Goal: Information Seeking & Learning: Learn about a topic

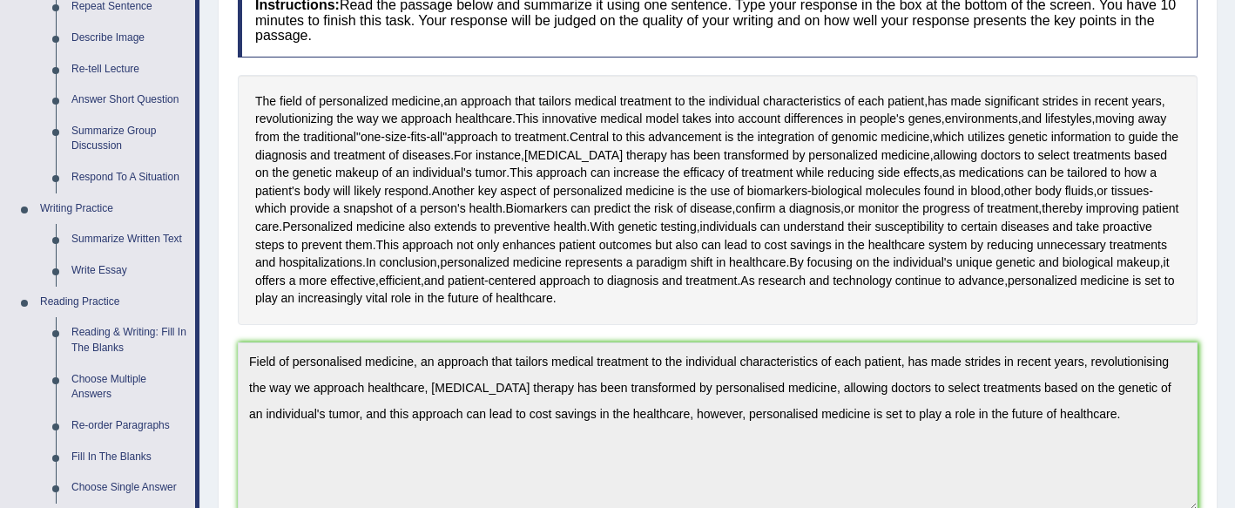
scroll to position [256, 0]
click at [125, 272] on link "Write Essay" at bounding box center [130, 269] width 132 height 31
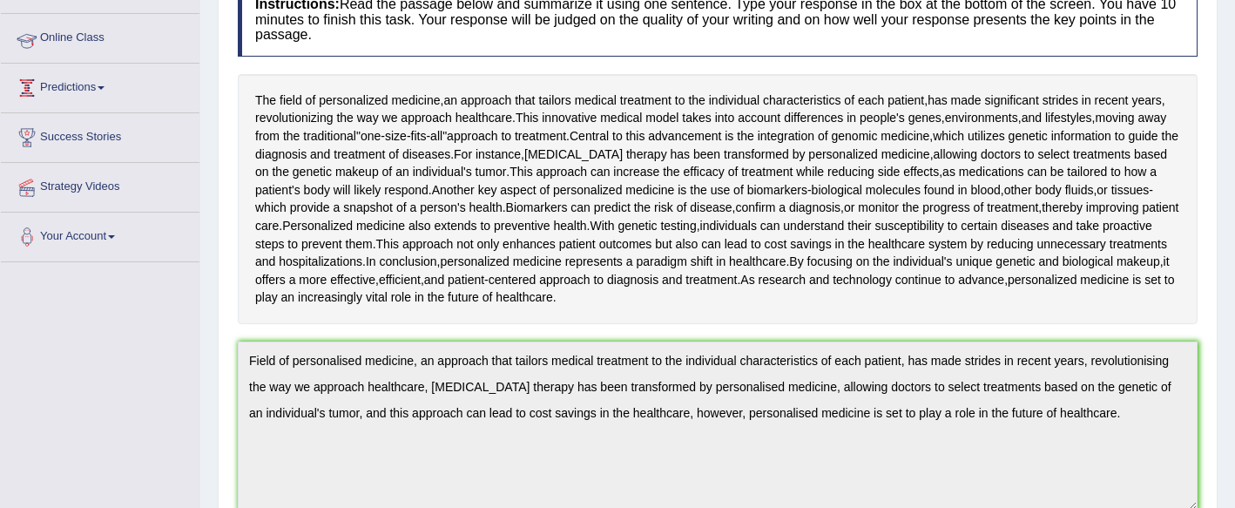
scroll to position [253, 0]
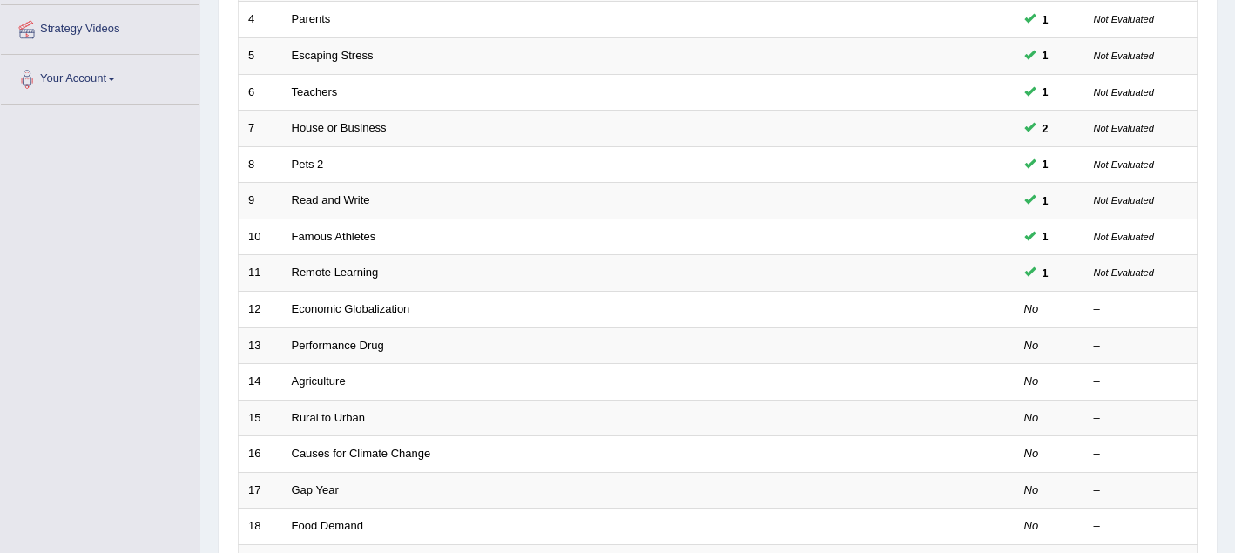
scroll to position [386, 0]
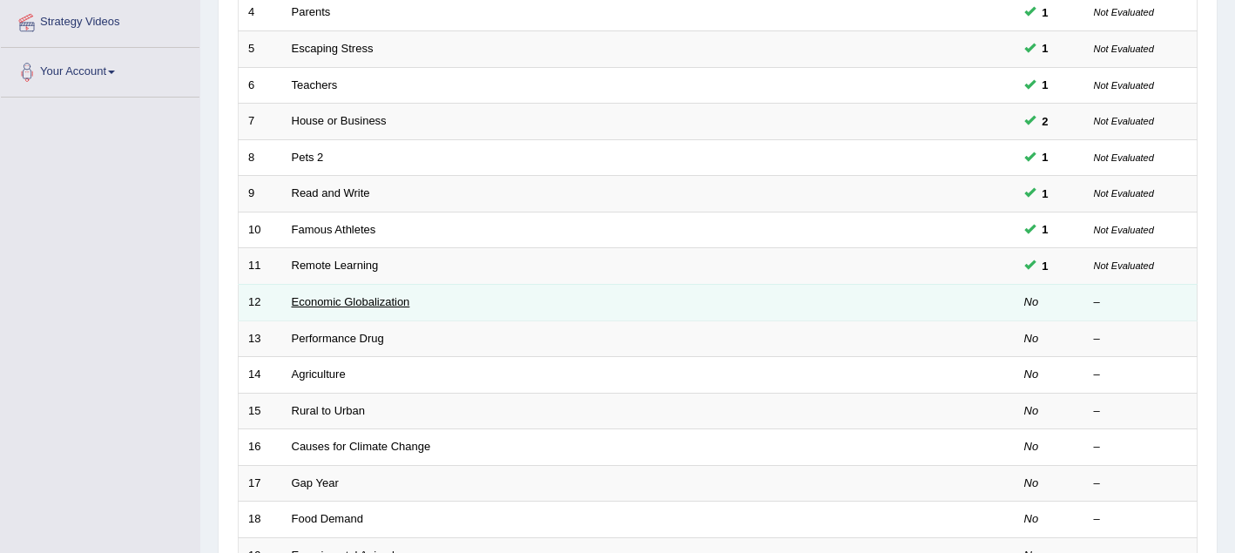
click at [342, 308] on link "Economic Globalization" at bounding box center [351, 301] width 118 height 13
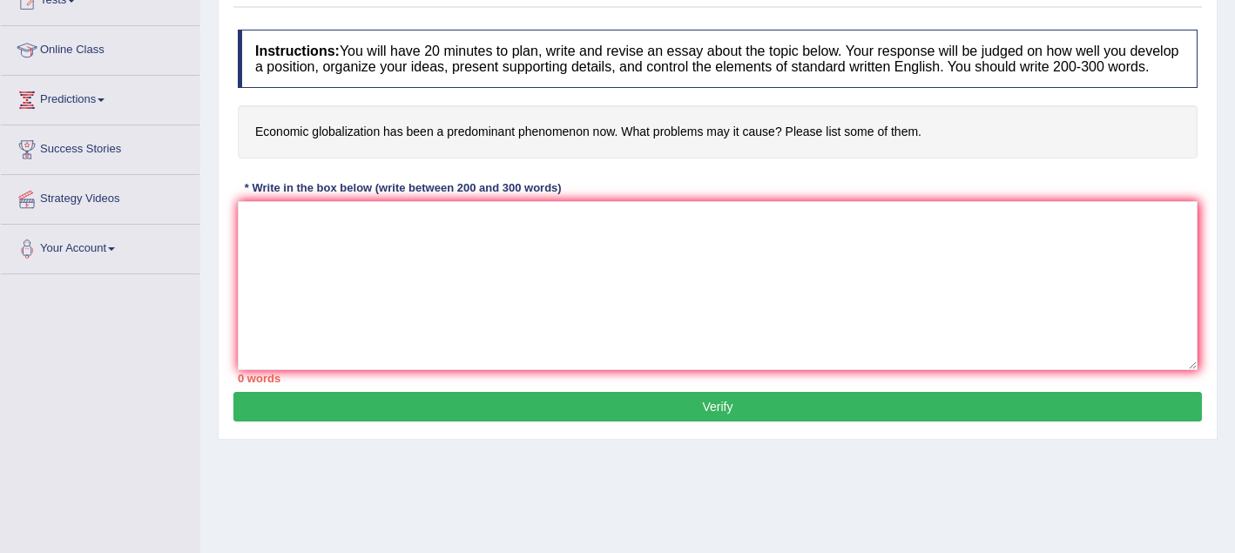
scroll to position [361, 0]
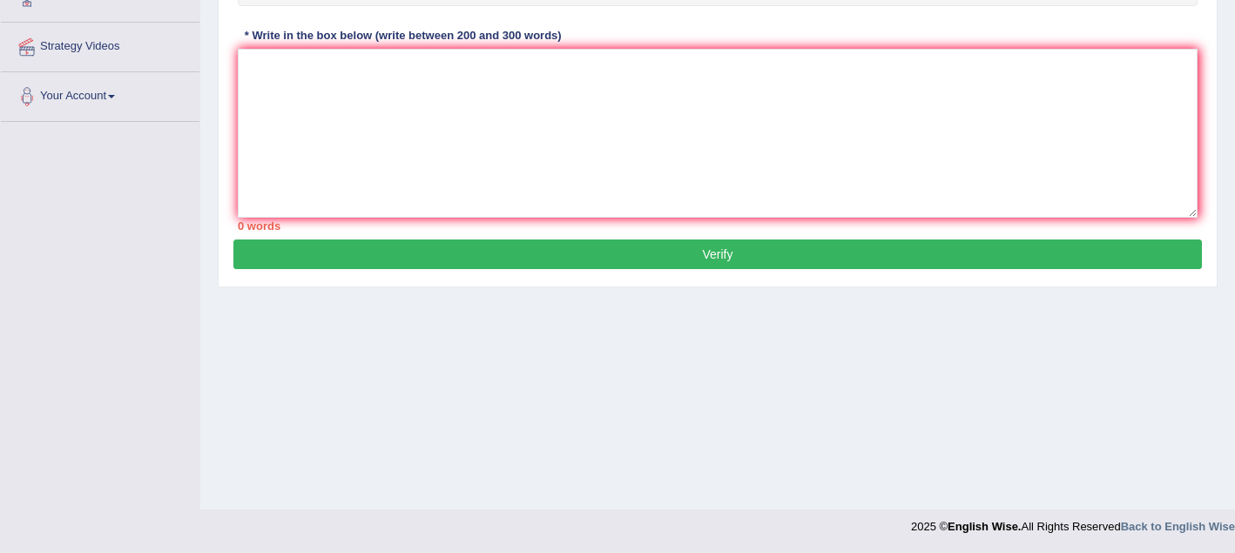
click at [294, 63] on div "Instructions: You will have 20 minutes to plan, write and revise an essay about…" at bounding box center [717, 53] width 969 height 371
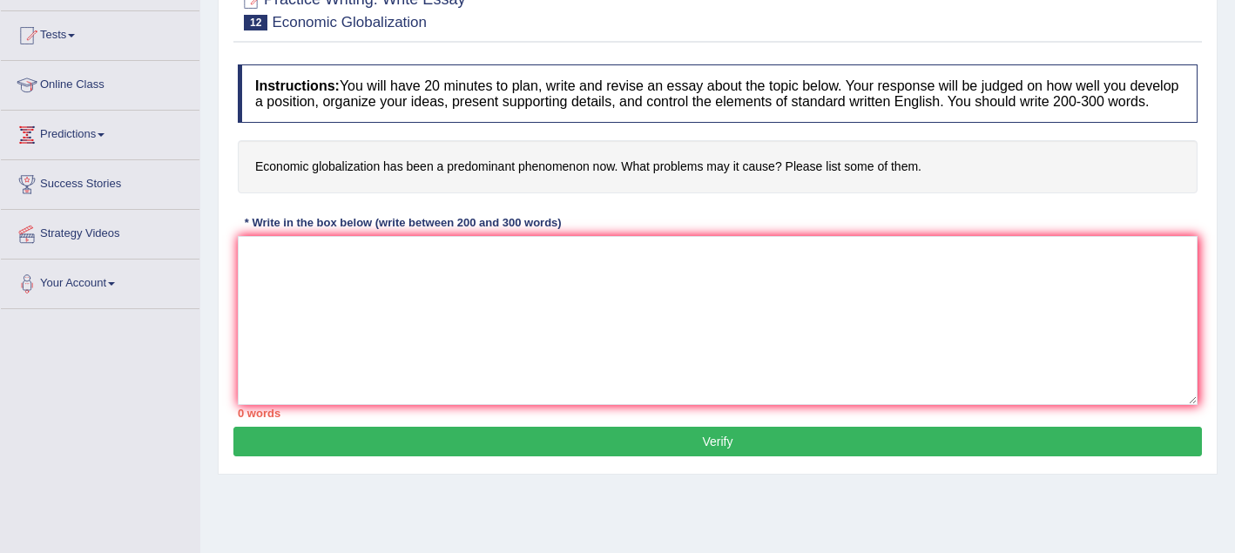
scroll to position [165, 0]
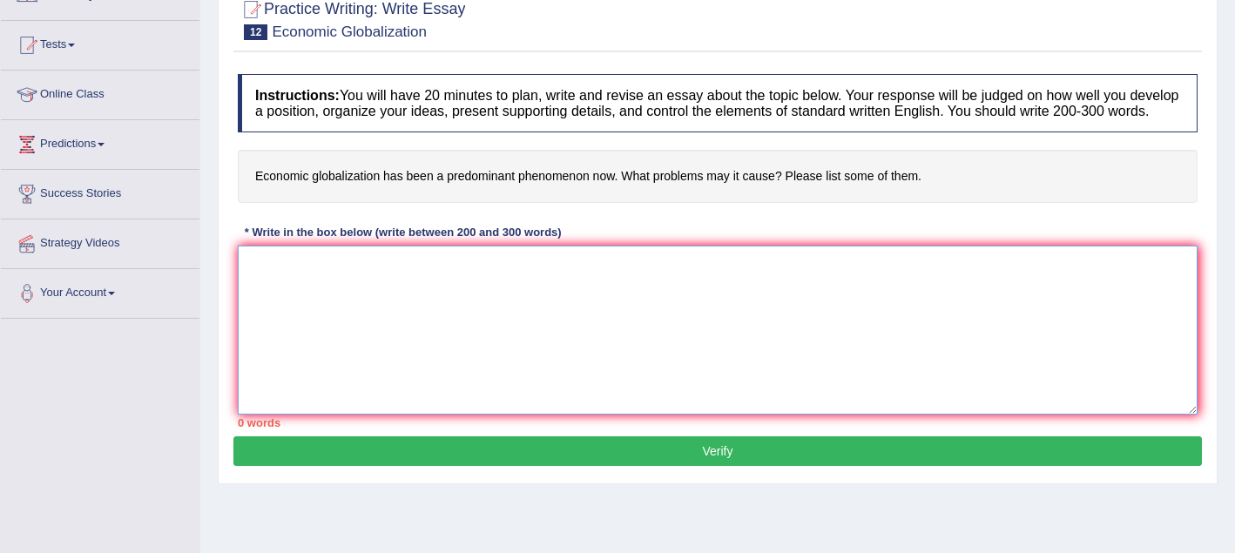
click at [266, 287] on textarea at bounding box center [718, 330] width 960 height 169
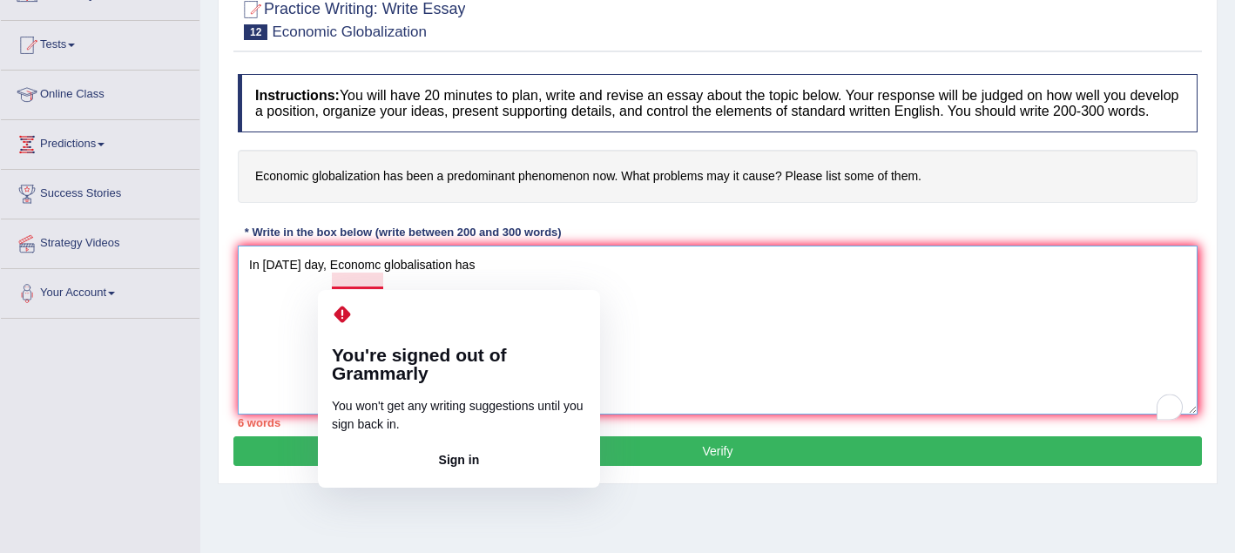
click at [376, 280] on textarea "In today's day, Economc globalisation has" at bounding box center [718, 330] width 960 height 169
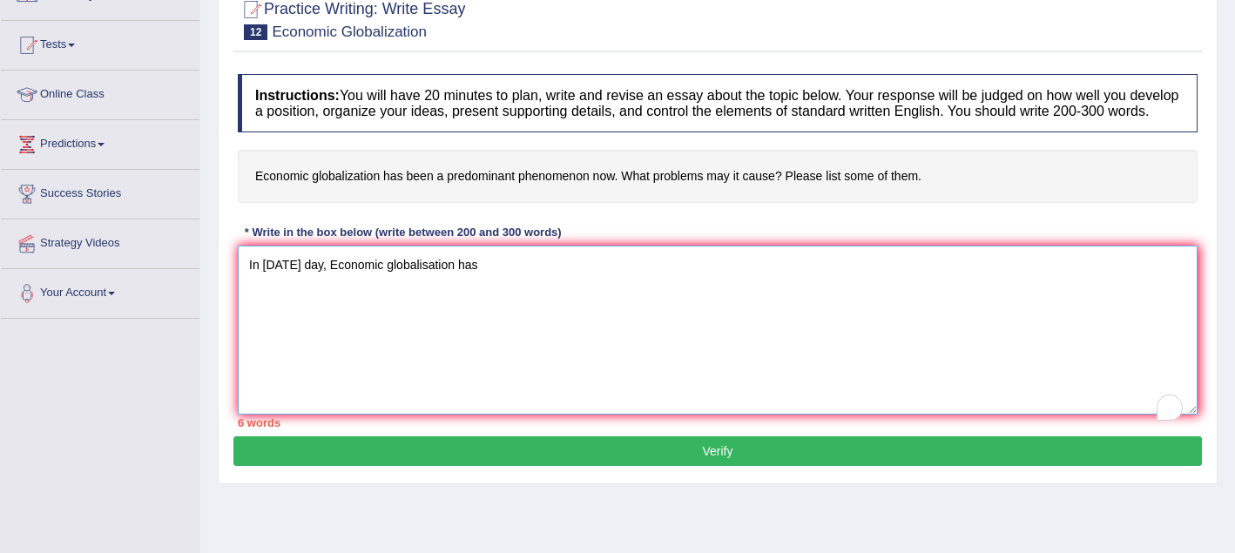
click at [498, 284] on textarea "In today's day, Economic globalisation has" at bounding box center [718, 330] width 960 height 169
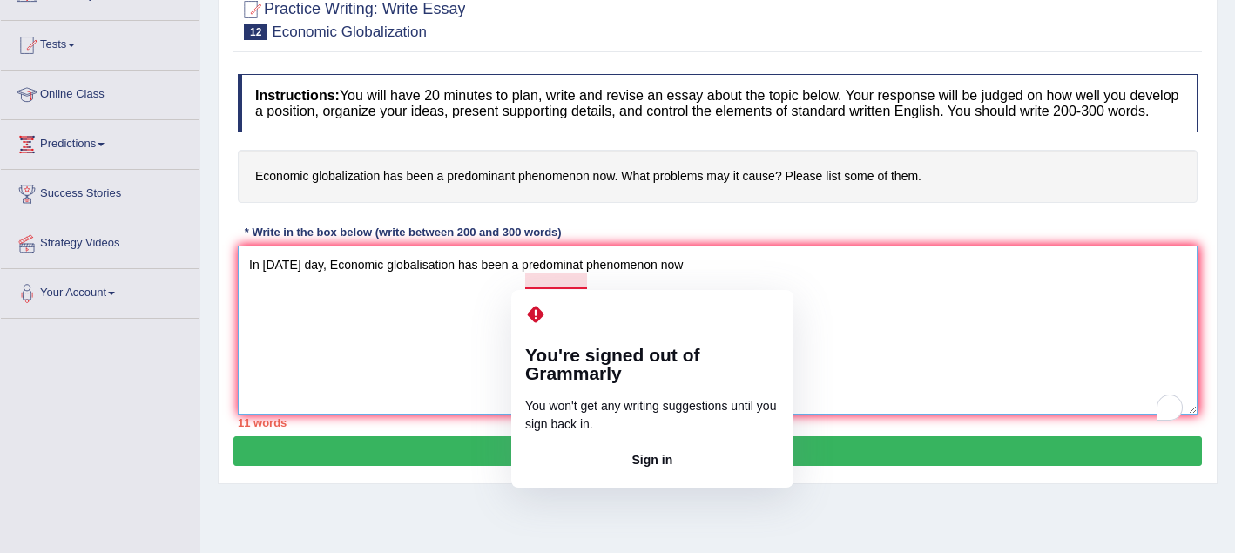
click at [501, 308] on textarea "In today's day, Economic globalisation has been a predominat phenomenon now" at bounding box center [718, 330] width 960 height 169
click at [541, 284] on textarea "In today's day, Economic globalisation has been a predominat phenomenon now" at bounding box center [718, 330] width 960 height 169
click at [488, 313] on textarea "In today's day, Economic globalisation has been a predominat phenomenon now" at bounding box center [718, 330] width 960 height 169
click at [581, 284] on textarea "In today's day, Economic globalisation has been a predominat phenomenon now" at bounding box center [718, 330] width 960 height 169
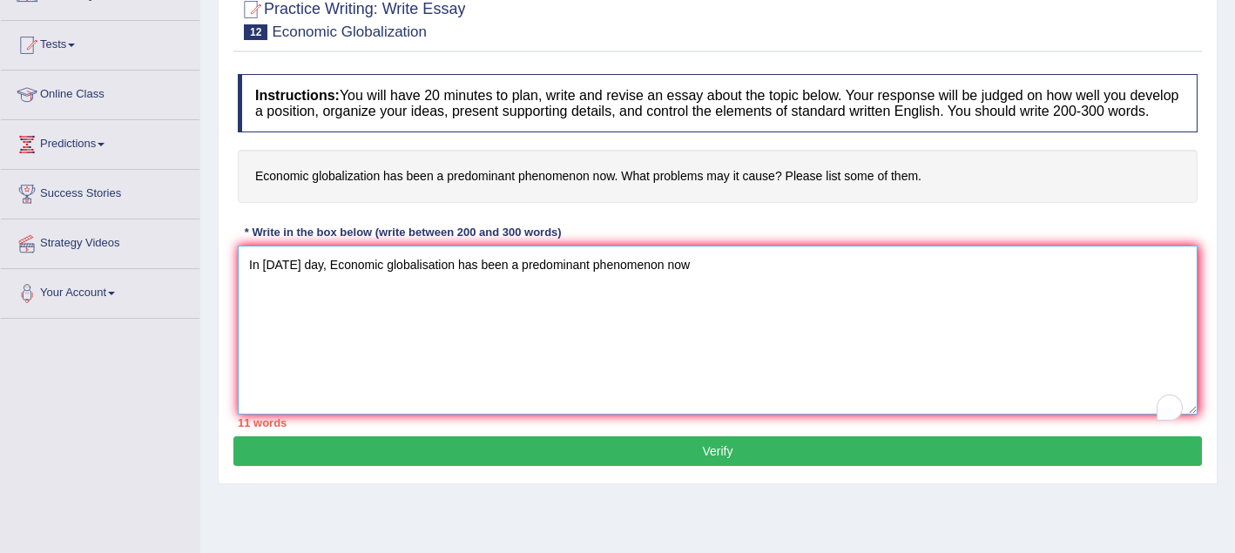
click at [699, 283] on textarea "In today's day, Economic globalisation has been a predominant phenomenon now" at bounding box center [718, 330] width 960 height 169
click at [782, 285] on textarea "In today's day, Economic globalisation has been a predominant phenomenon now. I…" at bounding box center [718, 330] width 960 height 169
click at [951, 286] on textarea "In today's day, Economic globalisation has been a predominant phenomenon now. I…" at bounding box center [718, 330] width 960 height 169
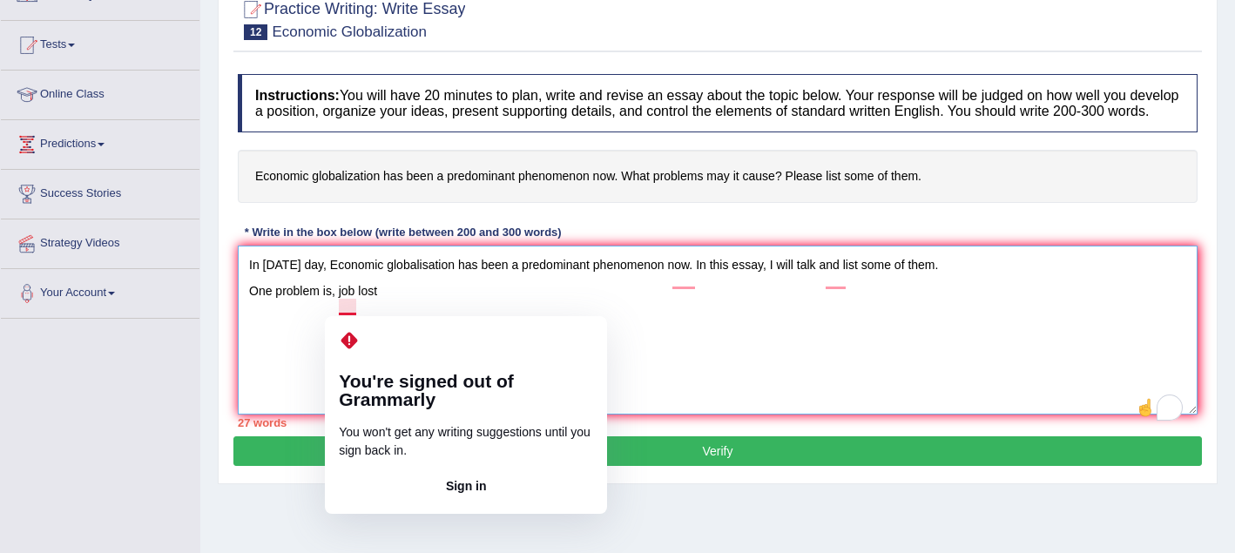
click at [340, 307] on textarea "In today's day, Economic globalisation has been a predominant phenomenon now. I…" at bounding box center [718, 330] width 960 height 169
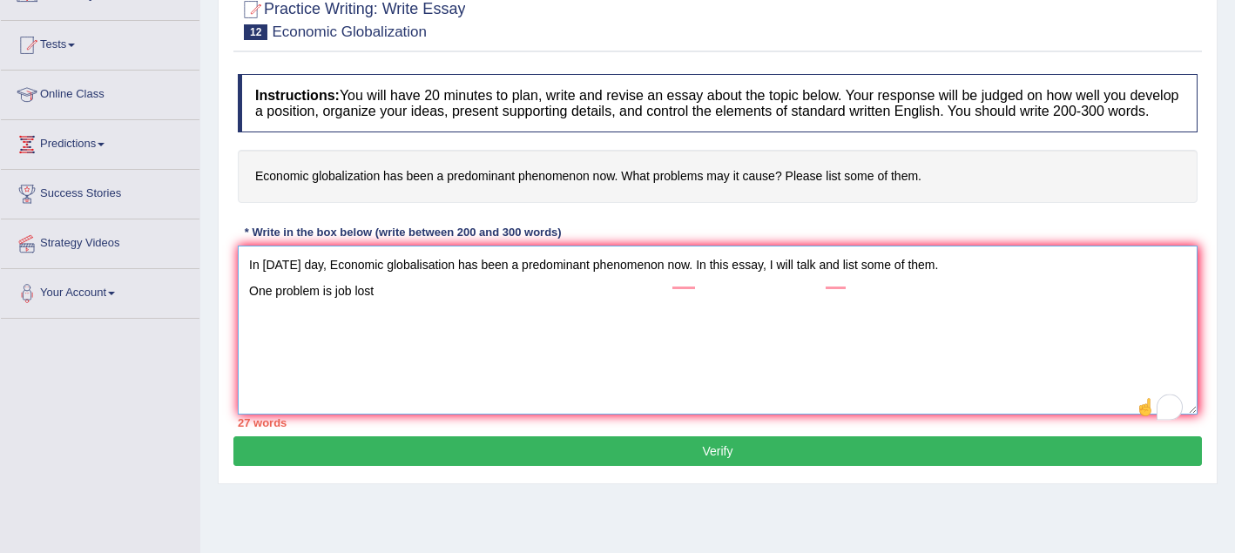
click at [380, 308] on textarea "In today's day, Economic globalisation has been a predominant phenomenon now. I…" at bounding box center [718, 330] width 960 height 169
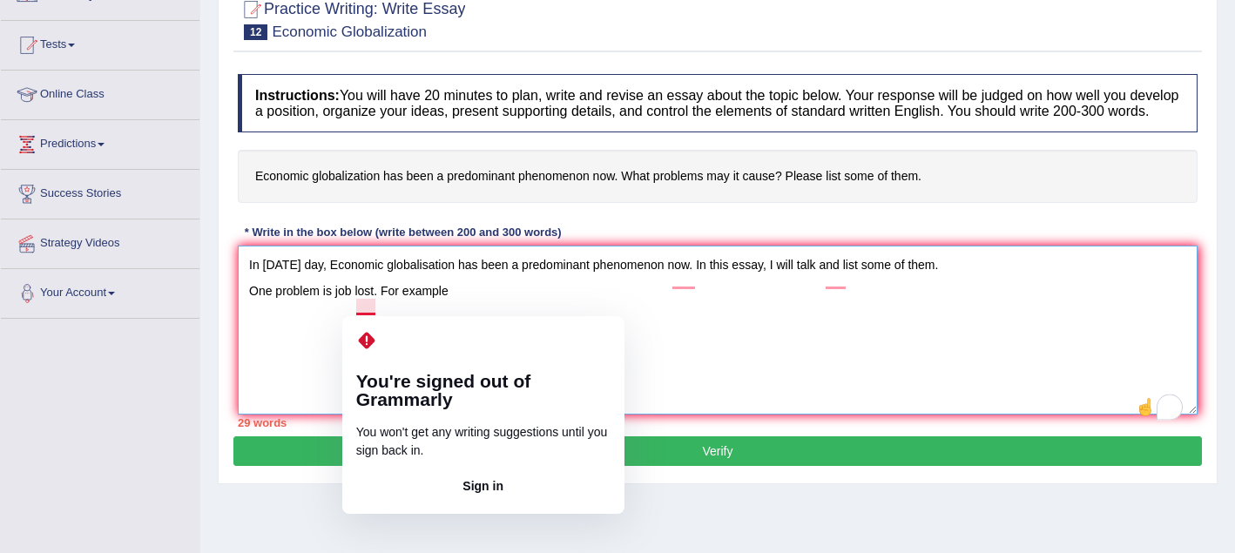
click at [338, 326] on textarea "In today's day, Economic globalisation has been a predominant phenomenon now. I…" at bounding box center [718, 330] width 960 height 169
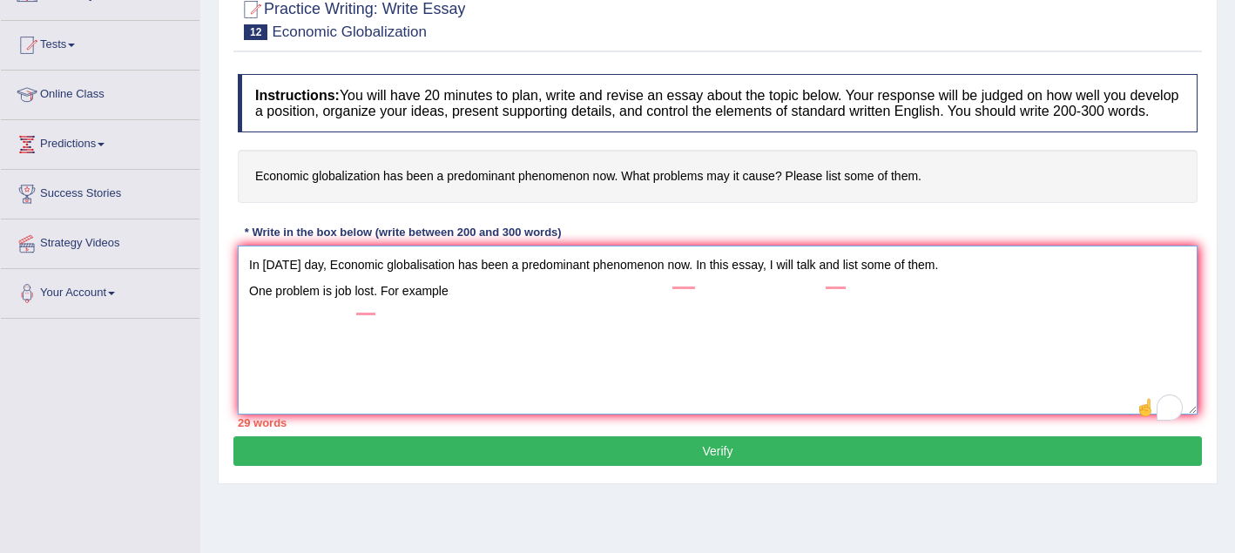
click at [377, 307] on textarea "In today's day, Economic globalisation has been a predominant phenomenon now. I…" at bounding box center [718, 330] width 960 height 169
click at [464, 308] on textarea "In today's day, Economic globalisation has been a predominant phenomenon now. I…" at bounding box center [718, 330] width 960 height 169
click at [567, 307] on textarea "In today's day, Economic globalisation has been a predominant phenomenon now. I…" at bounding box center [718, 330] width 960 height 169
click at [719, 310] on textarea "In today's day, Economic globalisation has been a predominant phenomenon now. I…" at bounding box center [718, 330] width 960 height 169
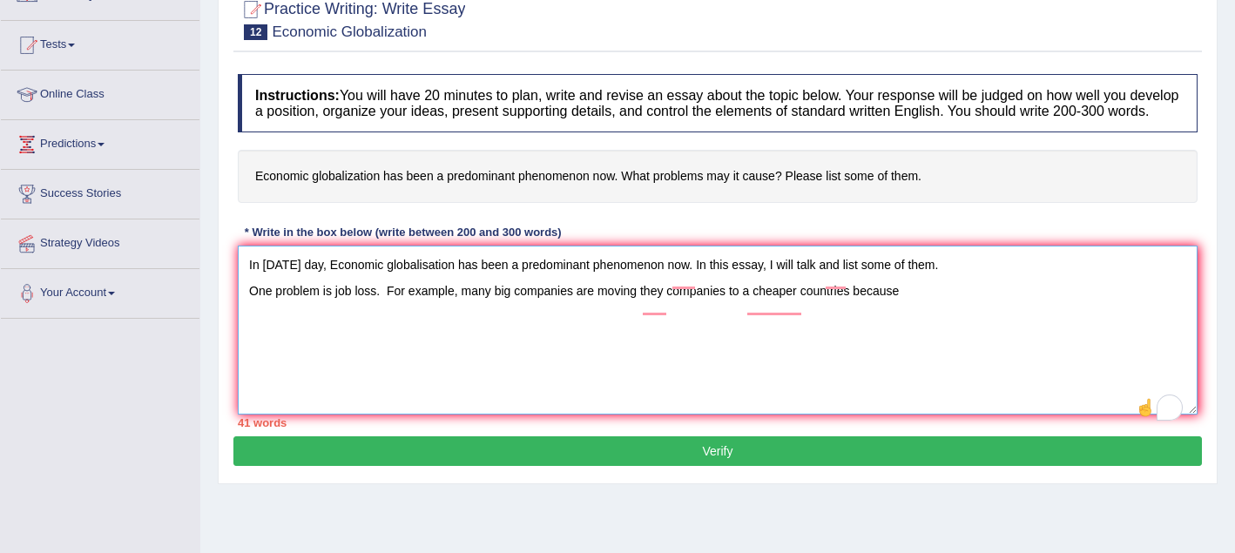
click at [464, 310] on textarea "In today's day, Economic globalisation has been a predominant phenomenon now. I…" at bounding box center [718, 330] width 960 height 169
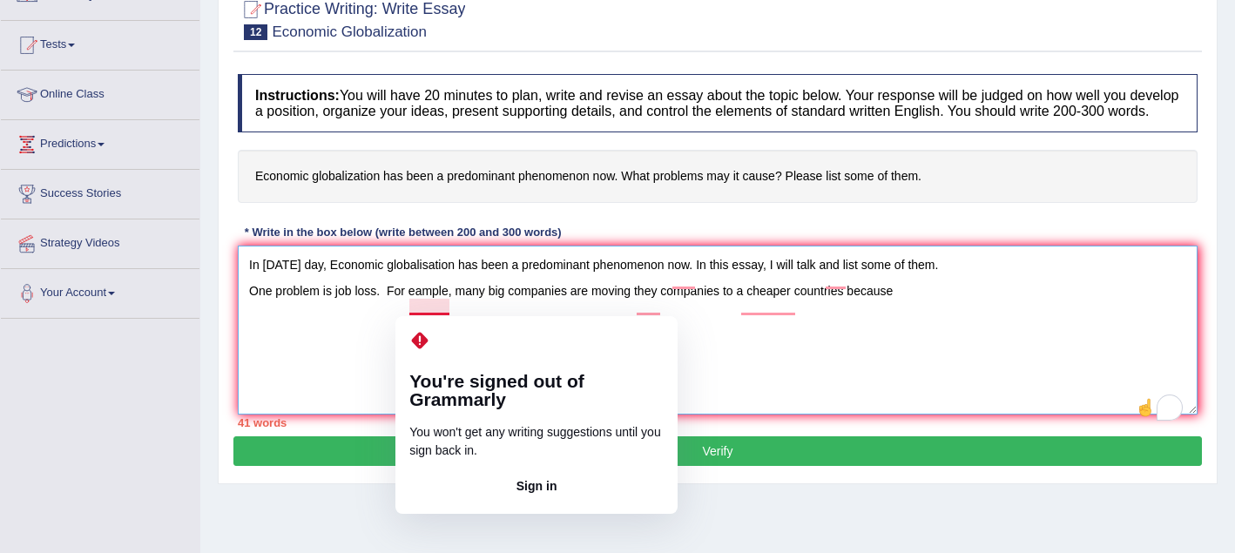
click at [417, 309] on textarea "In today's day, Economic globalisation has been a predominant phenomenon now. I…" at bounding box center [718, 330] width 960 height 169
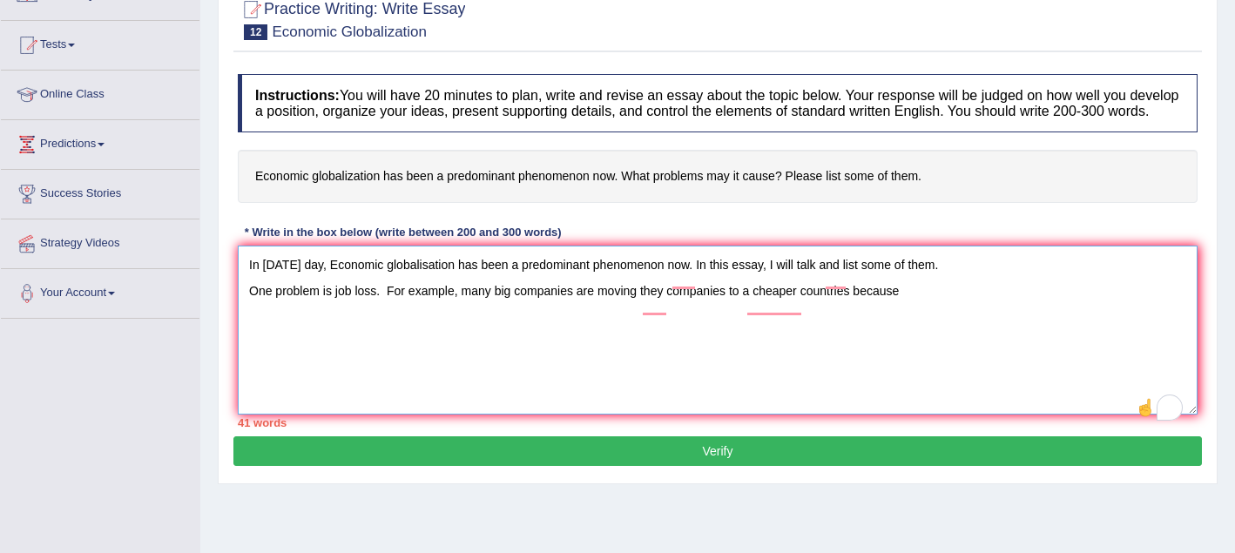
click at [464, 344] on textarea "In today's day, Economic globalisation has been a predominant phenomenon now. I…" at bounding box center [718, 330] width 960 height 169
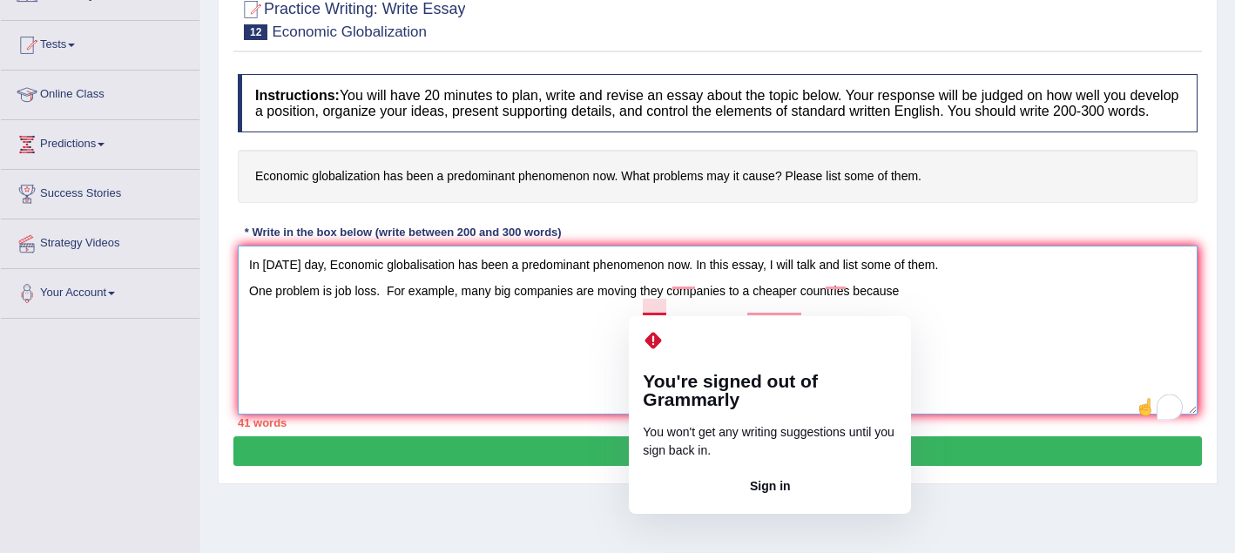
click at [667, 309] on textarea "In today's day, Economic globalisation has been a predominant phenomenon now. I…" at bounding box center [718, 330] width 960 height 169
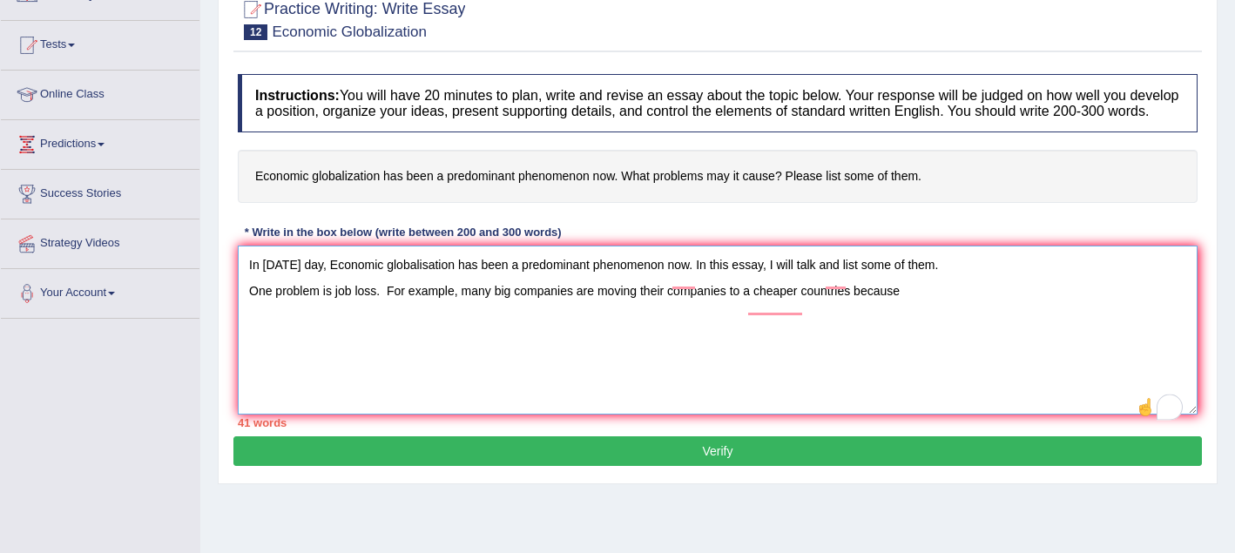
click at [730, 310] on textarea "In today's day, Economic globalisation has been a predominant phenomenon now. I…" at bounding box center [718, 330] width 960 height 169
click at [790, 312] on textarea "In today's day, Economic globalisation has been a predominant phenomenon now. I…" at bounding box center [718, 330] width 960 height 169
click at [834, 342] on textarea "In today's day, Economic globalisation has been a predominant phenomenon now. I…" at bounding box center [718, 330] width 960 height 169
click at [779, 309] on textarea "In today's day, Economic globalisation has been a predominant phenomenon now. I…" at bounding box center [718, 330] width 960 height 169
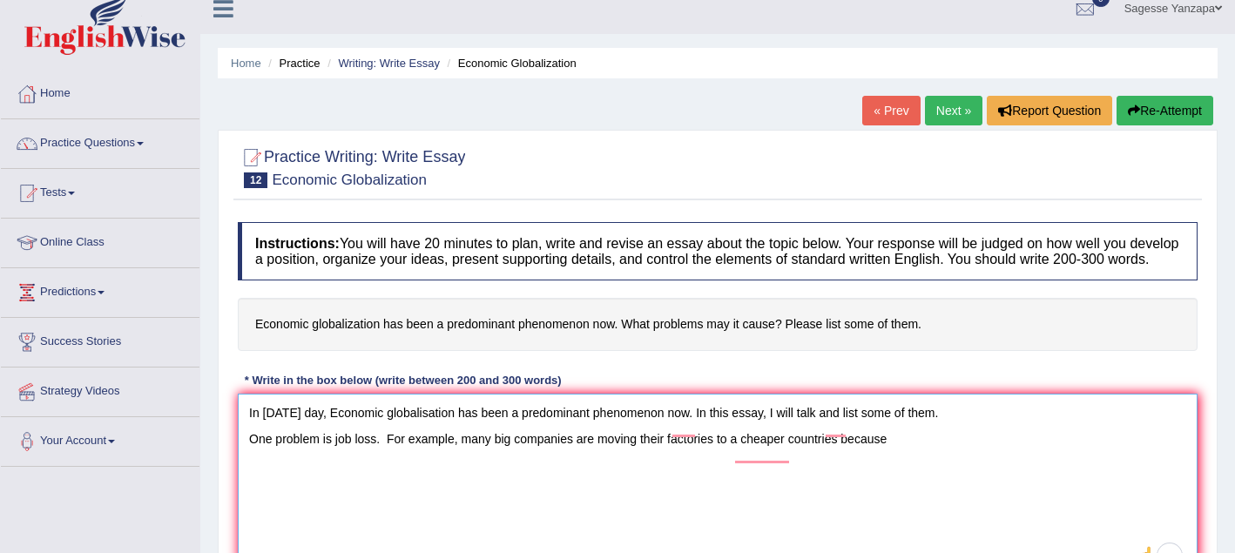
scroll to position [0, 0]
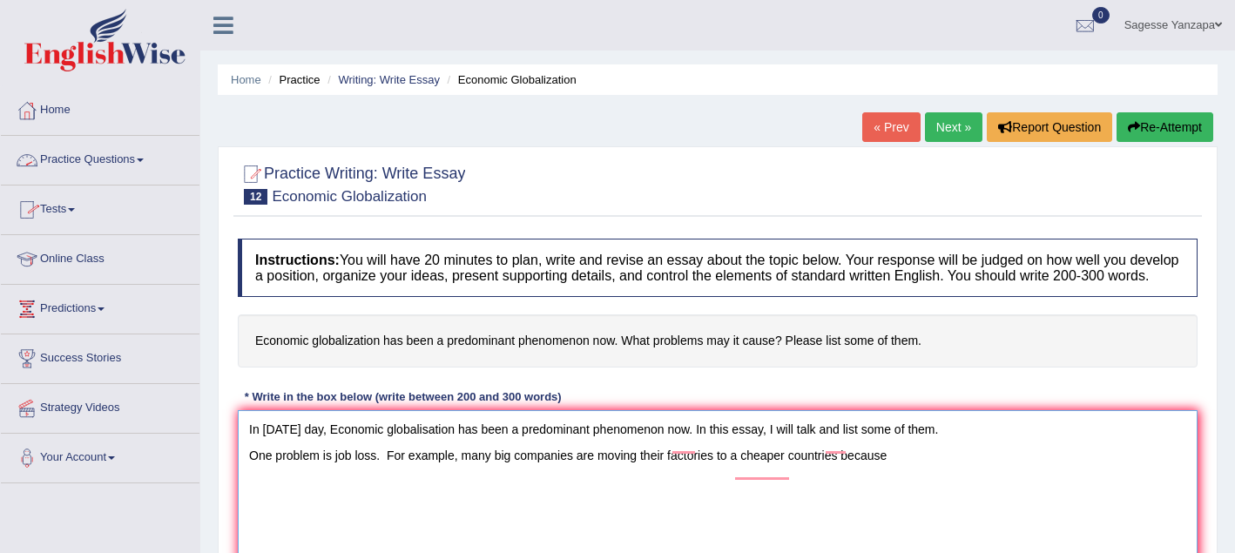
type textarea "In today's day, Economic globalisation has been a predominant phenomenon now. I…"
click at [135, 164] on link "Practice Questions" at bounding box center [100, 158] width 199 height 44
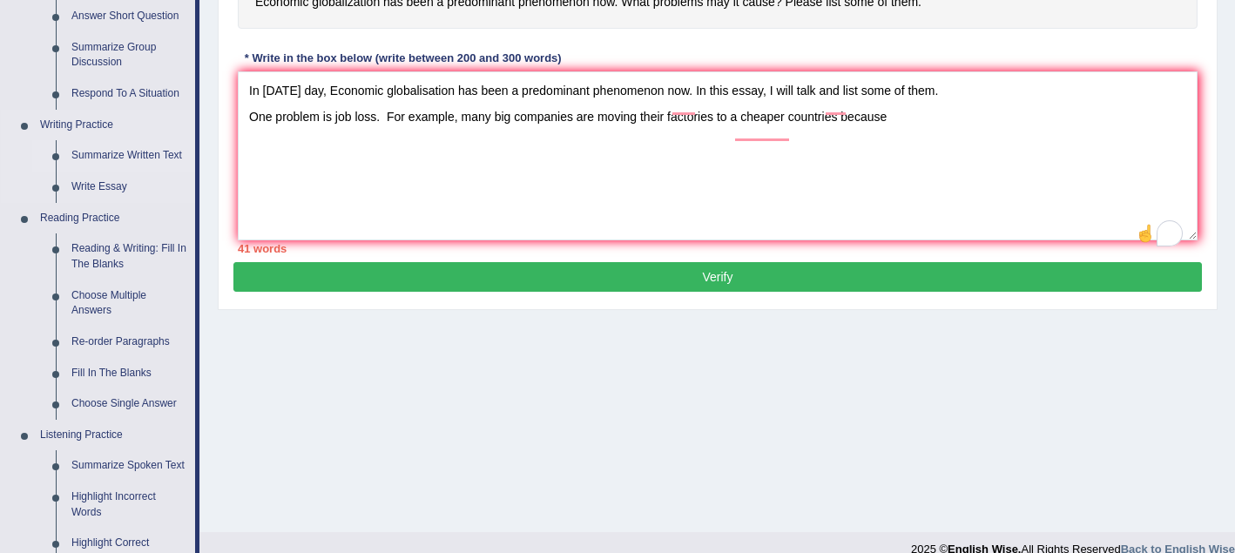
scroll to position [341, 0]
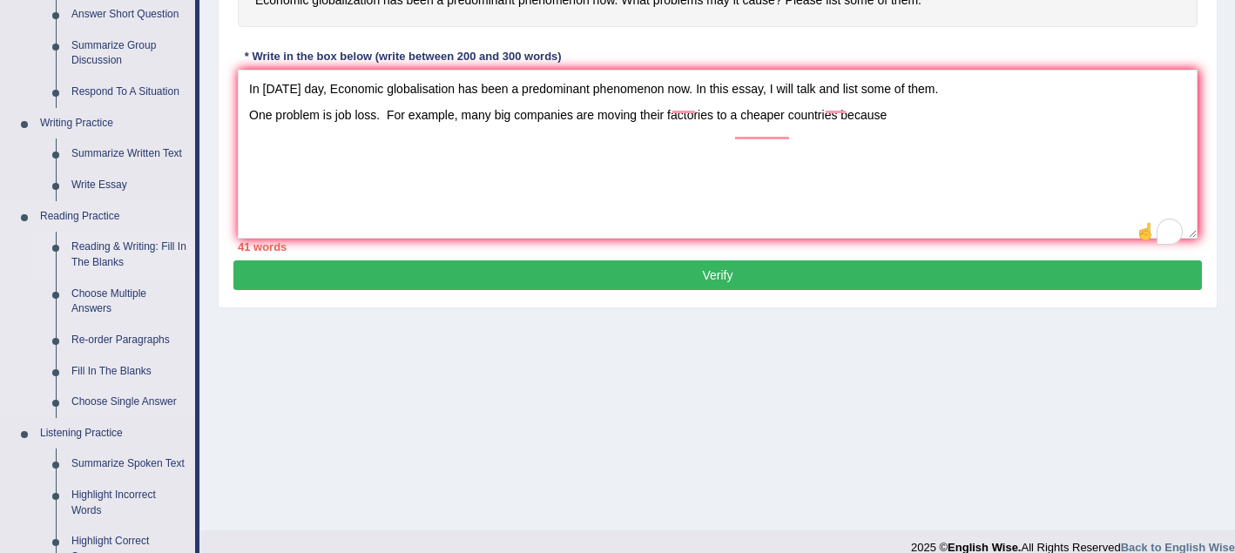
click at [127, 262] on link "Reading & Writing: Fill In The Blanks" at bounding box center [130, 255] width 132 height 46
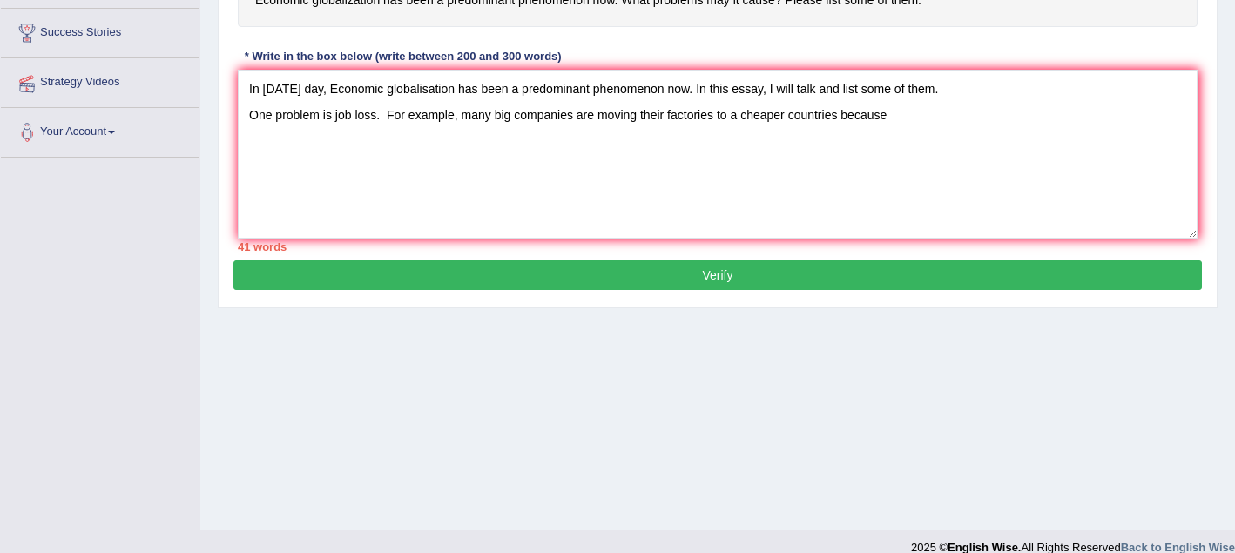
scroll to position [339, 0]
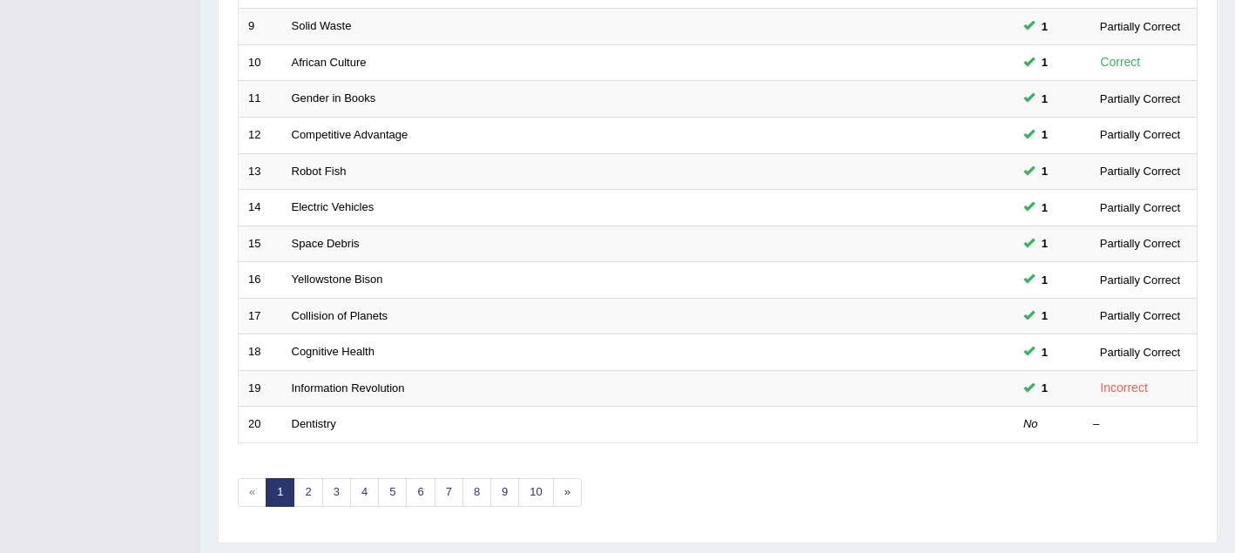
scroll to position [557, 0]
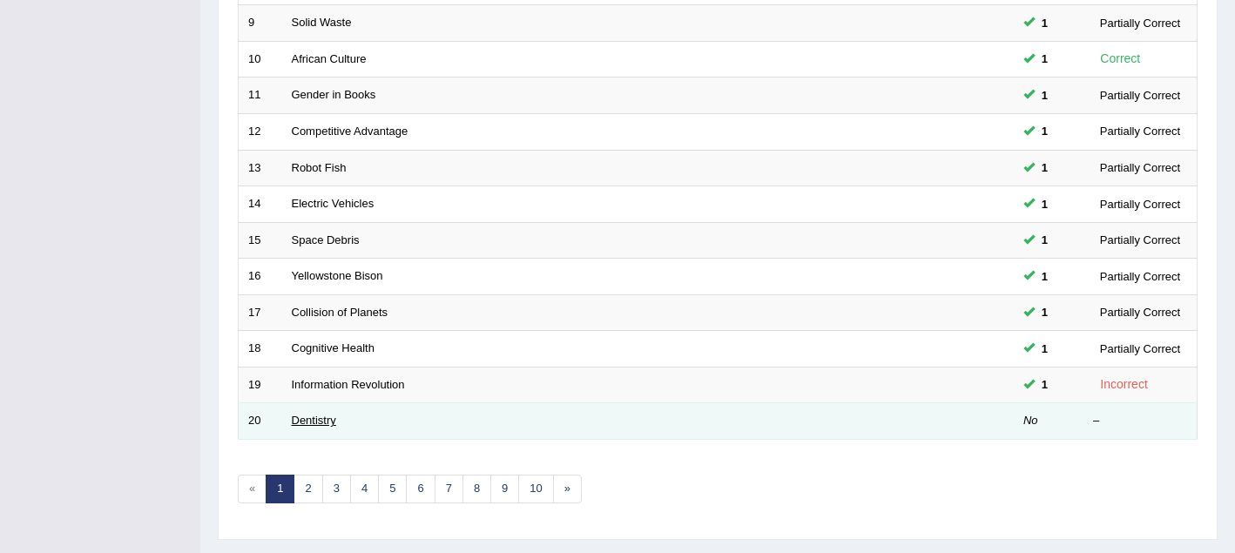
click at [297, 420] on link "Dentistry" at bounding box center [314, 420] width 44 height 13
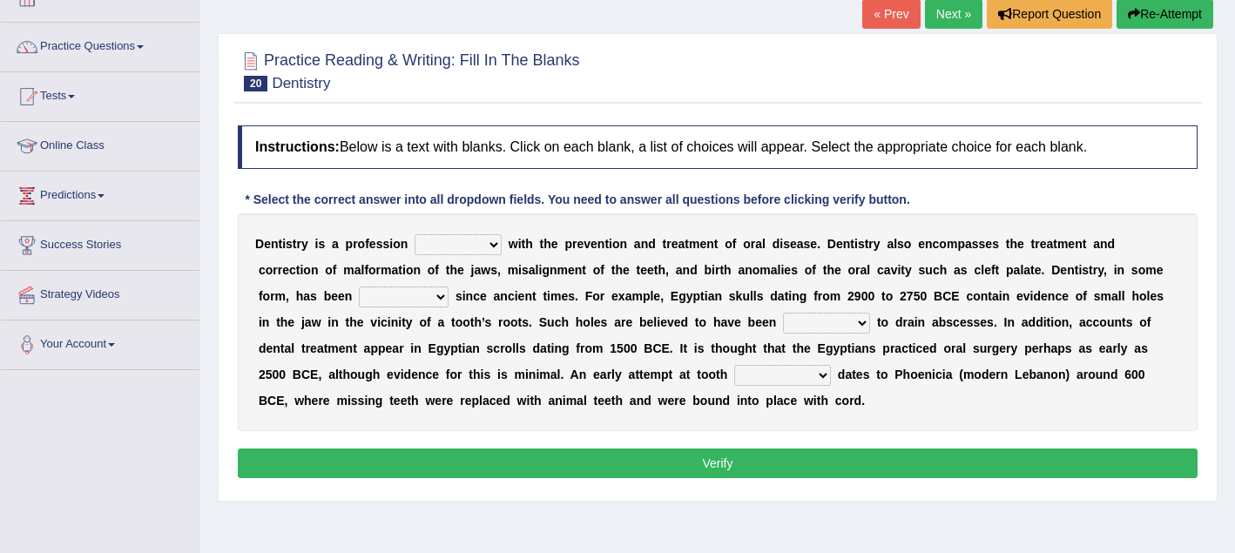
scroll to position [112, 0]
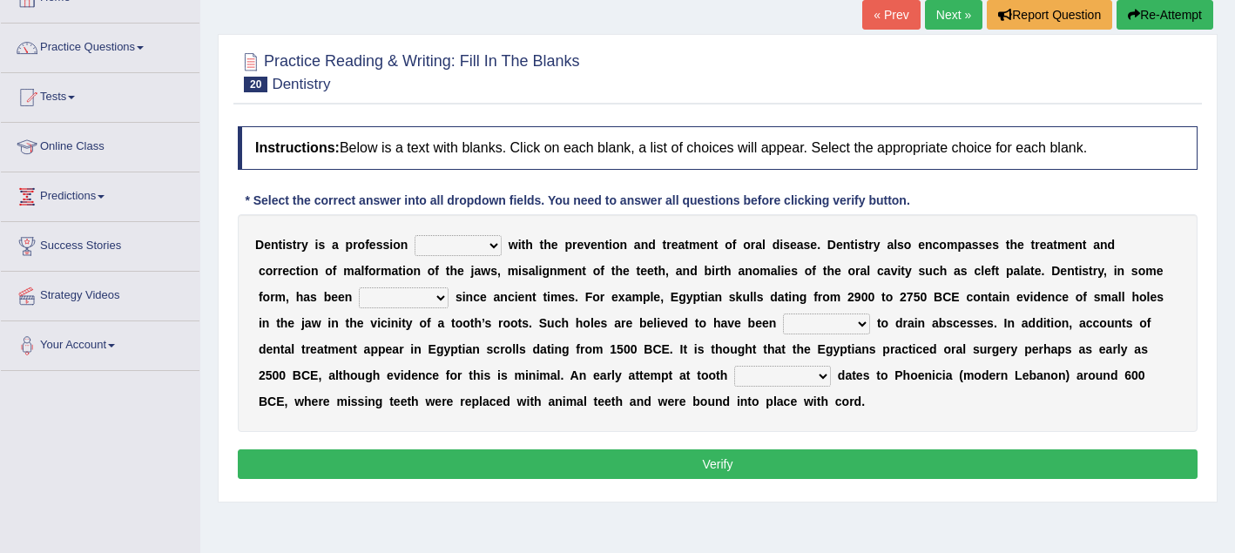
click at [503, 241] on b at bounding box center [505, 245] width 7 height 14
click at [491, 243] on select "agreed dealt concerned taken" at bounding box center [458, 245] width 87 height 21
select select "concerned"
click at [489, 245] on select "agreed dealt concerned taken" at bounding box center [458, 245] width 87 height 21
click at [443, 301] on select "criticized replaced practiced abandoned" at bounding box center [404, 297] width 90 height 21
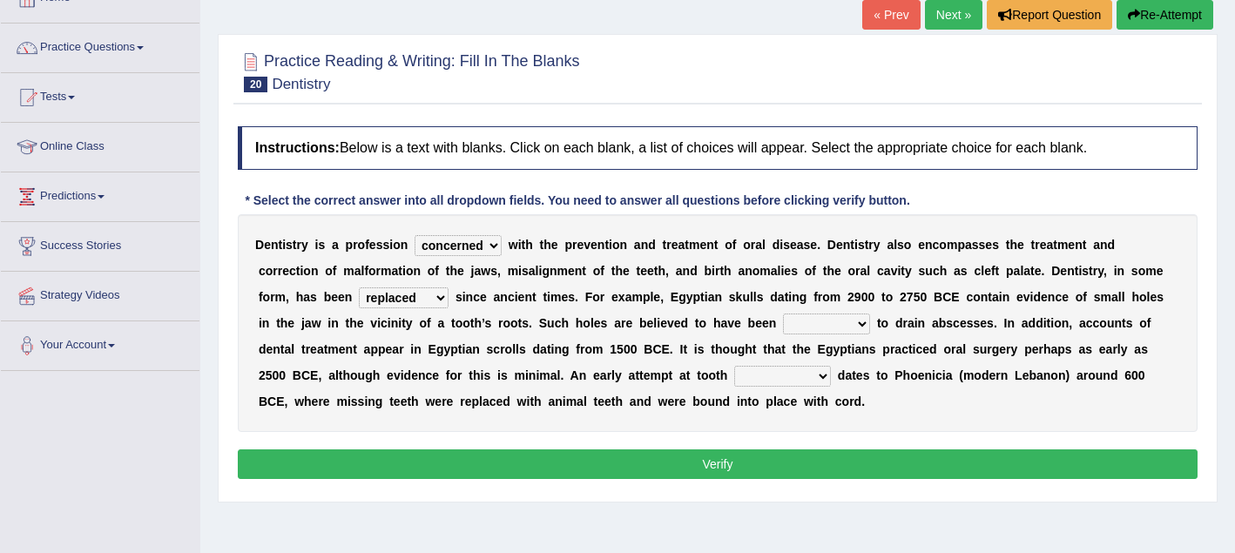
click at [439, 294] on select "criticized replaced practiced abandoned" at bounding box center [404, 297] width 90 height 21
select select "practiced"
click at [845, 320] on select "fluctuated laminated drilled sealed" at bounding box center [826, 324] width 87 height 21
select select "sealed"
click at [750, 378] on select "reparation sacrament restitution replacement" at bounding box center [782, 376] width 97 height 21
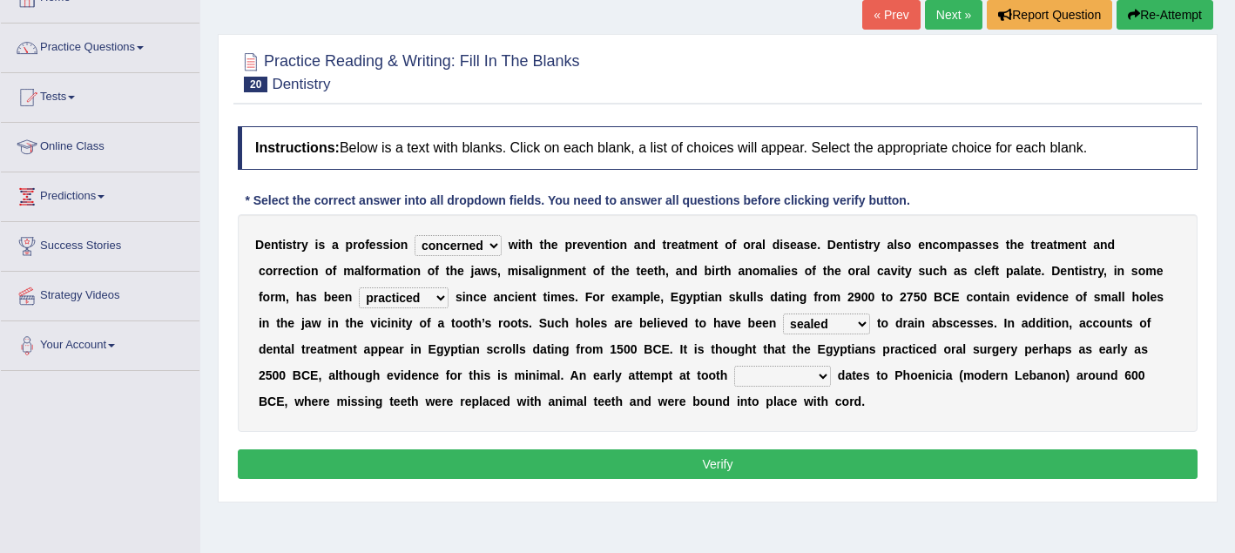
select select "replacement"
click at [733, 465] on button "Verify" at bounding box center [718, 464] width 960 height 30
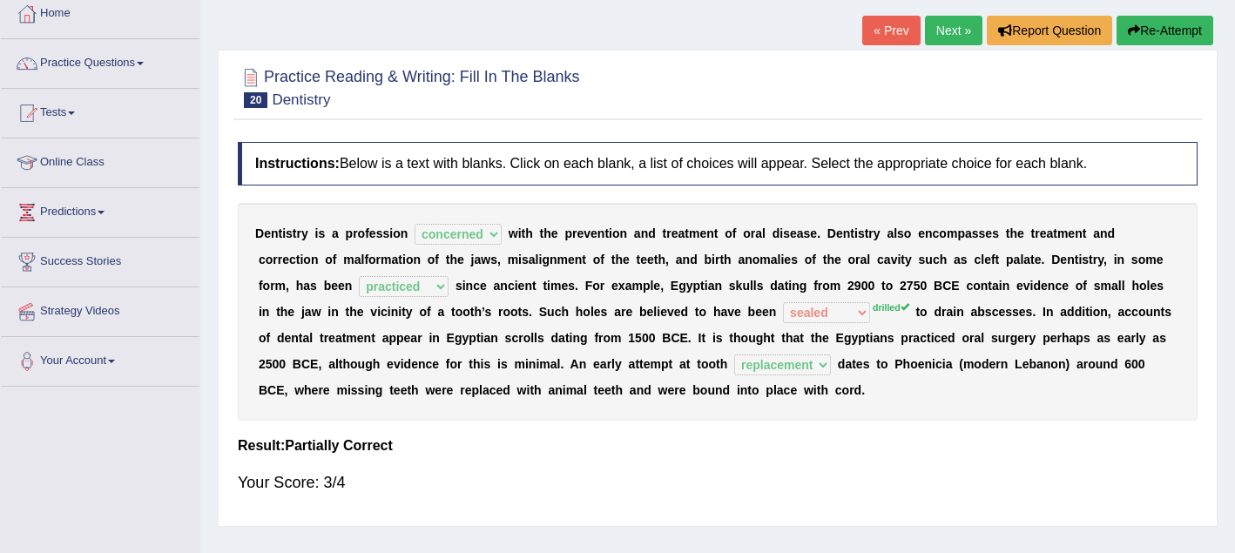
scroll to position [89, 0]
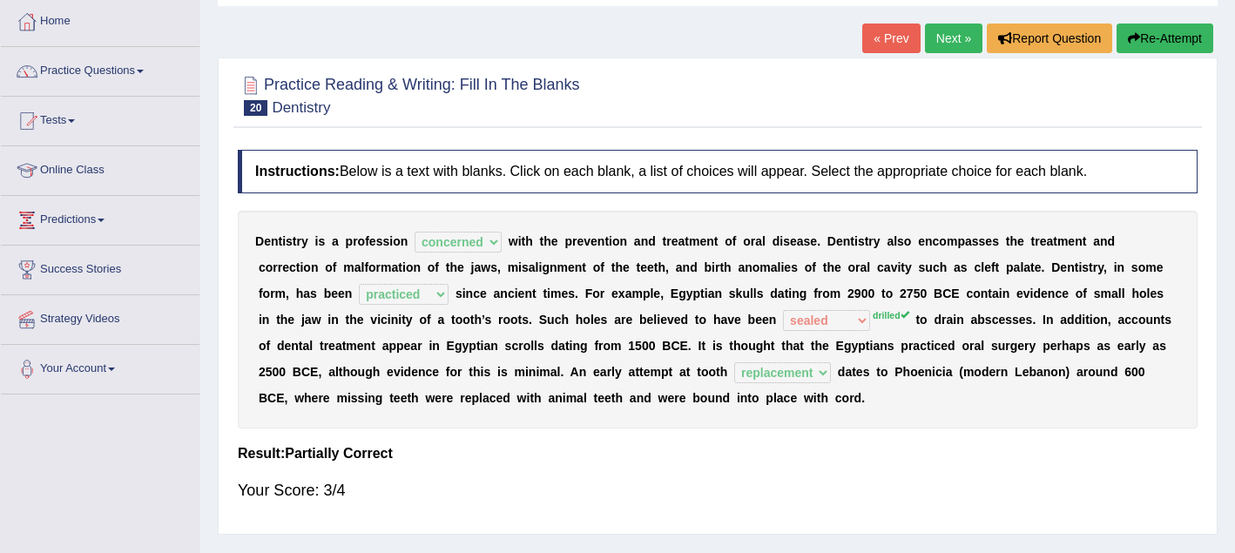
click at [941, 40] on link "Next »" at bounding box center [953, 39] width 57 height 30
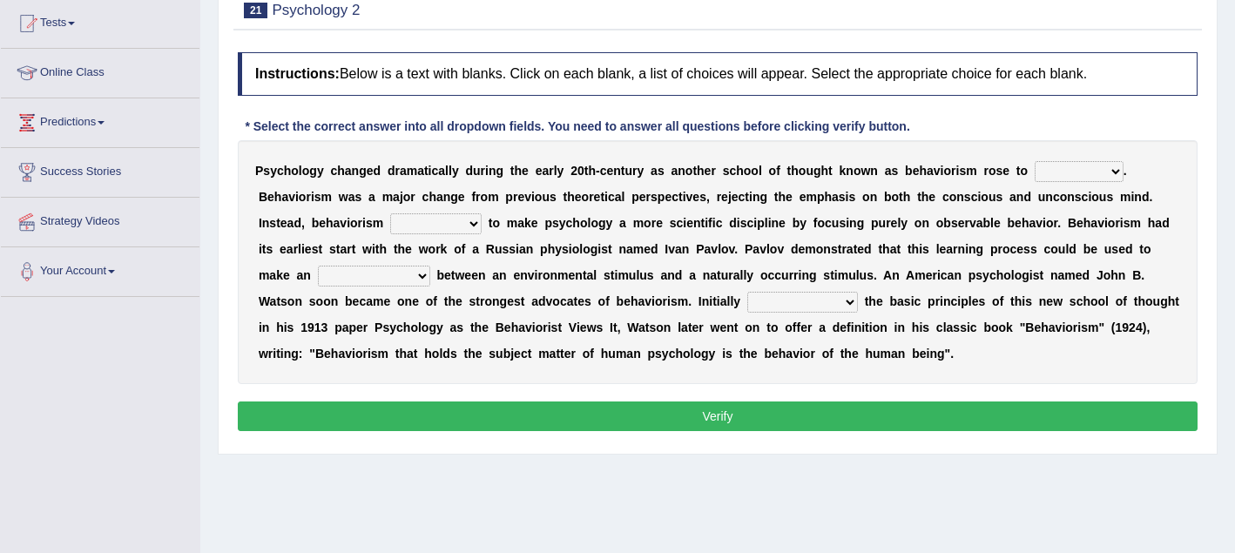
scroll to position [187, 0]
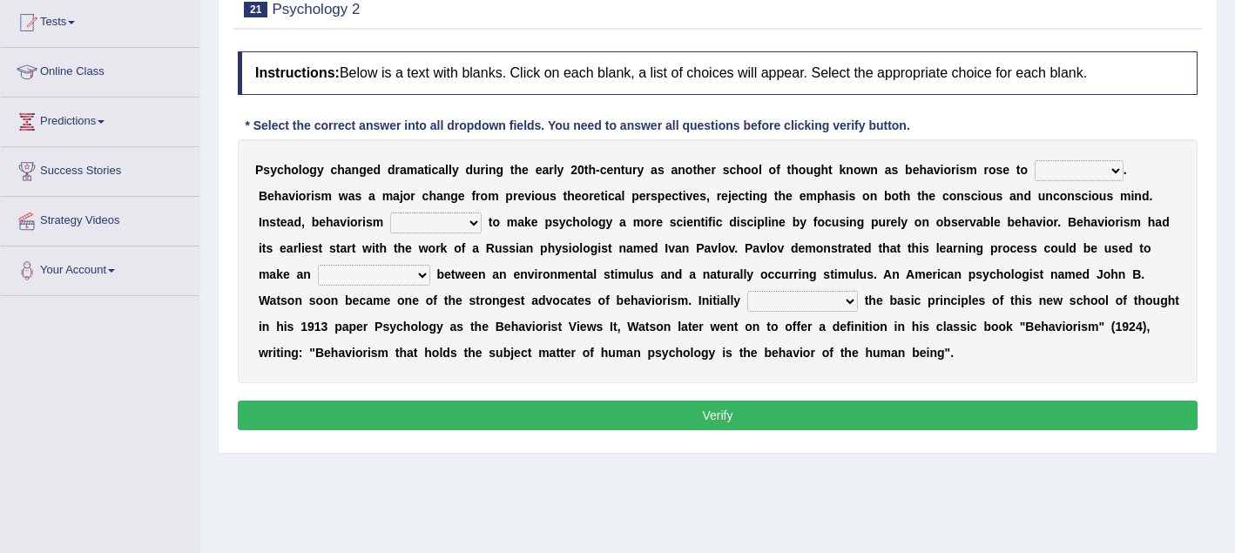
click at [1116, 168] on select "dominance temptation challenge temper" at bounding box center [1079, 170] width 89 height 21
select select "challenge"
click at [477, 227] on select "reproached reproved strove rewove" at bounding box center [435, 223] width 91 height 21
click at [473, 226] on select "reproached reproved strove rewove" at bounding box center [435, 223] width 91 height 21
select select "reproached"
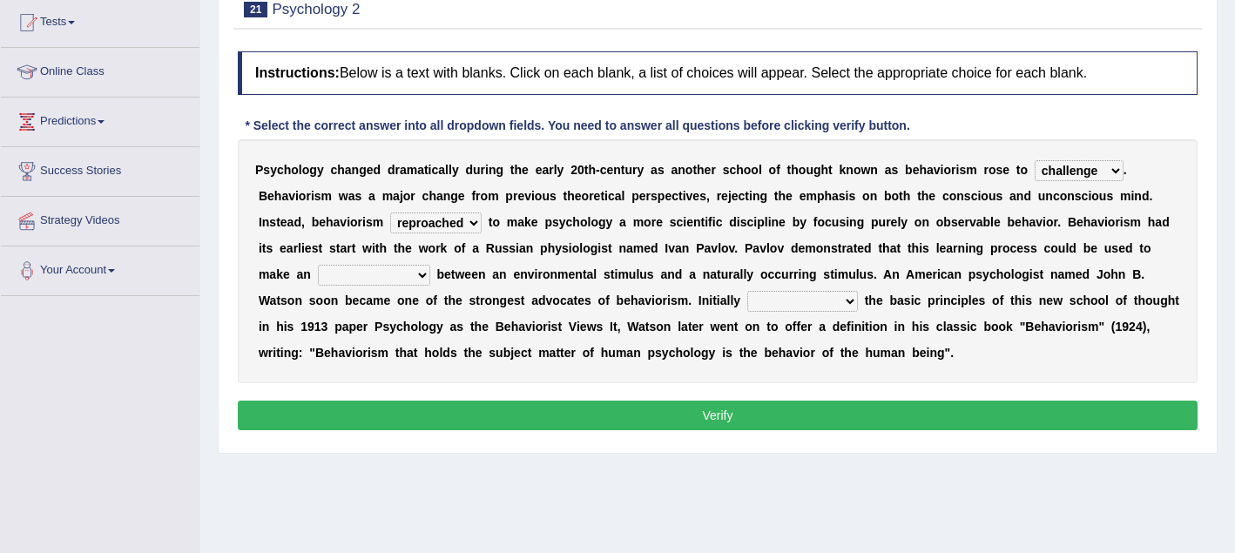
click at [472, 228] on select "reproached reproved strove rewove" at bounding box center [435, 223] width 91 height 21
click at [427, 280] on select "acclimatization association union combination" at bounding box center [374, 275] width 112 height 21
click at [427, 279] on select "acclimatization association union combination" at bounding box center [374, 275] width 112 height 21
select select "union"
click at [850, 307] on select "questioning foreshortening unburdening outlining" at bounding box center [802, 301] width 111 height 21
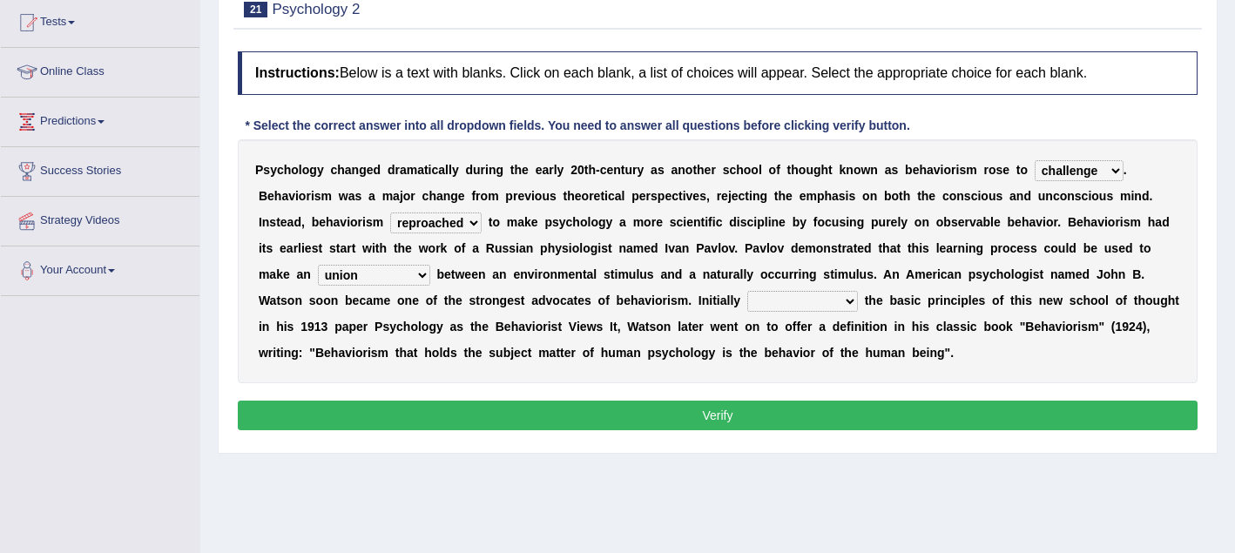
select select "questioning"
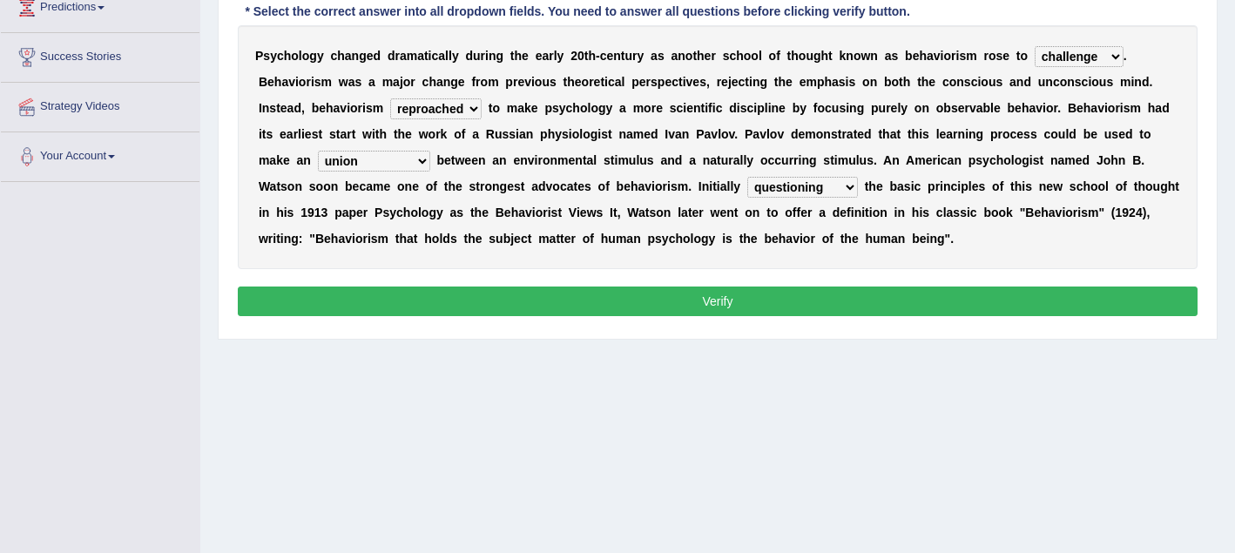
scroll to position [317, 0]
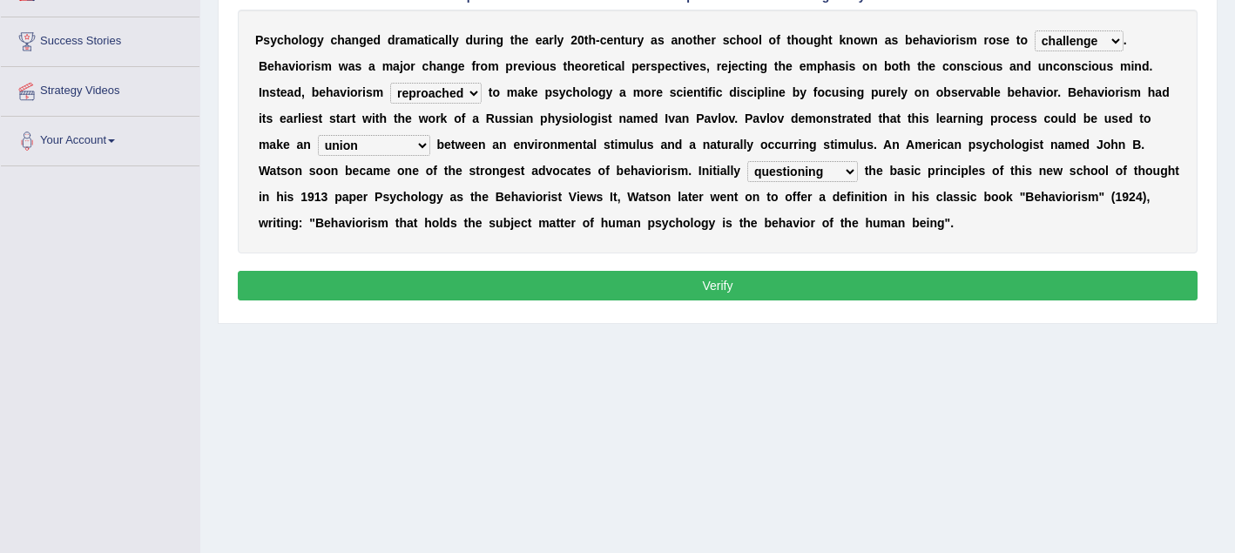
click at [814, 288] on button "Verify" at bounding box center [718, 286] width 960 height 30
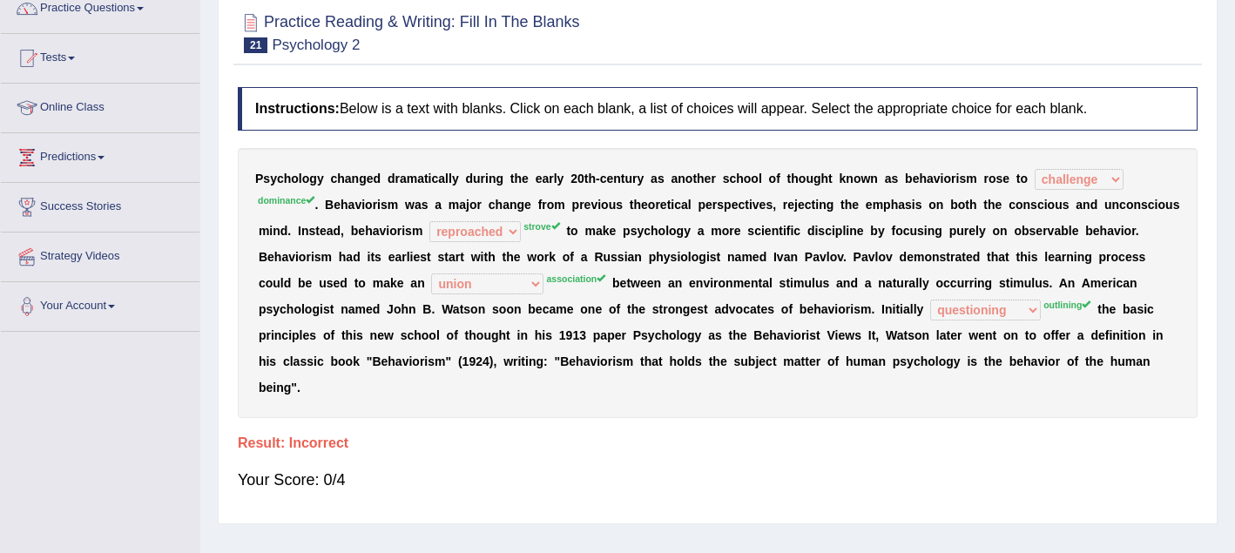
scroll to position [149, 0]
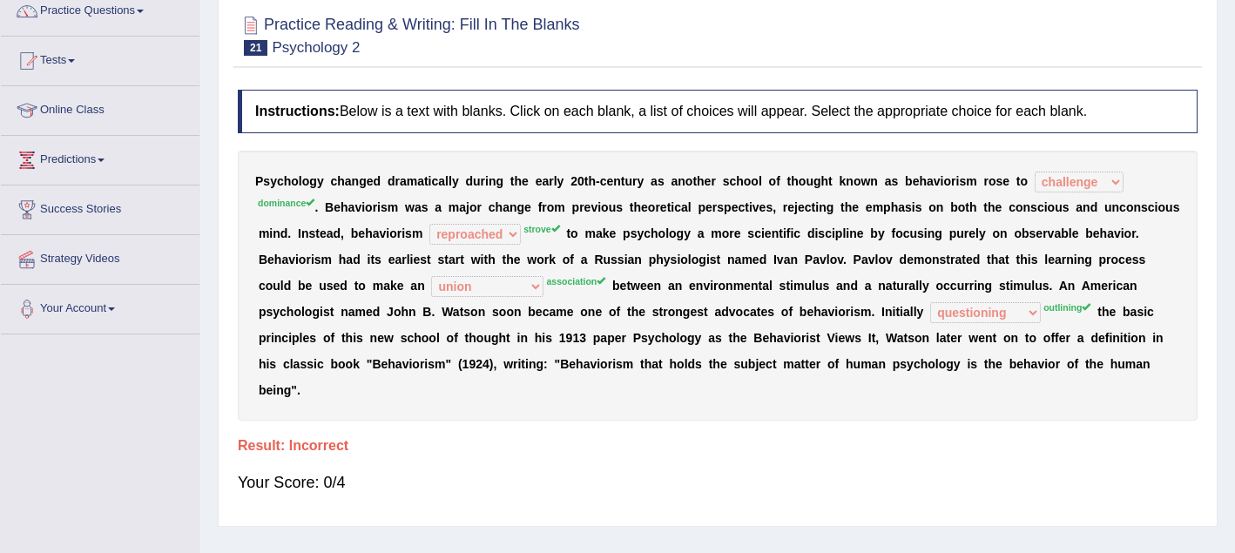
click at [807, 288] on b "u" at bounding box center [808, 286] width 8 height 14
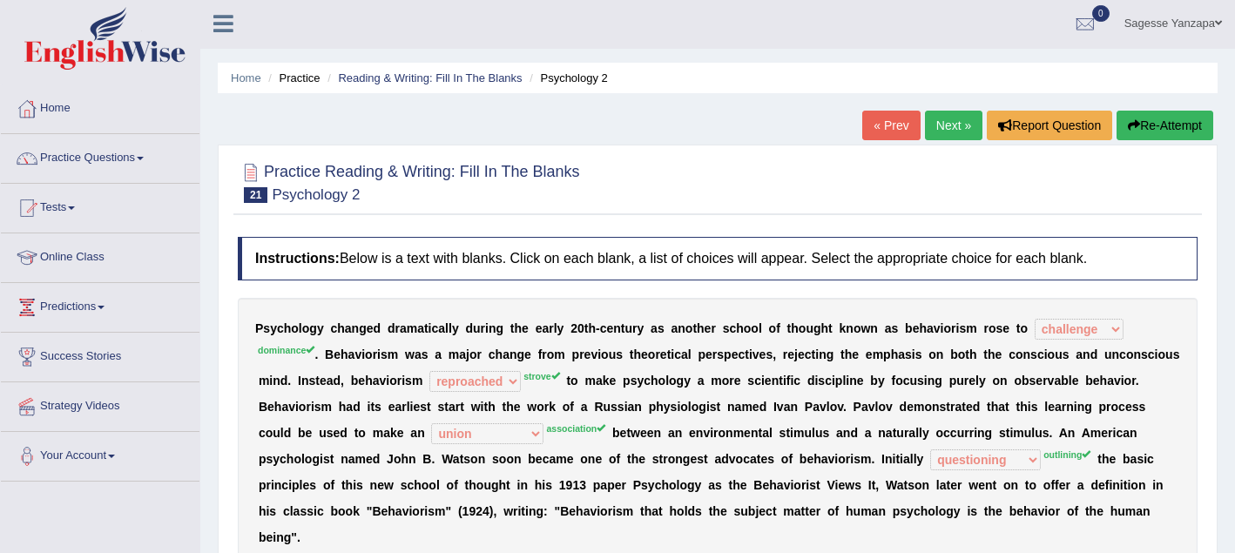
scroll to position [0, 0]
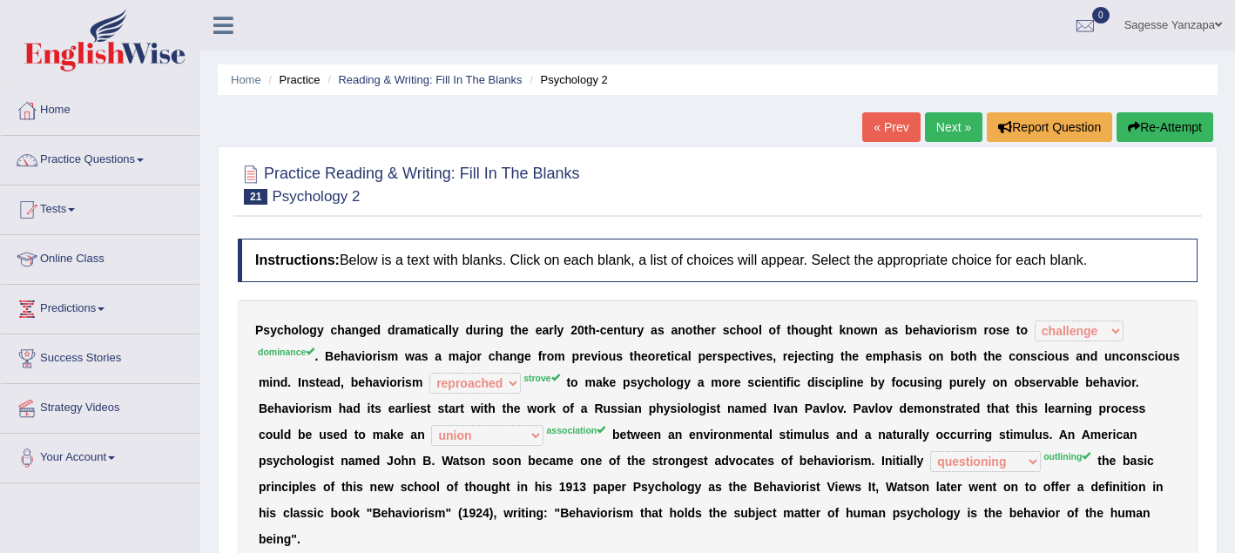
click at [939, 130] on link "Next »" at bounding box center [953, 127] width 57 height 30
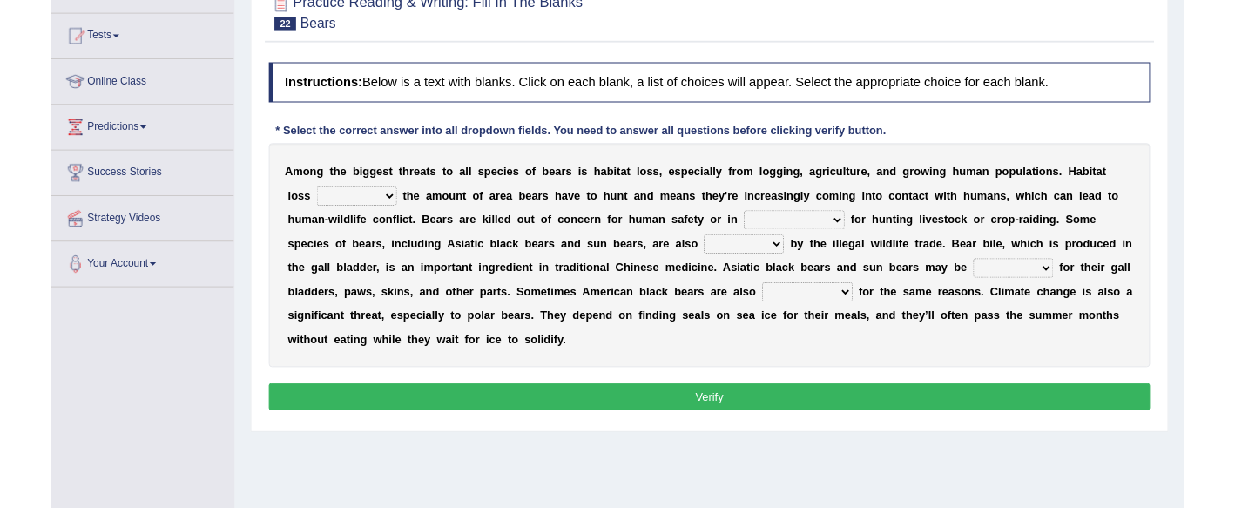
scroll to position [149, 0]
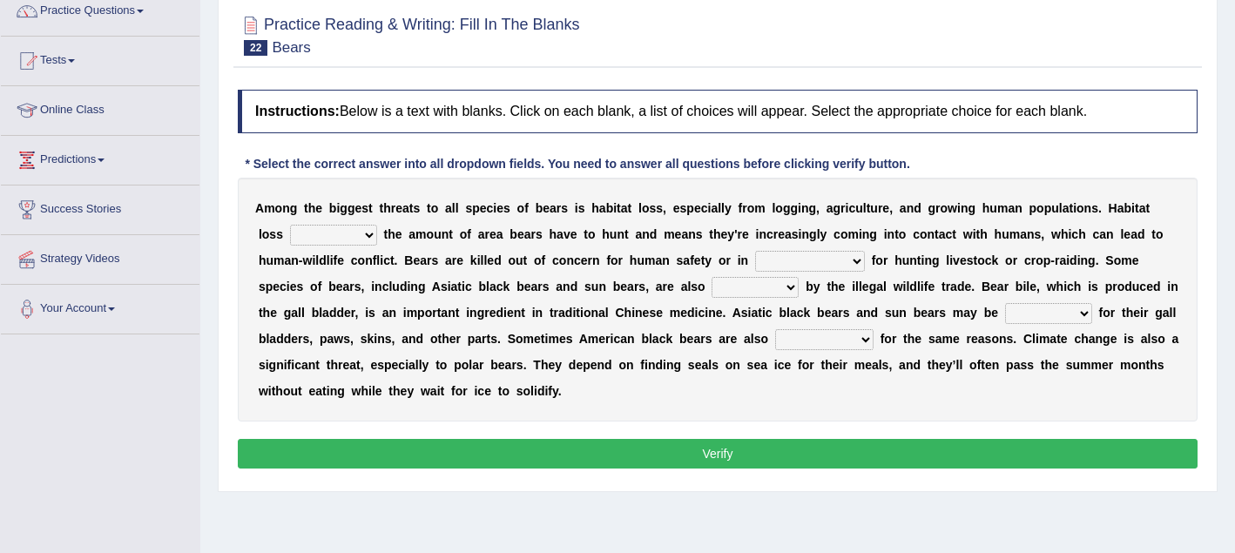
click at [342, 243] on select "increases reduces complies interacts" at bounding box center [333, 235] width 87 height 21
select select "reduces"
click at [340, 234] on select "increases reduces complies interacts" at bounding box center [333, 235] width 87 height 21
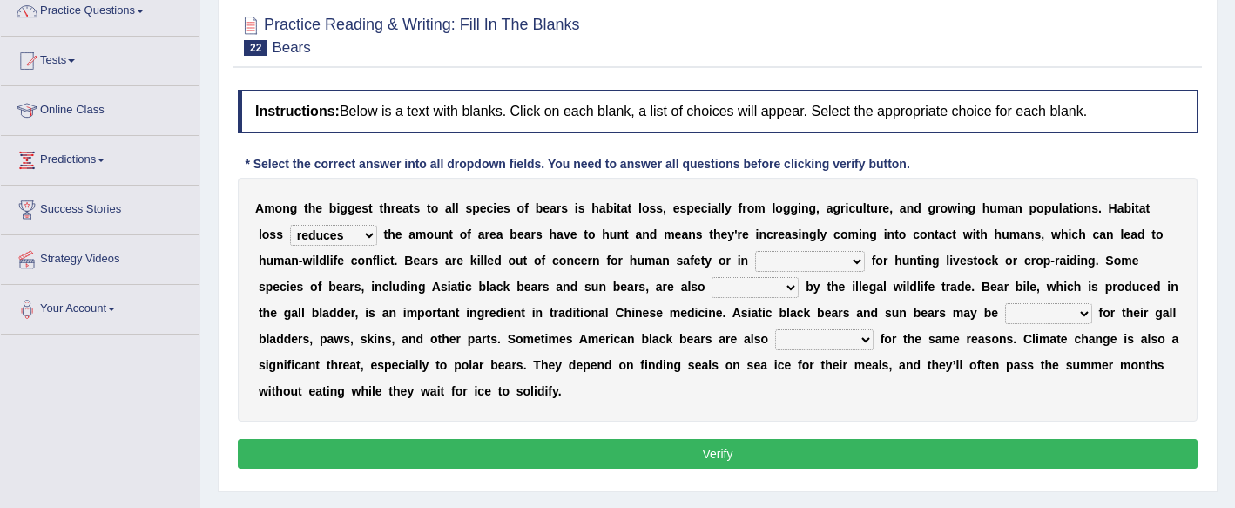
click at [854, 262] on select "coalition retaliation appreciation disinformation" at bounding box center [810, 261] width 110 height 21
select select "disinformation"
click at [796, 290] on select "protected prohibited fattened threatened" at bounding box center [755, 287] width 87 height 21
click at [793, 285] on select "protected prohibited fattened threatened" at bounding box center [755, 287] width 87 height 21
select select "fattened"
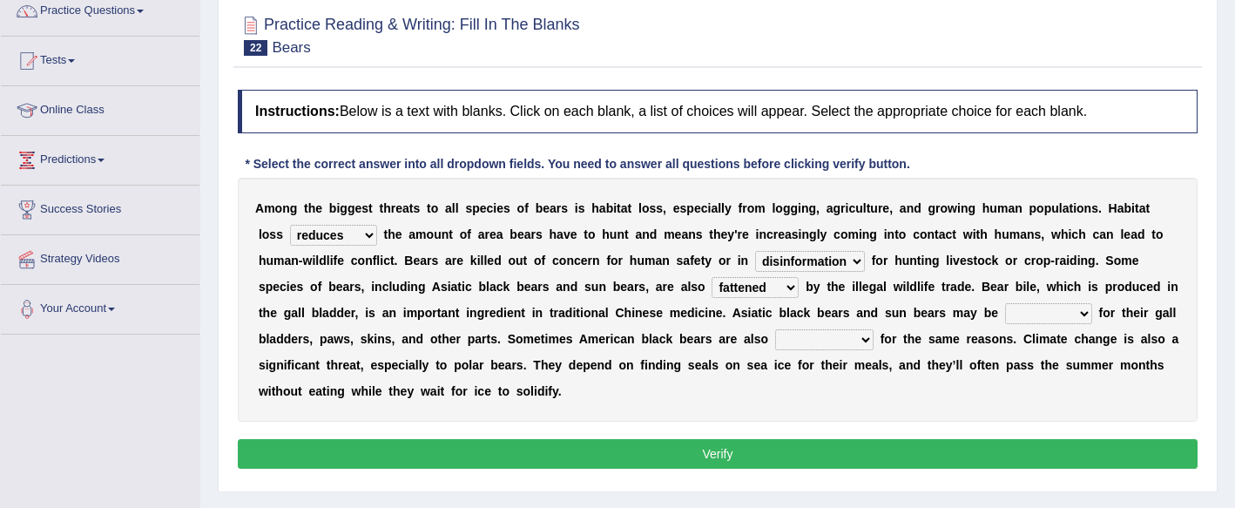
click at [1084, 314] on select "poached squelched coached blenched" at bounding box center [1048, 313] width 87 height 21
select select "poached"
click at [868, 342] on select "begot foreseen encountered targeted" at bounding box center [824, 339] width 98 height 21
select select "targeted"
click at [919, 459] on button "Verify" at bounding box center [718, 454] width 960 height 30
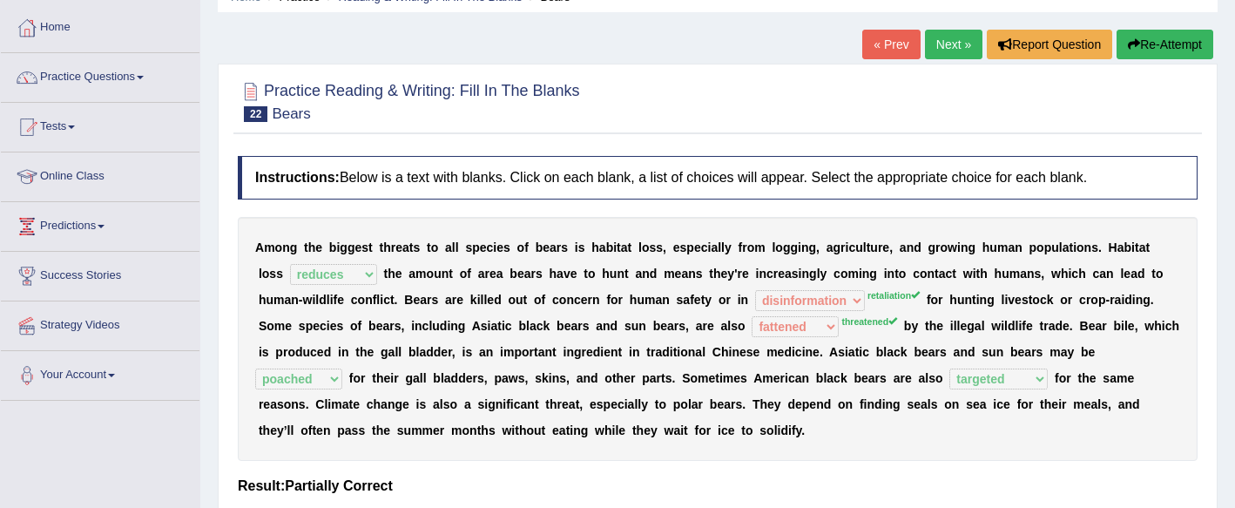
scroll to position [84, 0]
click at [125, 80] on link "Practice Questions" at bounding box center [100, 74] width 199 height 44
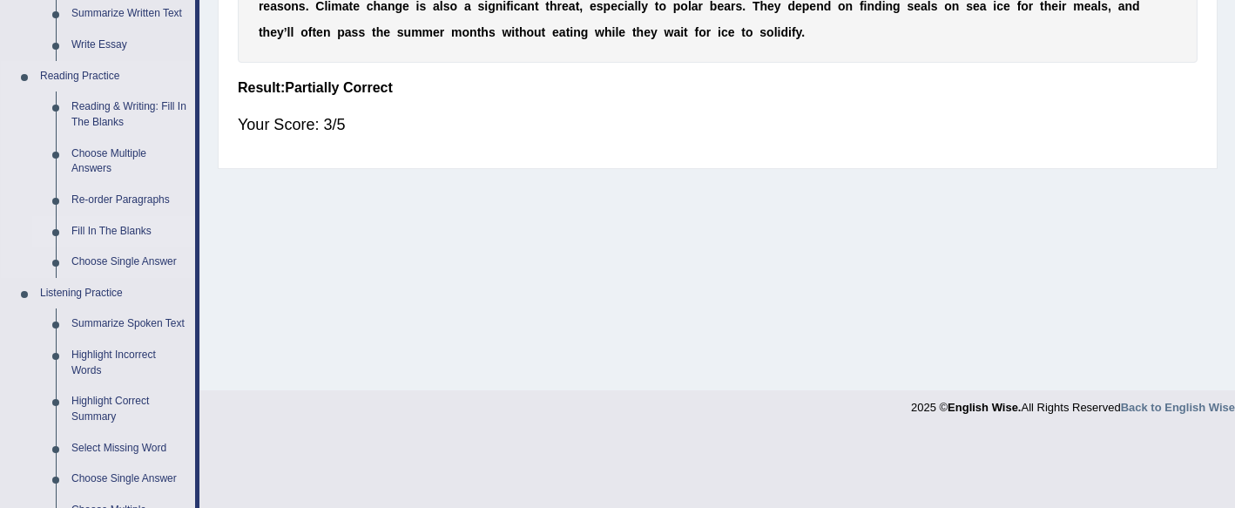
scroll to position [483, 0]
click at [111, 260] on link "Choose Single Answer" at bounding box center [130, 259] width 132 height 31
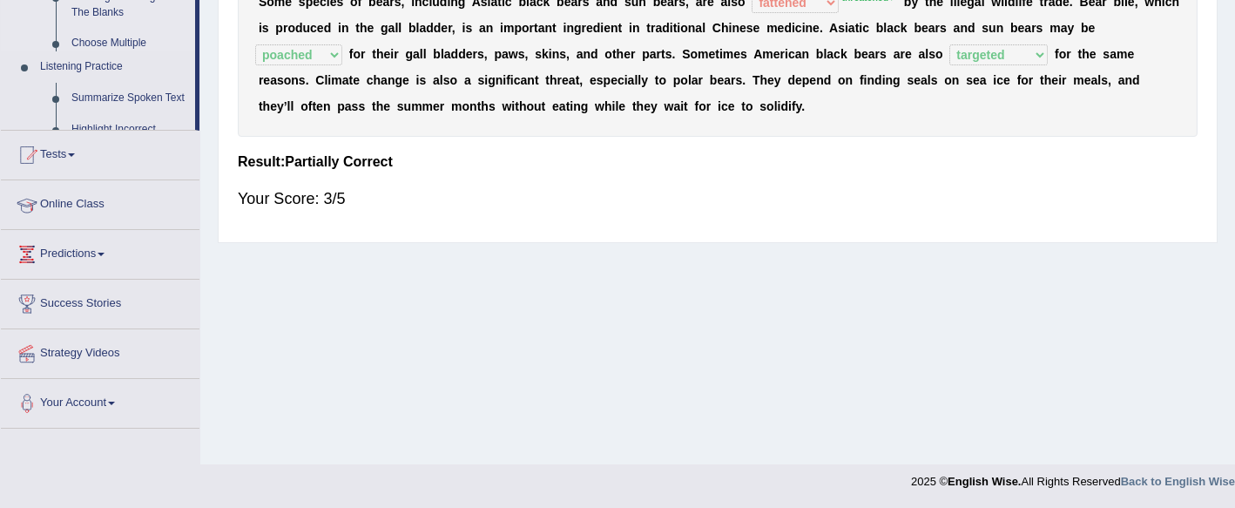
scroll to position [221, 0]
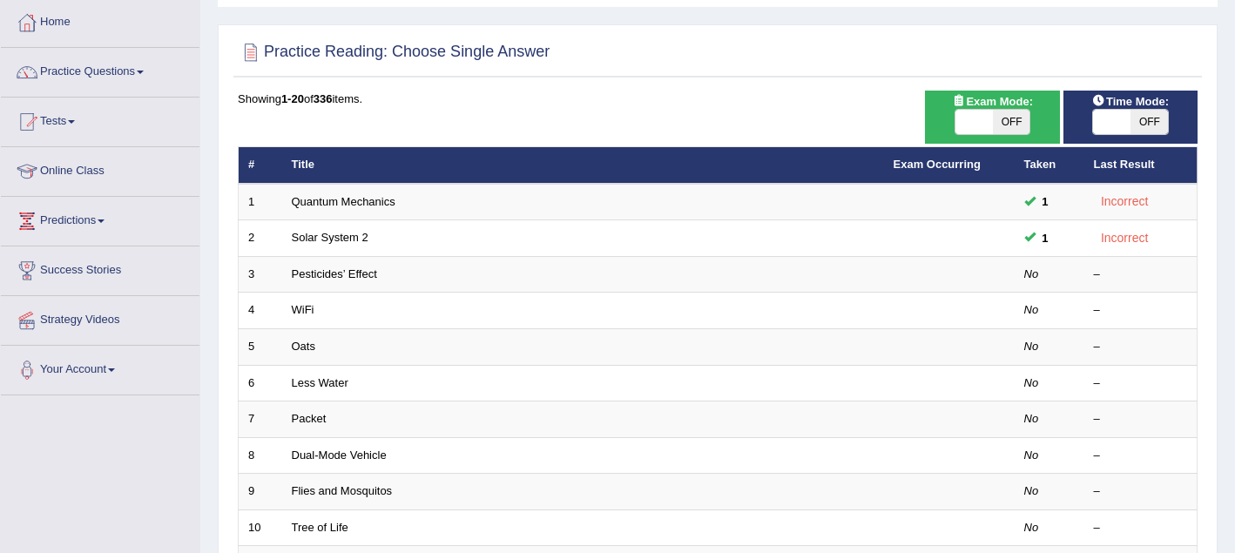
scroll to position [93, 0]
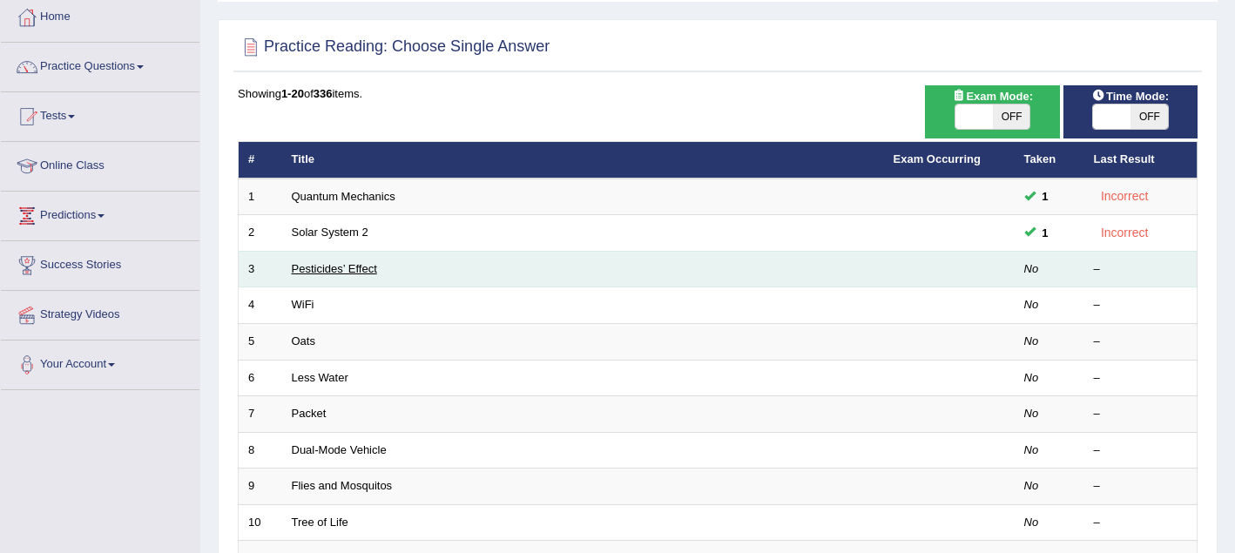
click at [351, 265] on link "Pesticides’ Effect" at bounding box center [334, 268] width 85 height 13
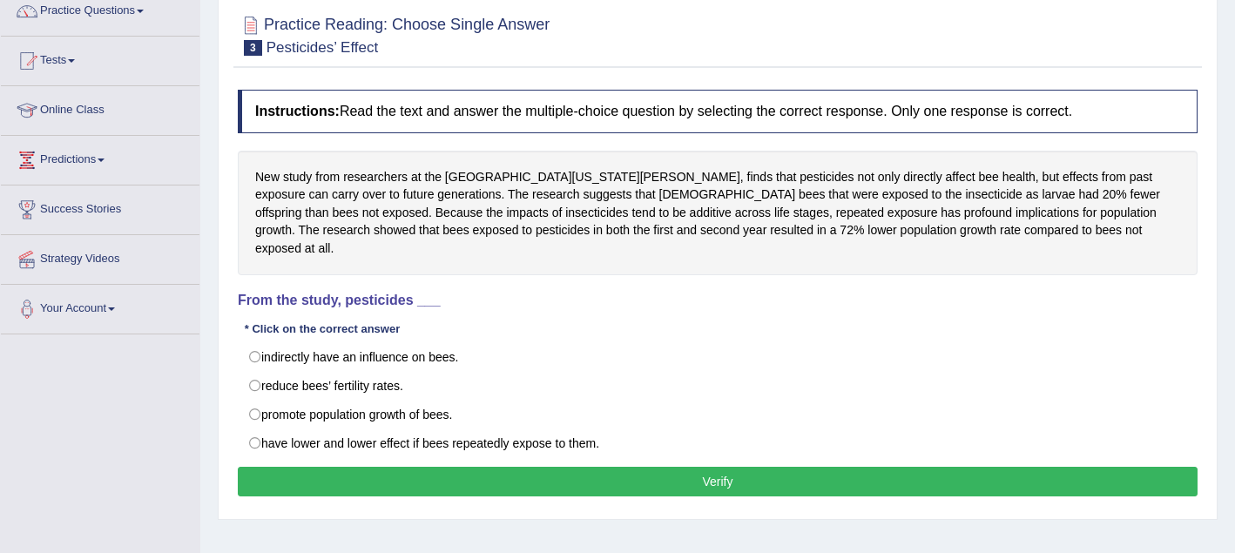
scroll to position [249, 0]
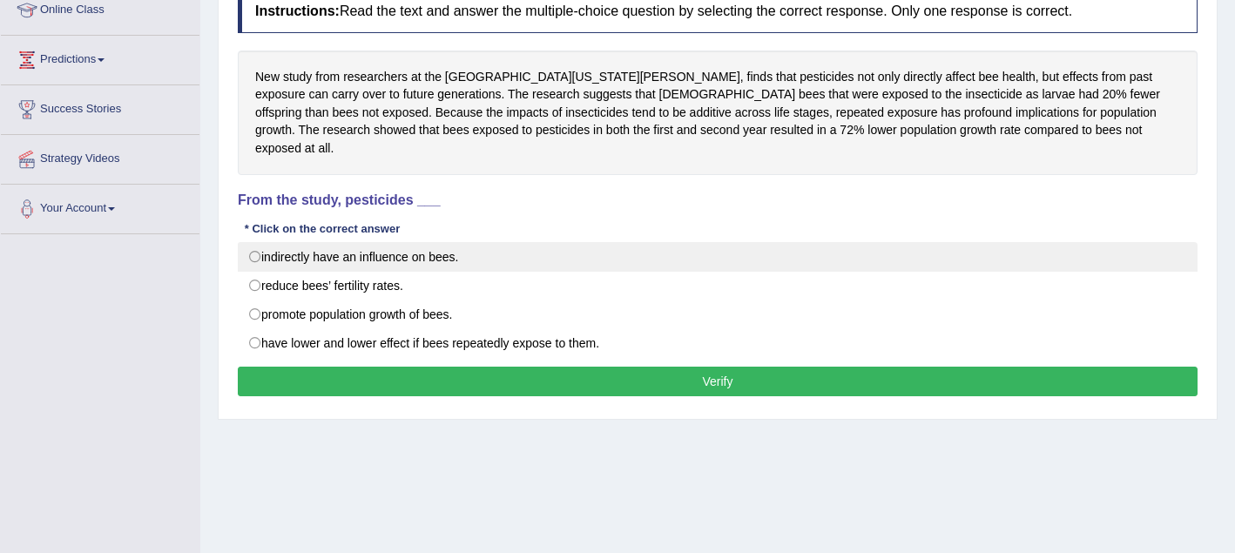
click at [250, 243] on label "indirectly have an influence on bees." at bounding box center [718, 257] width 960 height 30
radio input "true"
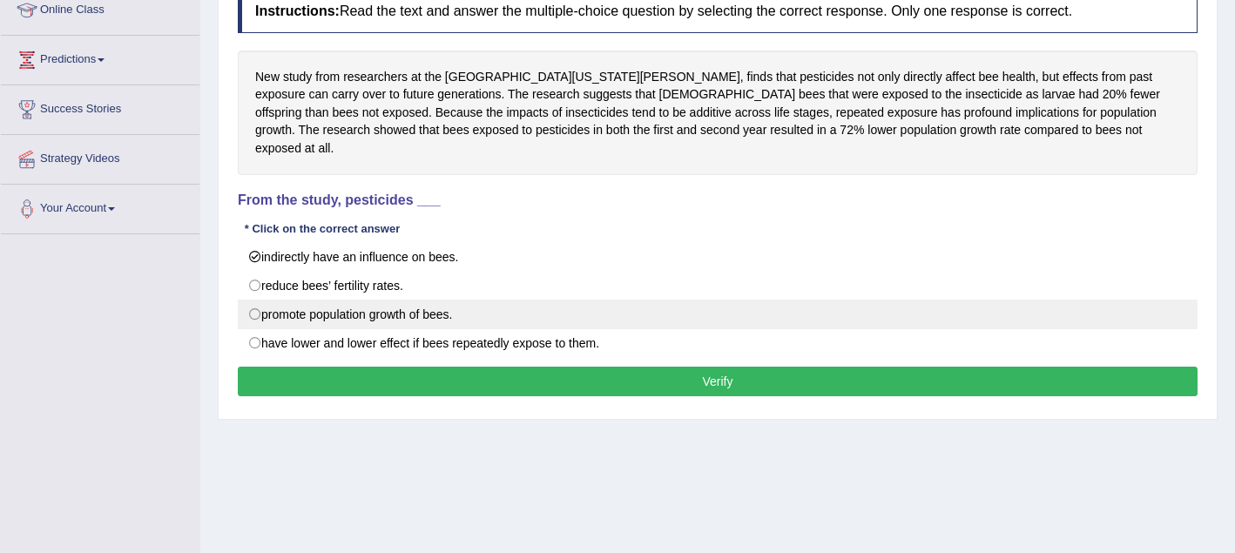
click at [252, 300] on label "promote population growth of bees." at bounding box center [718, 315] width 960 height 30
radio input "true"
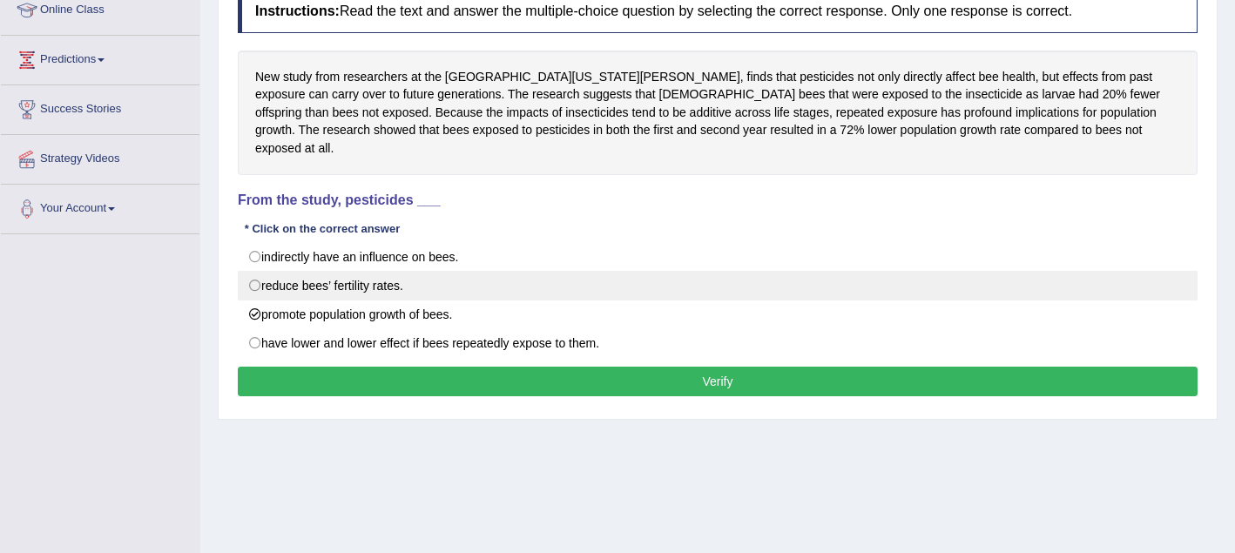
click at [257, 271] on label "reduce bees’ fertility rates." at bounding box center [718, 286] width 960 height 30
radio input "true"
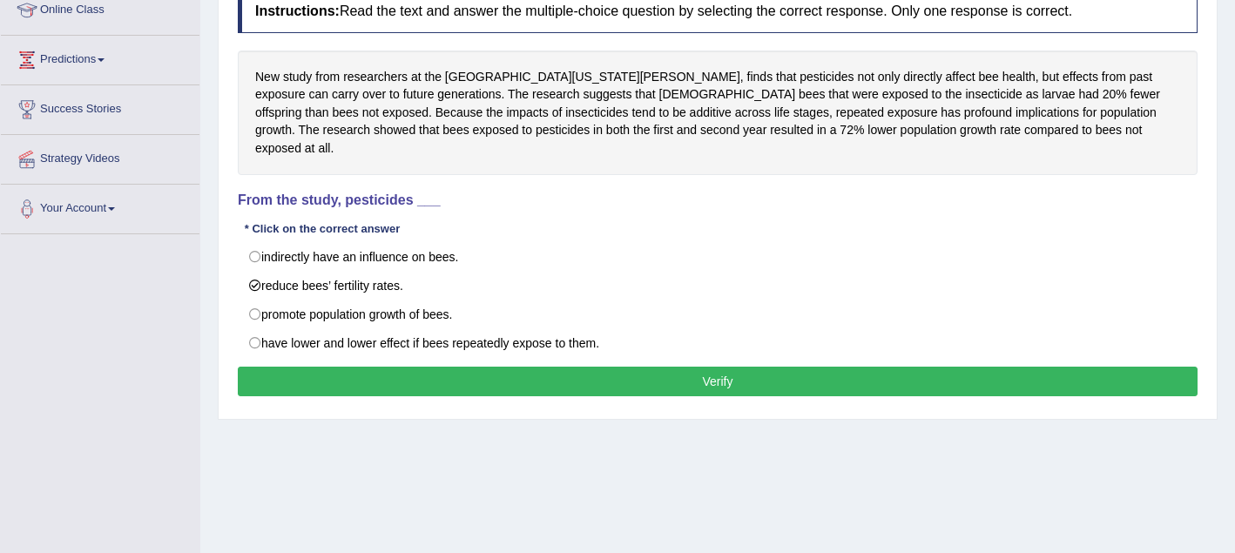
click at [297, 367] on button "Verify" at bounding box center [718, 382] width 960 height 30
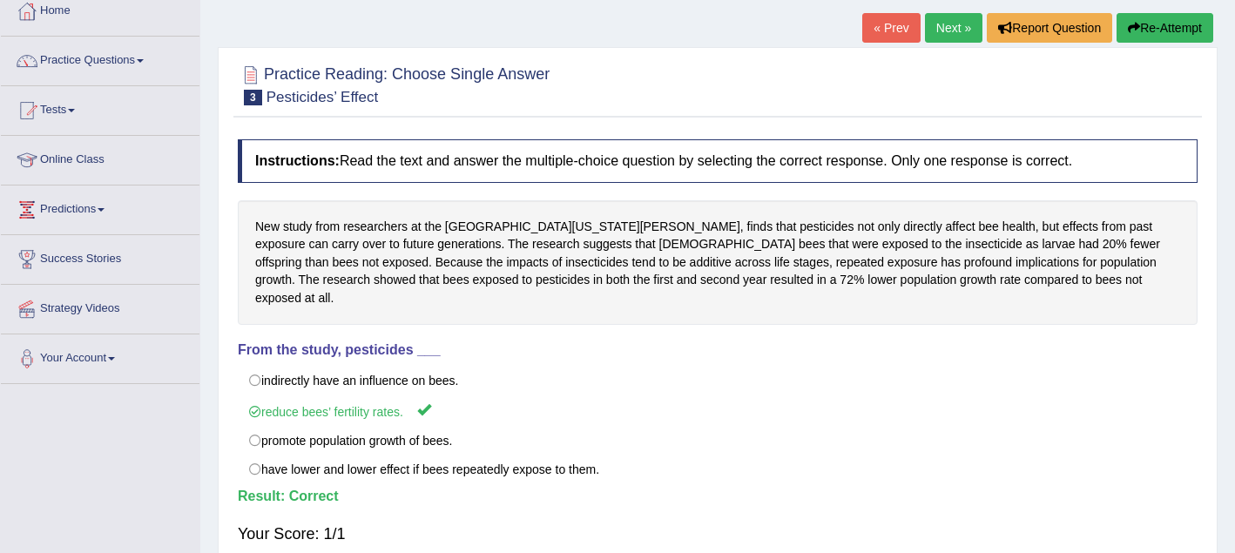
scroll to position [102, 0]
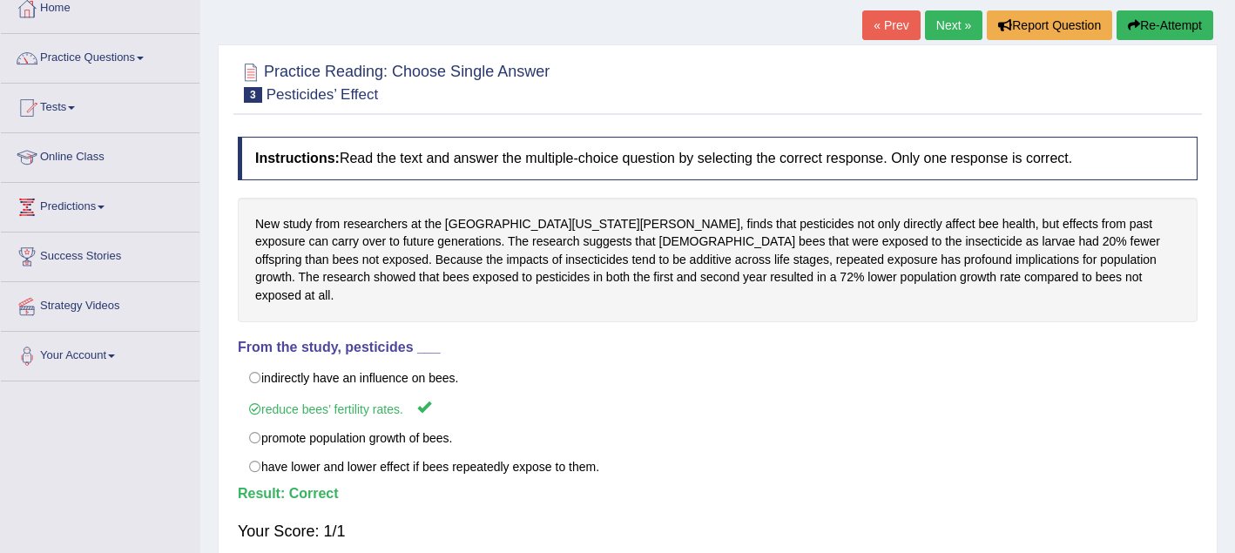
click at [949, 27] on link "Next »" at bounding box center [953, 25] width 57 height 30
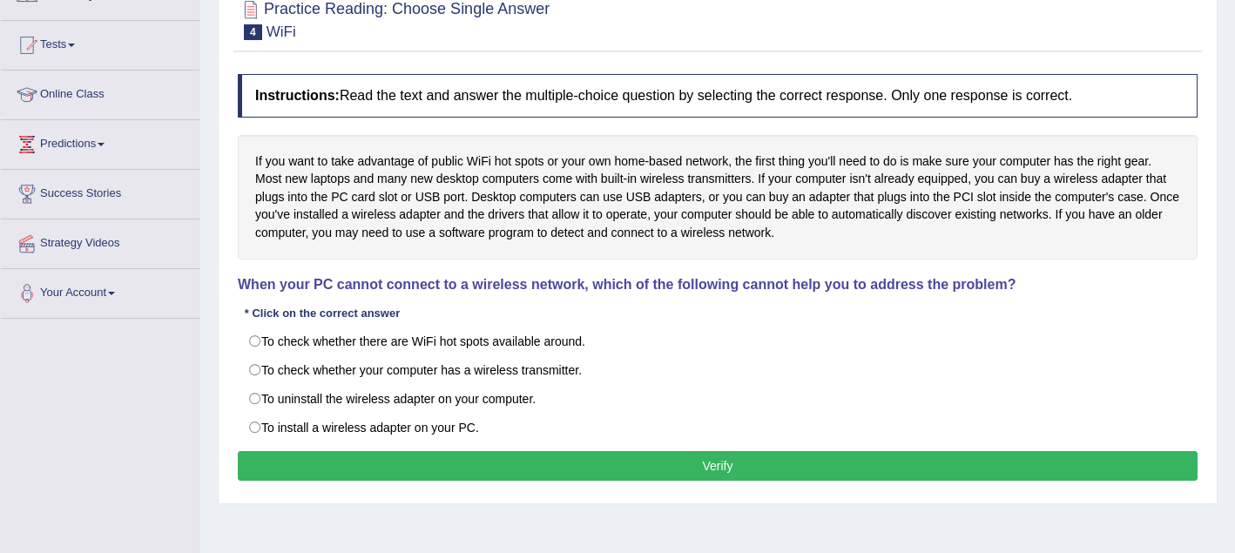
scroll to position [197, 0]
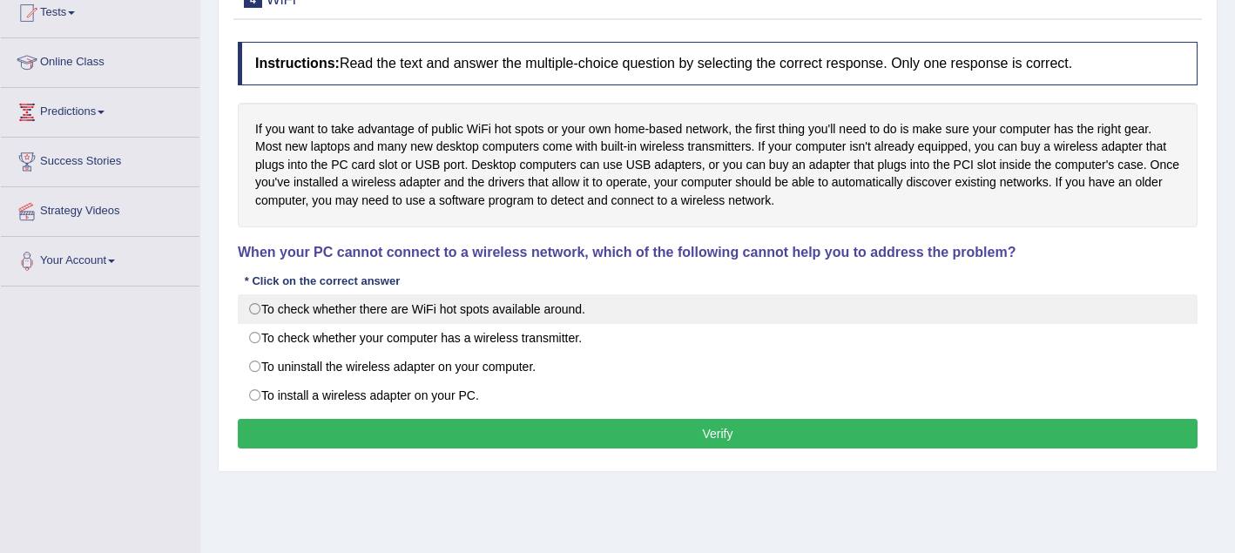
click at [260, 314] on label "To check whether there are WiFi hot spots available around." at bounding box center [718, 309] width 960 height 30
radio input "true"
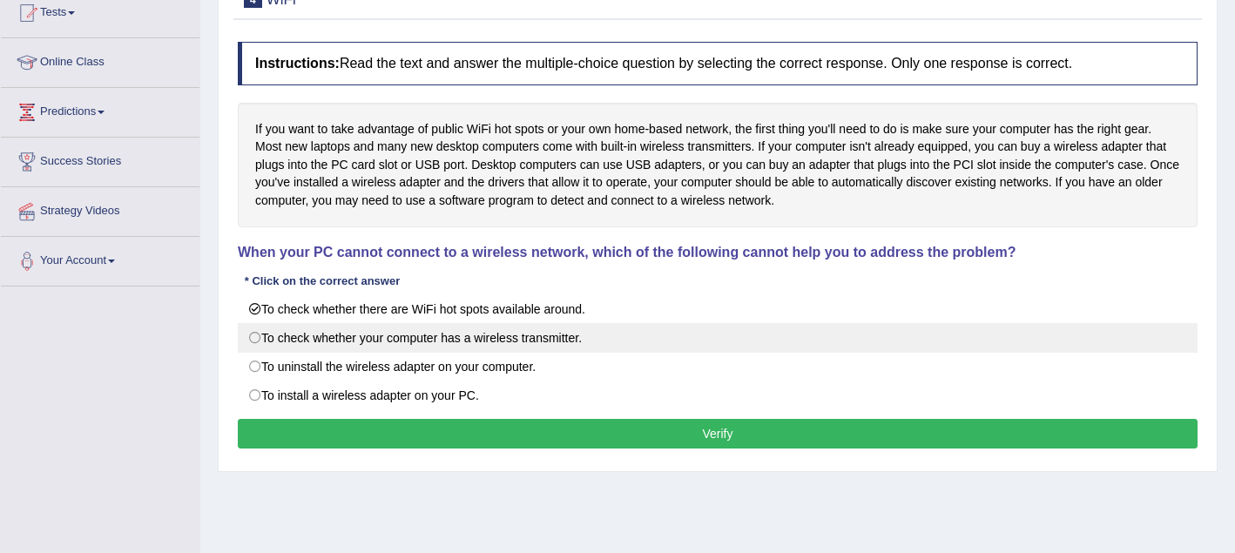
click at [260, 334] on label "To check whether your computer has a wireless transmitter." at bounding box center [718, 338] width 960 height 30
radio input "true"
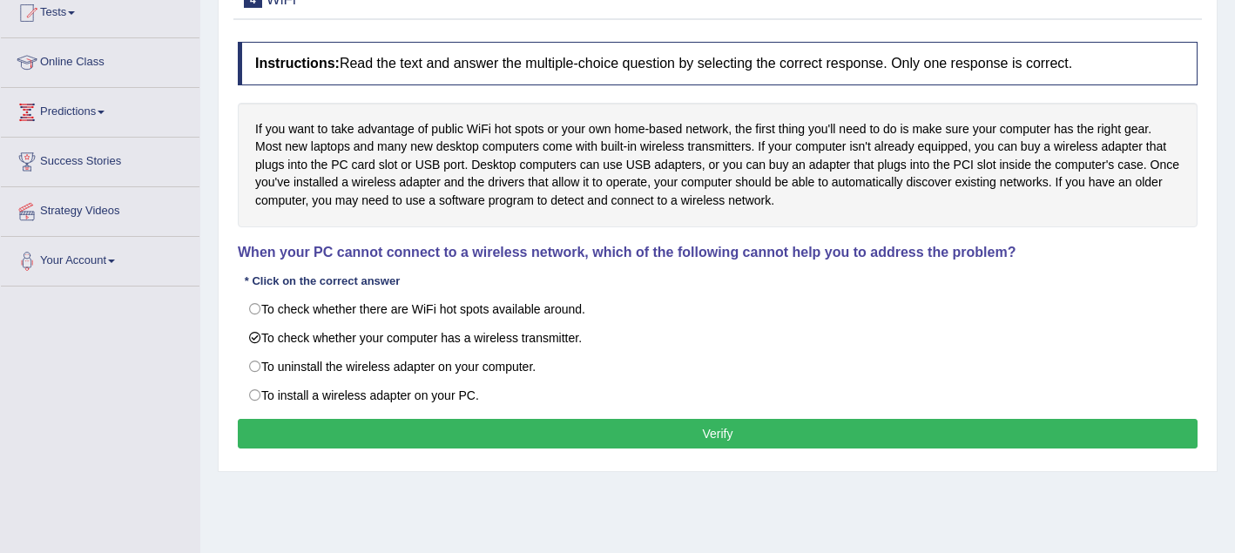
click at [308, 430] on button "Verify" at bounding box center [718, 434] width 960 height 30
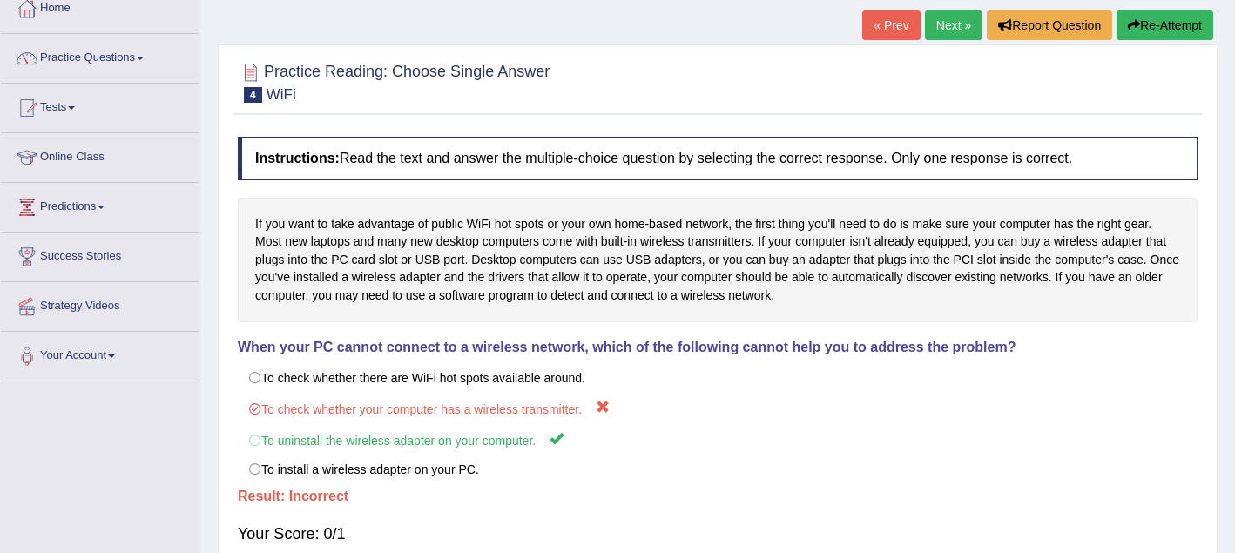
scroll to position [98, 0]
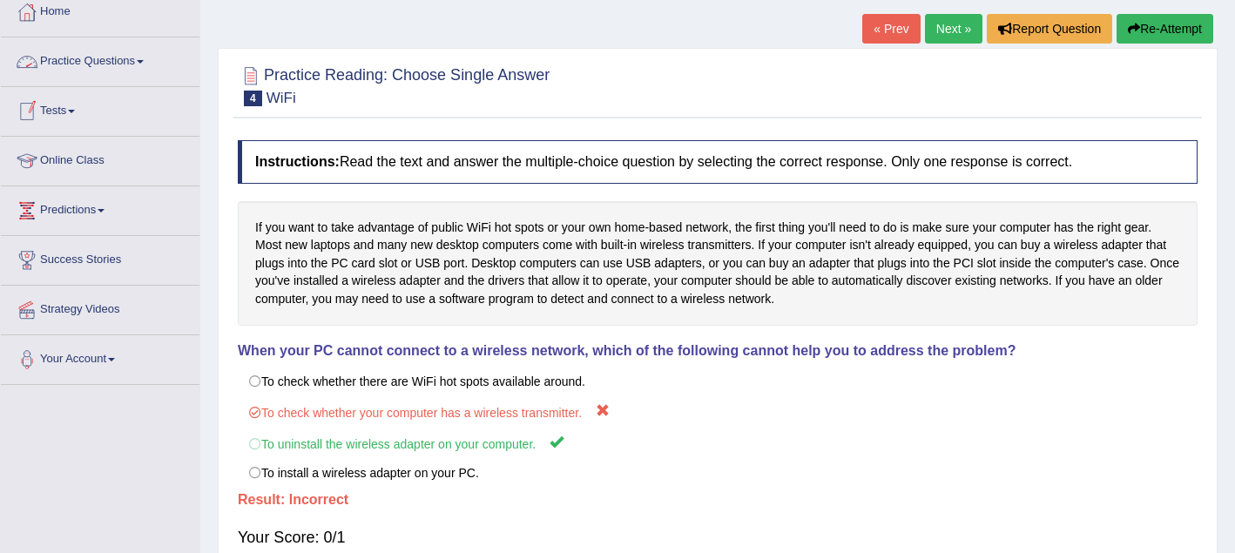
click at [135, 64] on link "Practice Questions" at bounding box center [100, 59] width 199 height 44
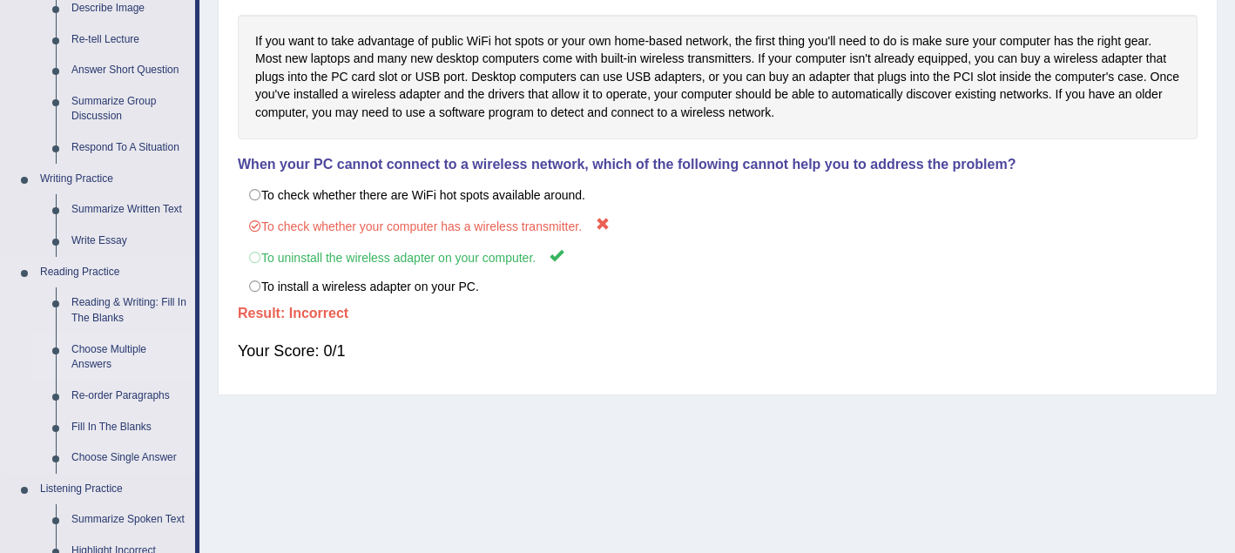
scroll to position [288, 0]
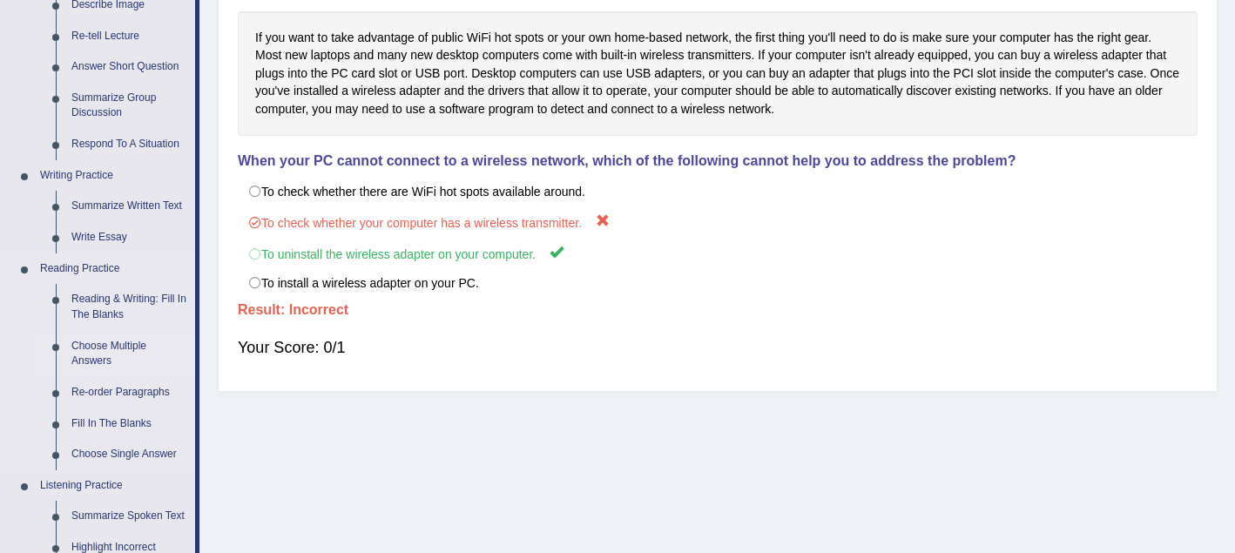
click at [121, 348] on link "Choose Multiple Answers" at bounding box center [130, 354] width 132 height 46
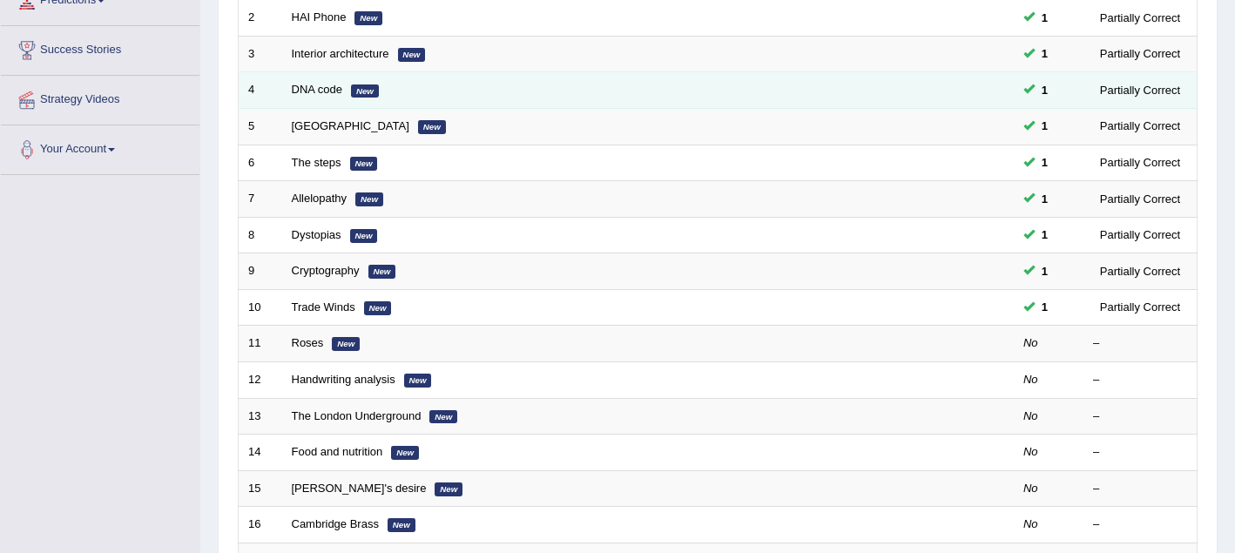
scroll to position [312, 0]
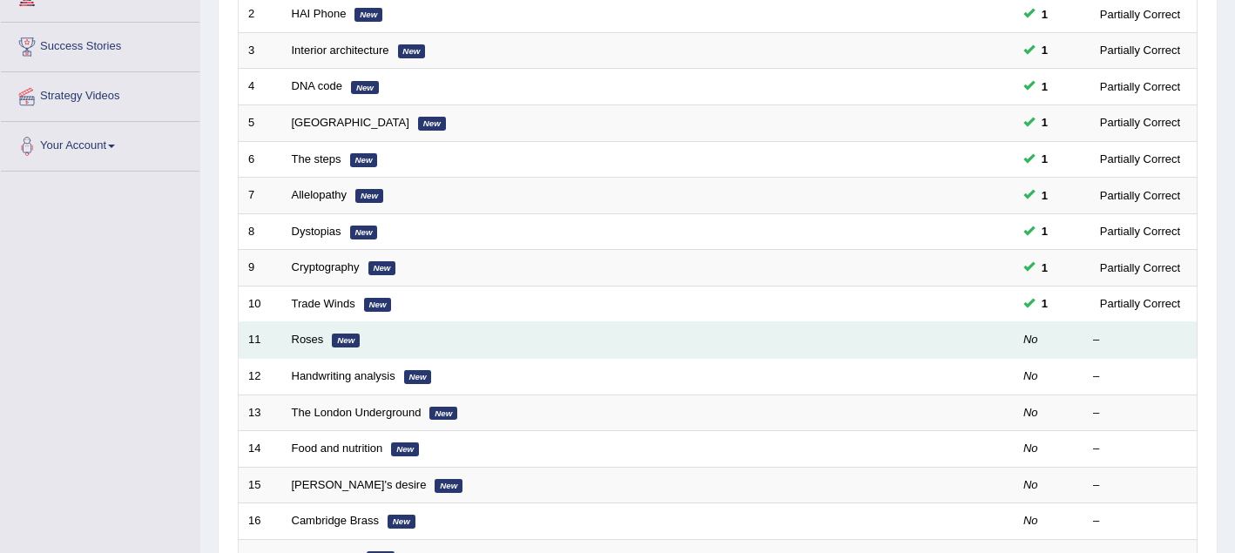
click at [348, 347] on em "New" at bounding box center [346, 341] width 28 height 14
click at [319, 338] on link "Roses" at bounding box center [308, 339] width 32 height 13
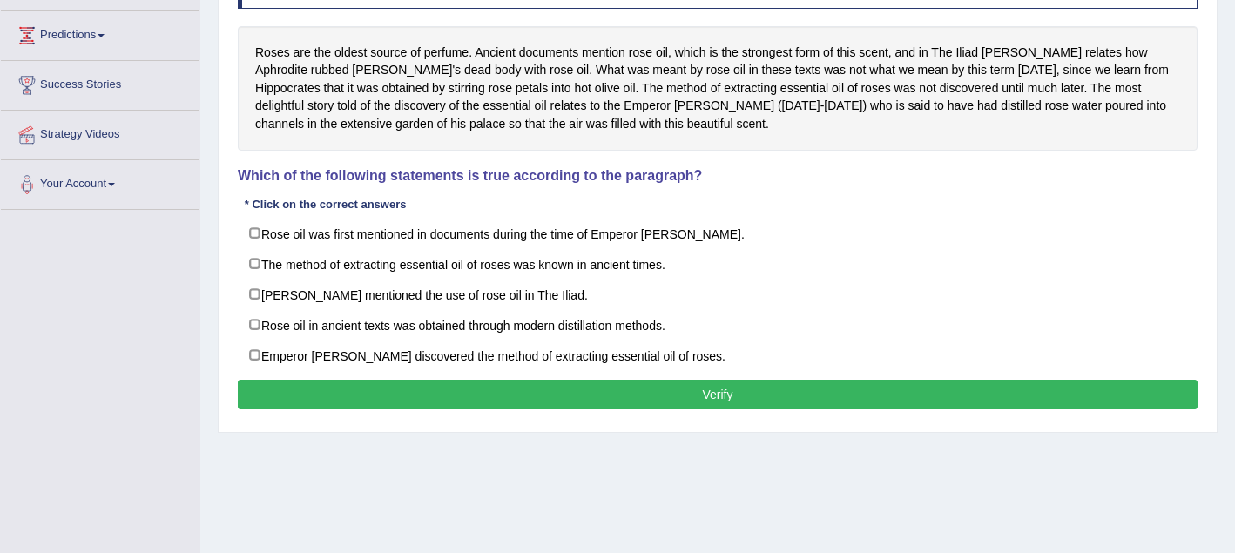
scroll to position [272, 0]
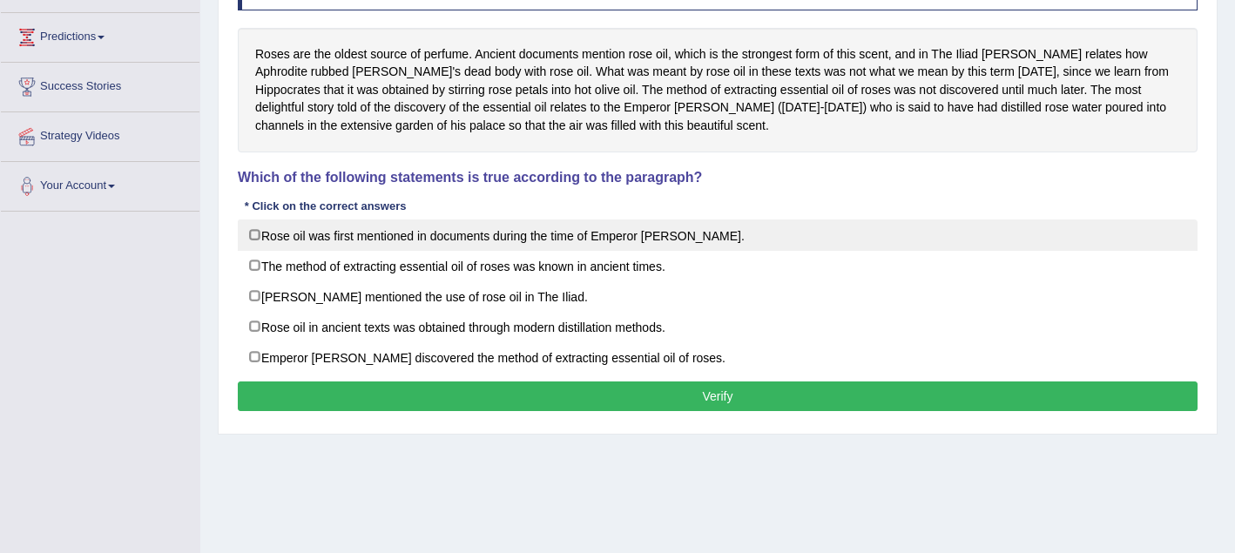
click at [255, 235] on label "Rose oil was first mentioned in documents during the time of Emperor [PERSON_NA…" at bounding box center [718, 235] width 960 height 31
checkbox input "true"
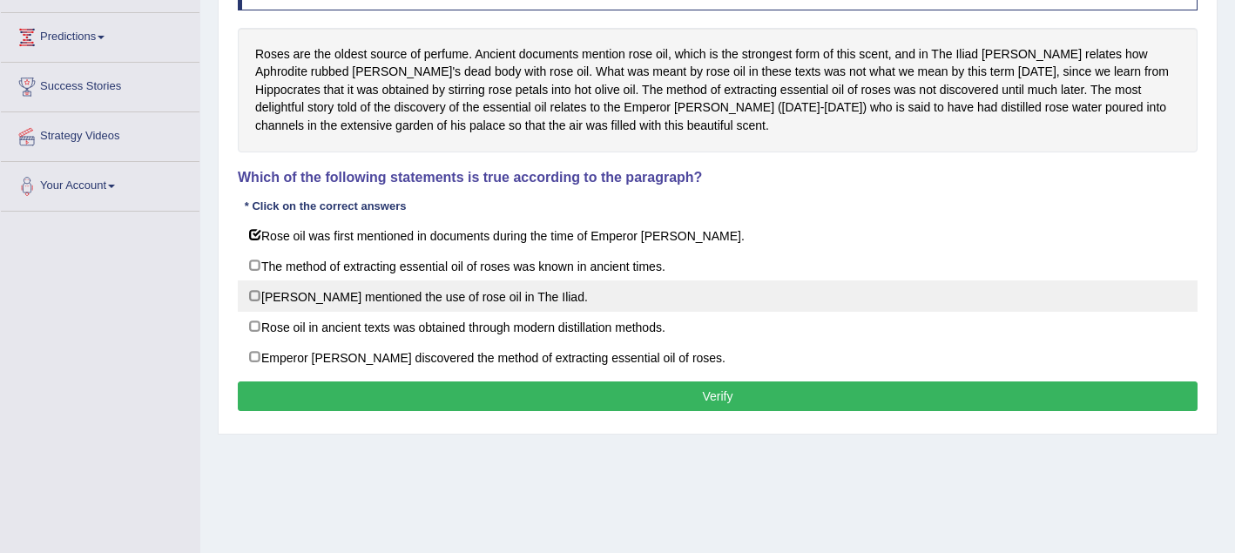
click at [253, 292] on label "[PERSON_NAME] mentioned the use of rose oil in The Iliad." at bounding box center [718, 295] width 960 height 31
checkbox input "true"
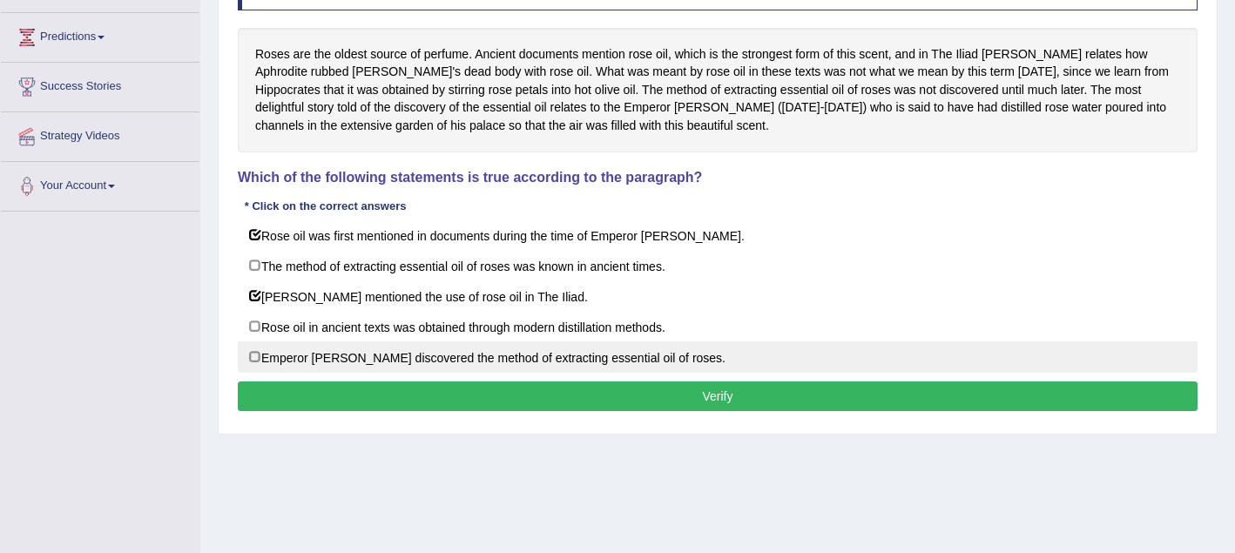
scroll to position [258, 0]
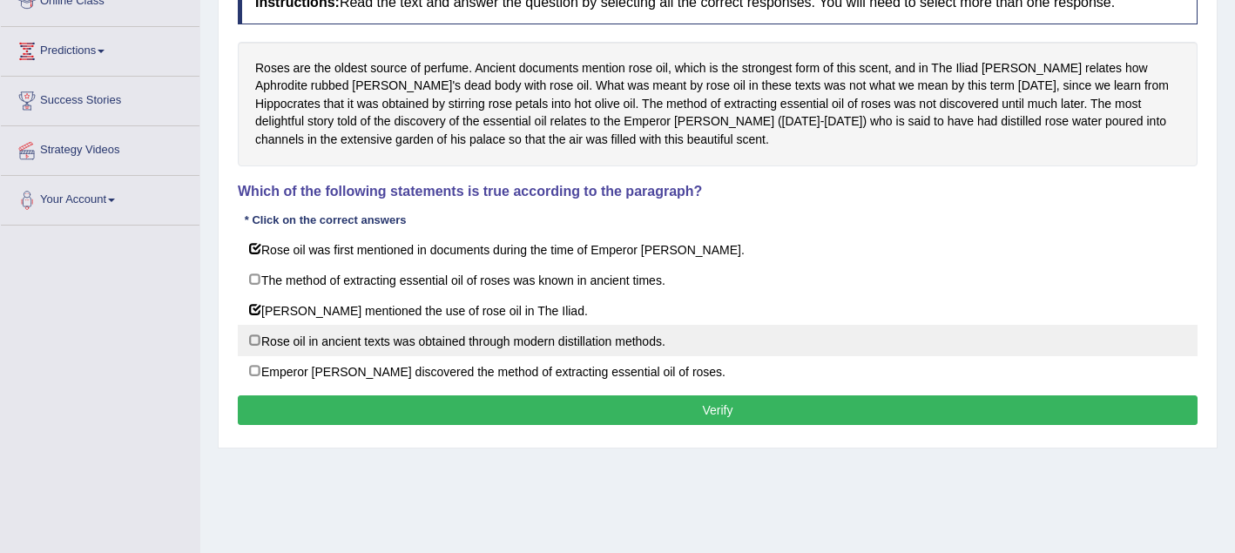
click at [260, 342] on label "Rose oil in ancient texts was obtained through modern distillation methods." at bounding box center [718, 340] width 960 height 31
checkbox input "true"
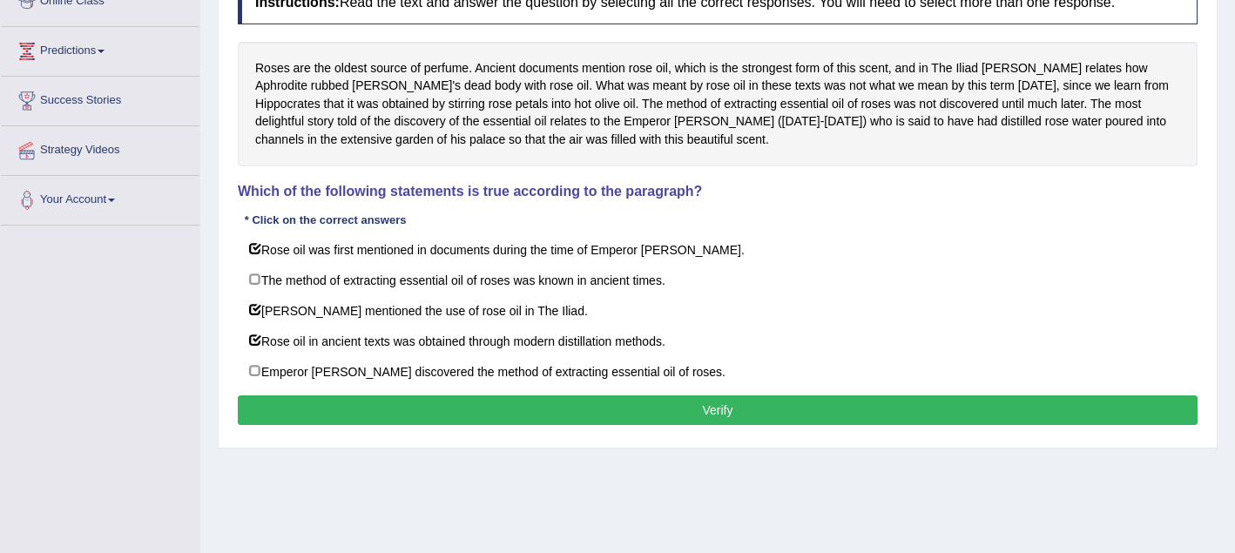
click at [305, 409] on button "Verify" at bounding box center [718, 410] width 960 height 30
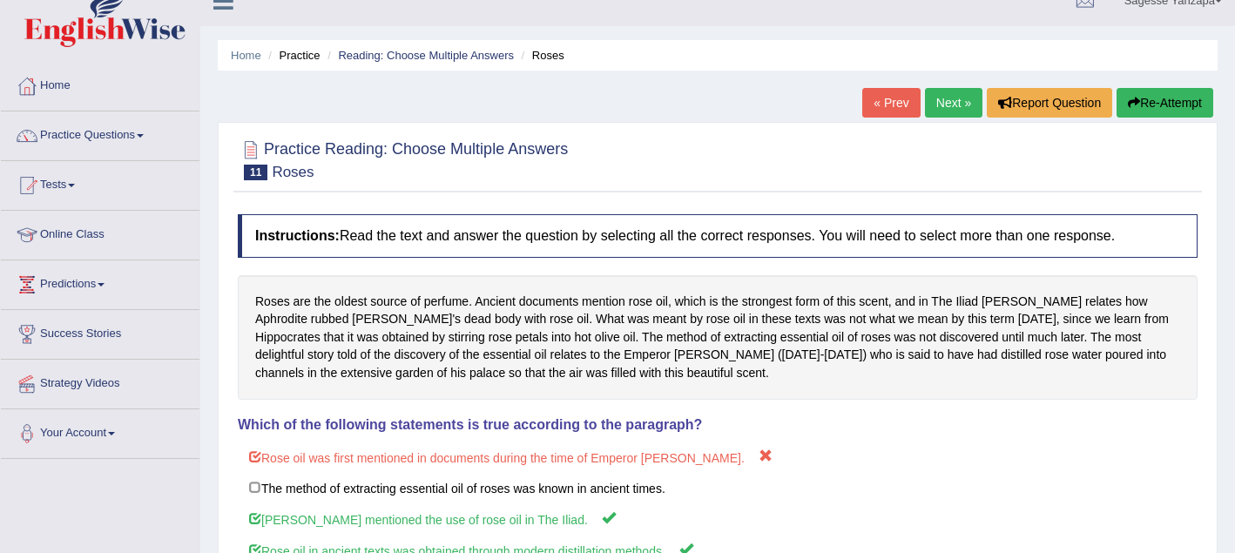
scroll to position [0, 0]
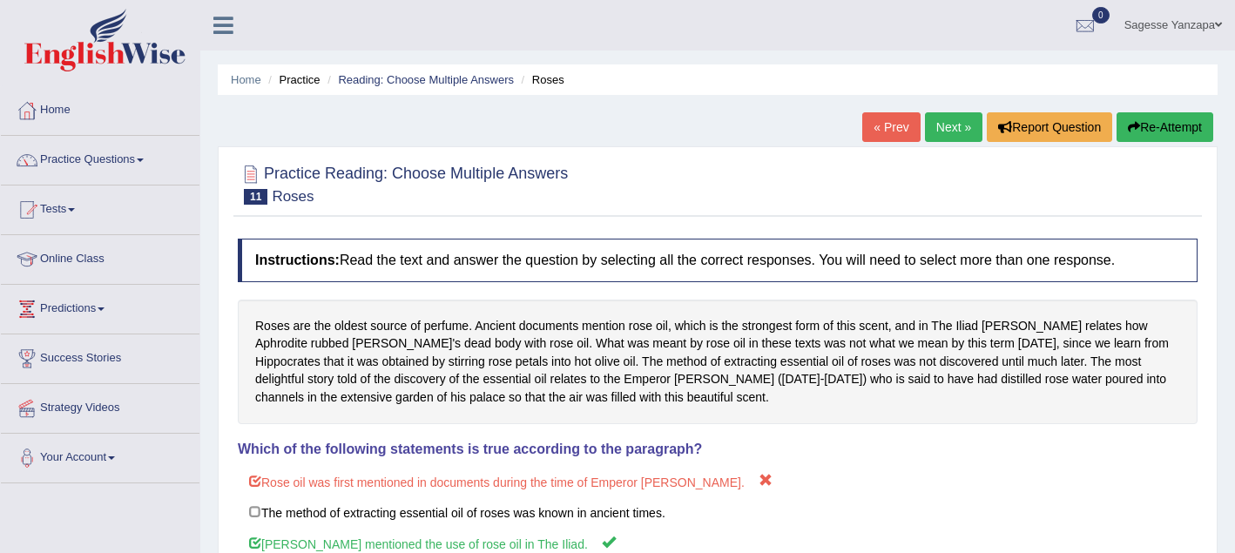
click at [929, 135] on link "Next »" at bounding box center [953, 127] width 57 height 30
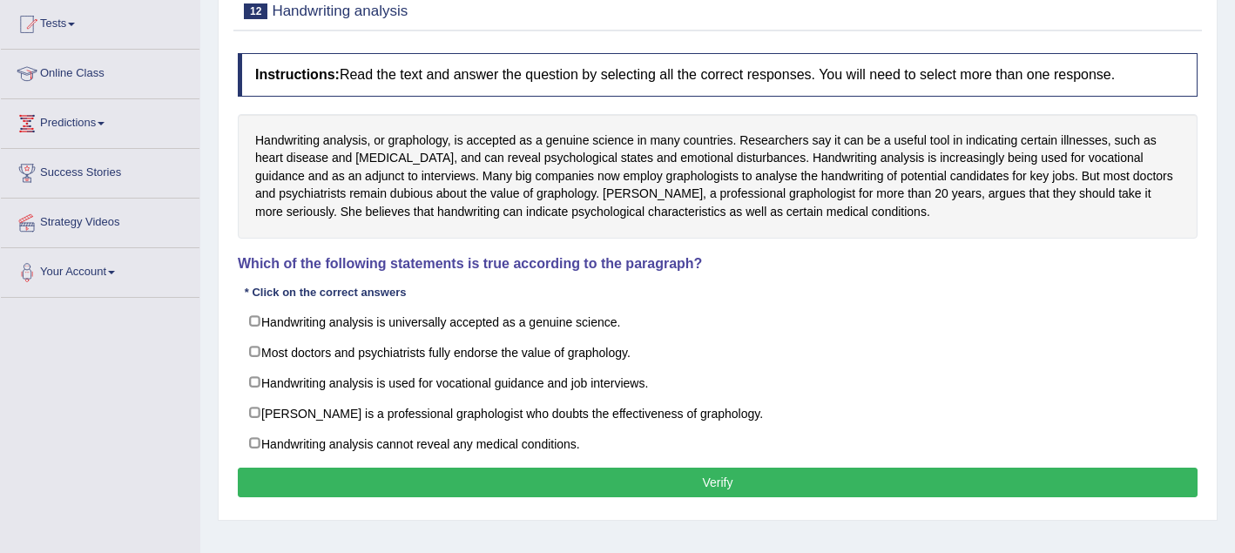
scroll to position [186, 0]
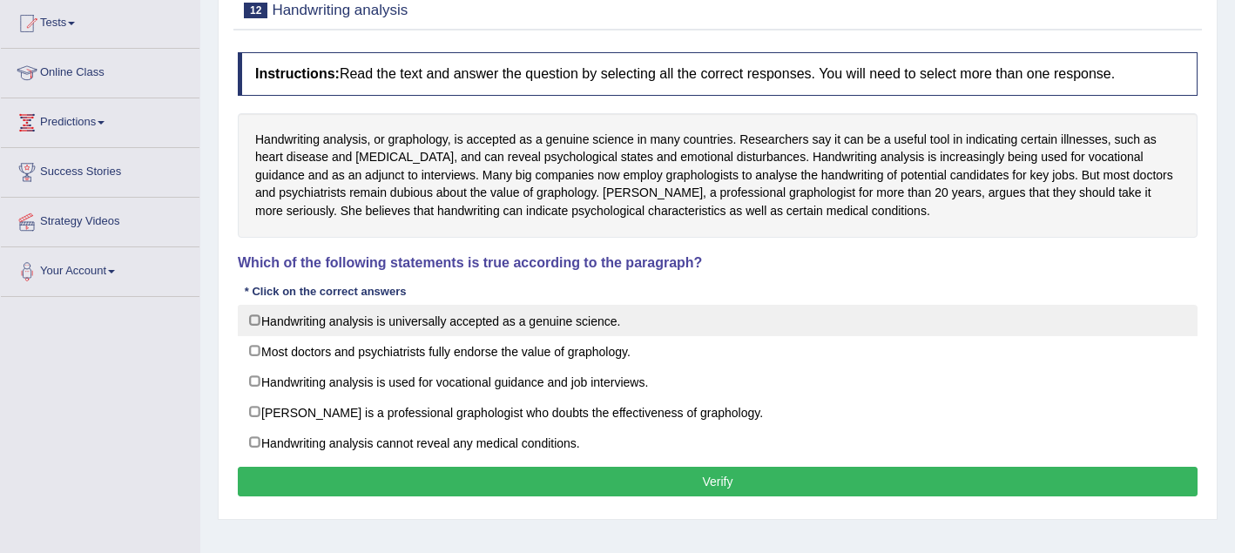
click at [256, 324] on label "Handwriting analysis is universally accepted as a genuine science." at bounding box center [718, 320] width 960 height 31
checkbox input "true"
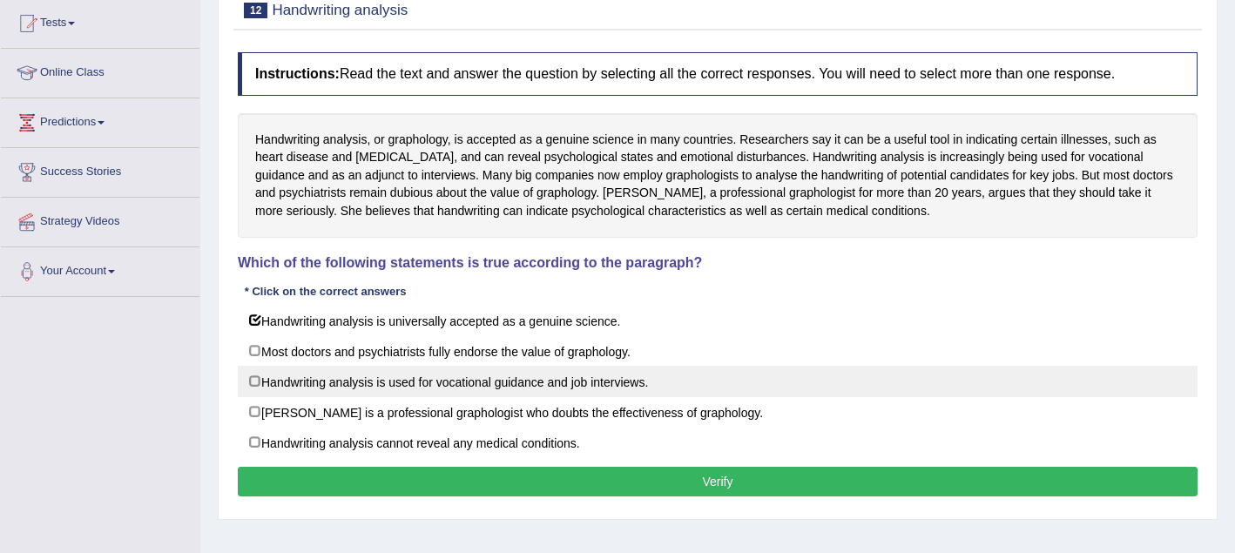
click at [256, 382] on label "Handwriting analysis is used for vocational guidance and job interviews." at bounding box center [718, 381] width 960 height 31
checkbox input "true"
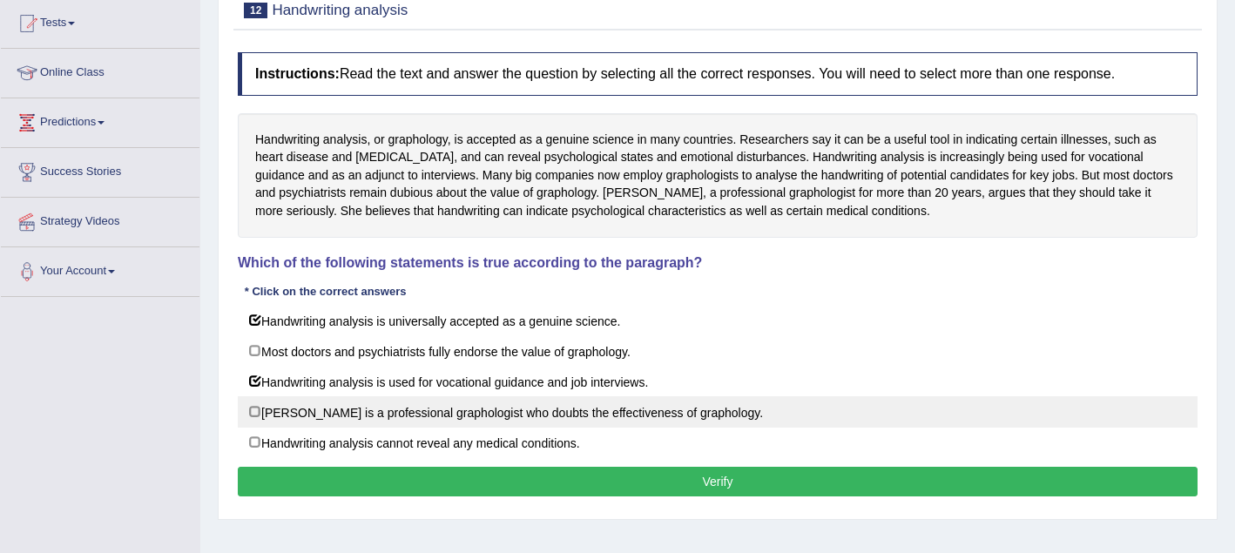
click at [262, 407] on label "Patricia Marne is a professional graphologist who doubts the effectiveness of g…" at bounding box center [718, 411] width 960 height 31
checkbox input "true"
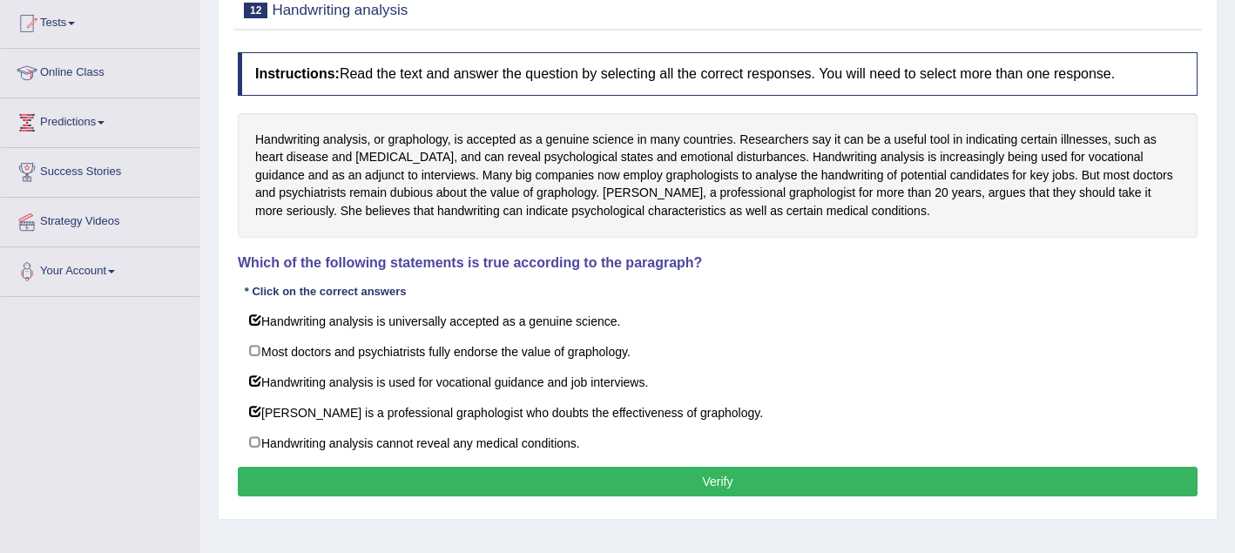
click at [301, 474] on button "Verify" at bounding box center [718, 482] width 960 height 30
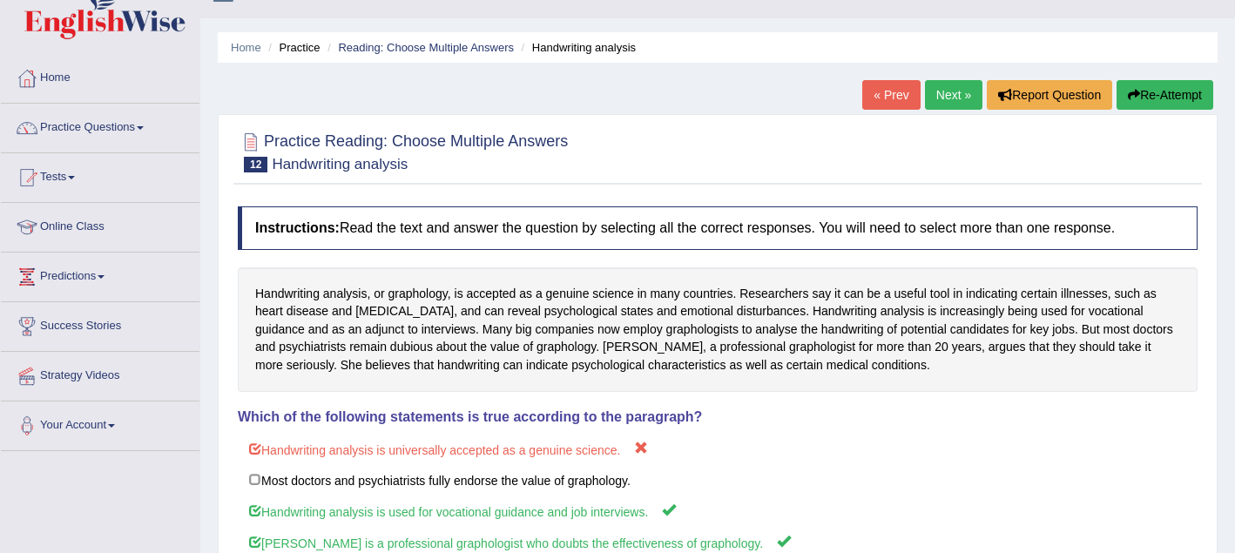
scroll to position [25, 0]
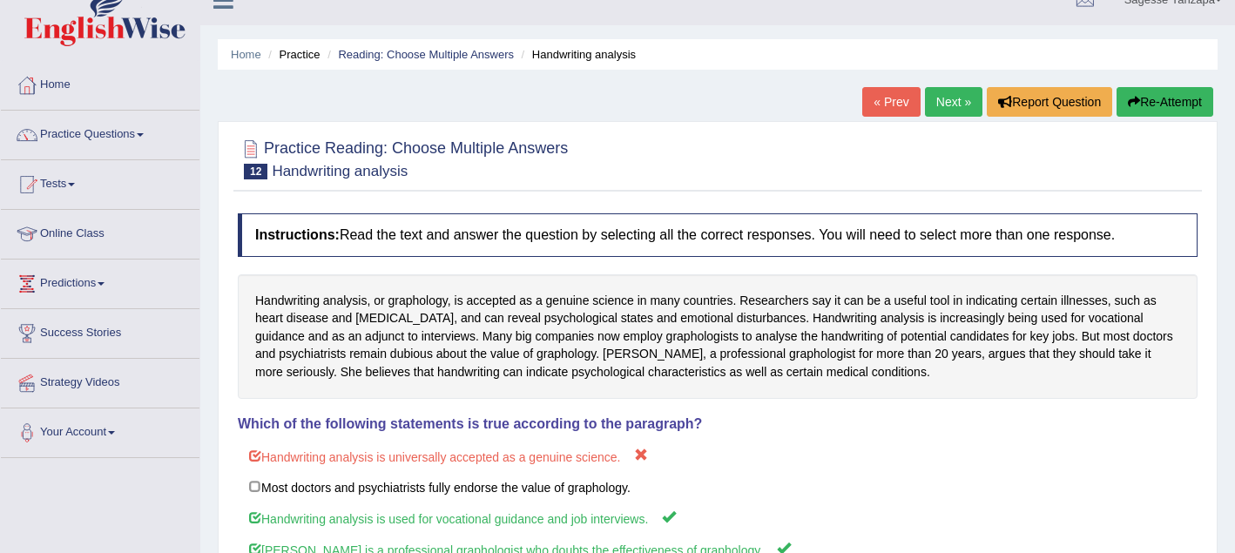
click at [944, 99] on link "Next »" at bounding box center [953, 102] width 57 height 30
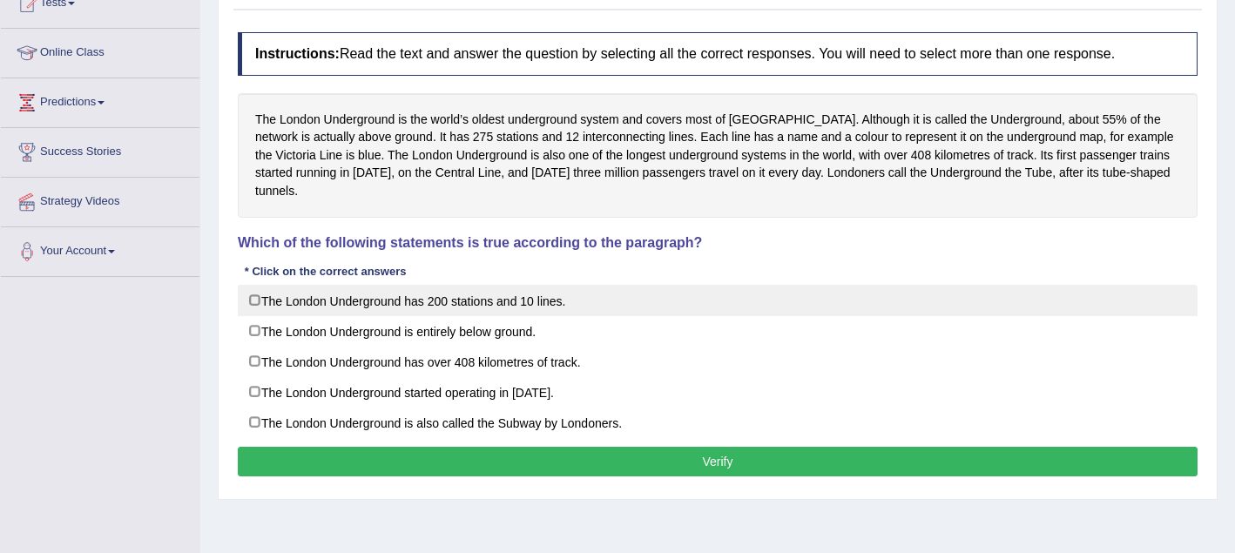
scroll to position [206, 0]
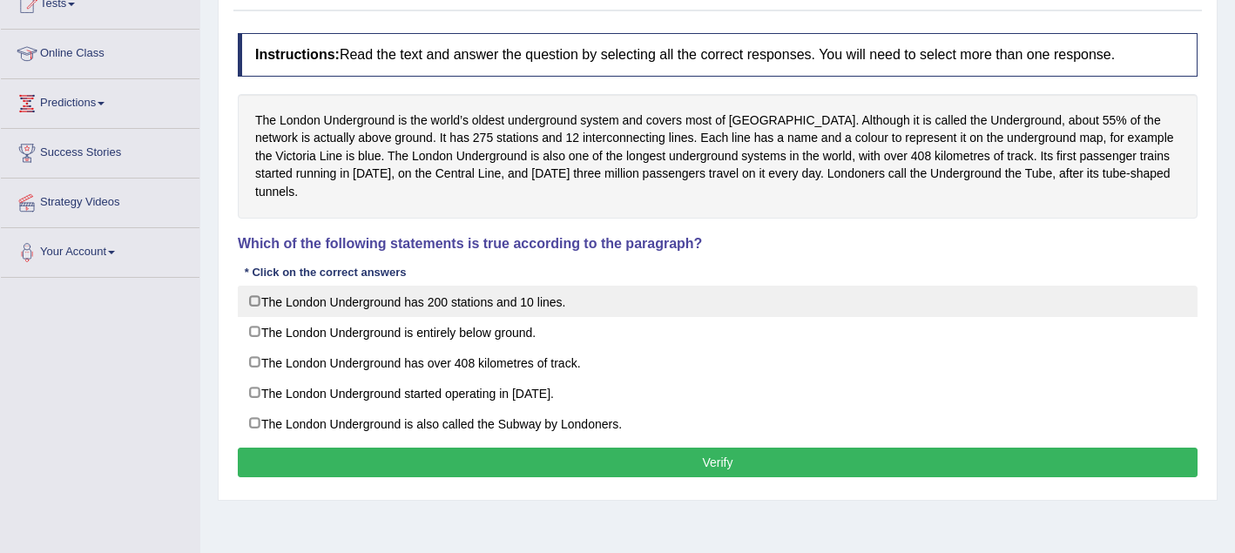
click at [261, 305] on label "The London Underground has 200 stations and 10 lines." at bounding box center [718, 301] width 960 height 31
checkbox input "true"
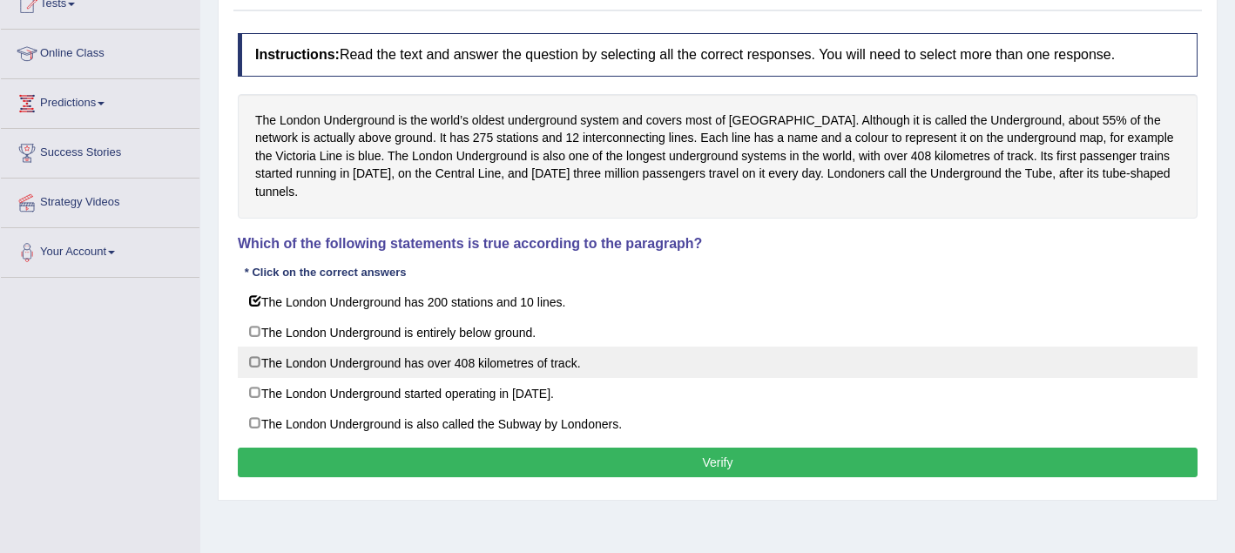
click at [258, 367] on label "The London Underground has over 408 kilometres of track." at bounding box center [718, 362] width 960 height 31
checkbox input "true"
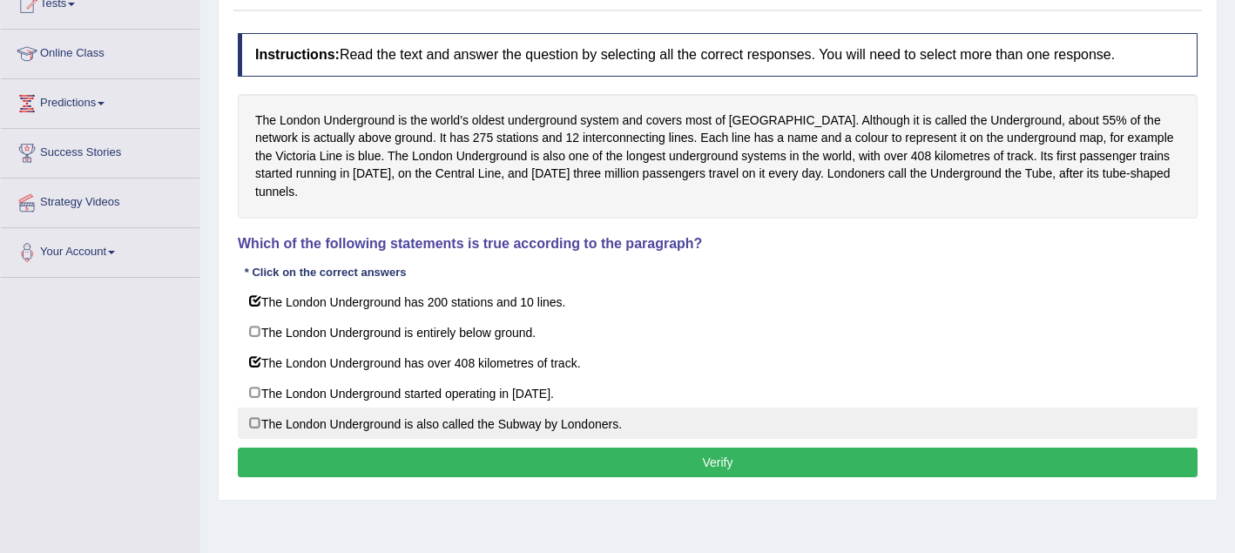
click at [258, 417] on label "The London Underground is also called the Subway by Londoners." at bounding box center [718, 423] width 960 height 31
checkbox input "true"
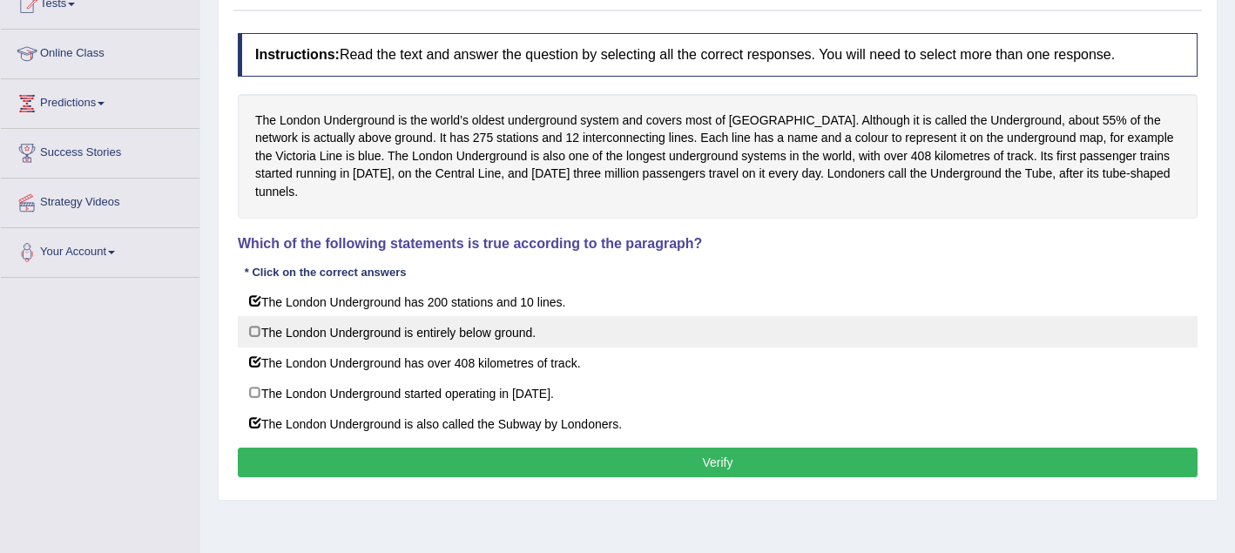
click at [253, 334] on label "The London Underground is entirely below ground." at bounding box center [718, 331] width 960 height 31
checkbox input "true"
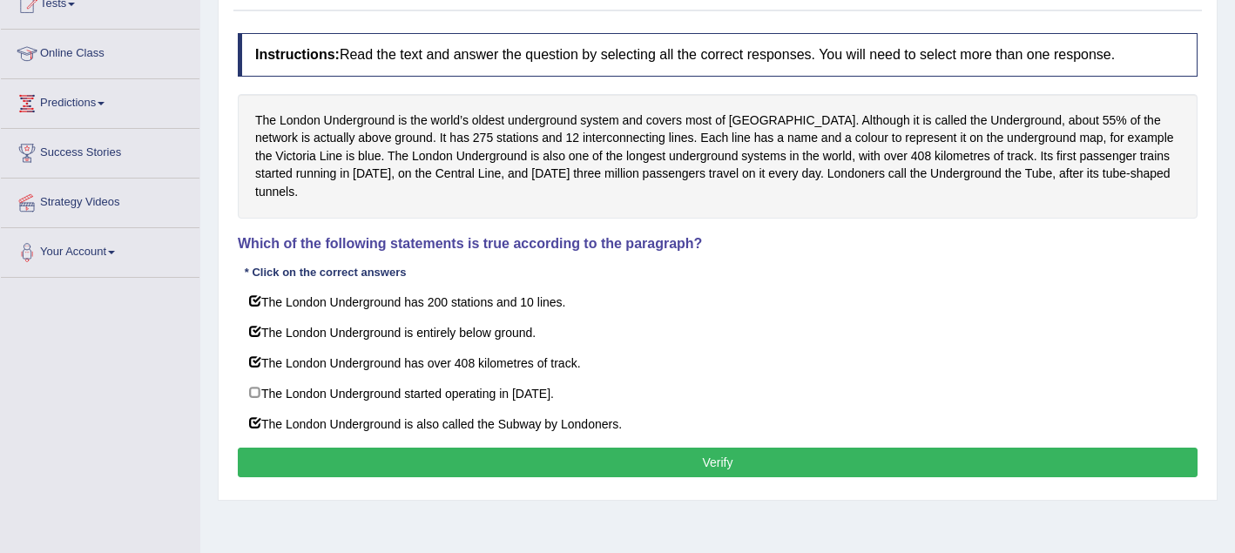
click at [266, 450] on button "Verify" at bounding box center [718, 463] width 960 height 30
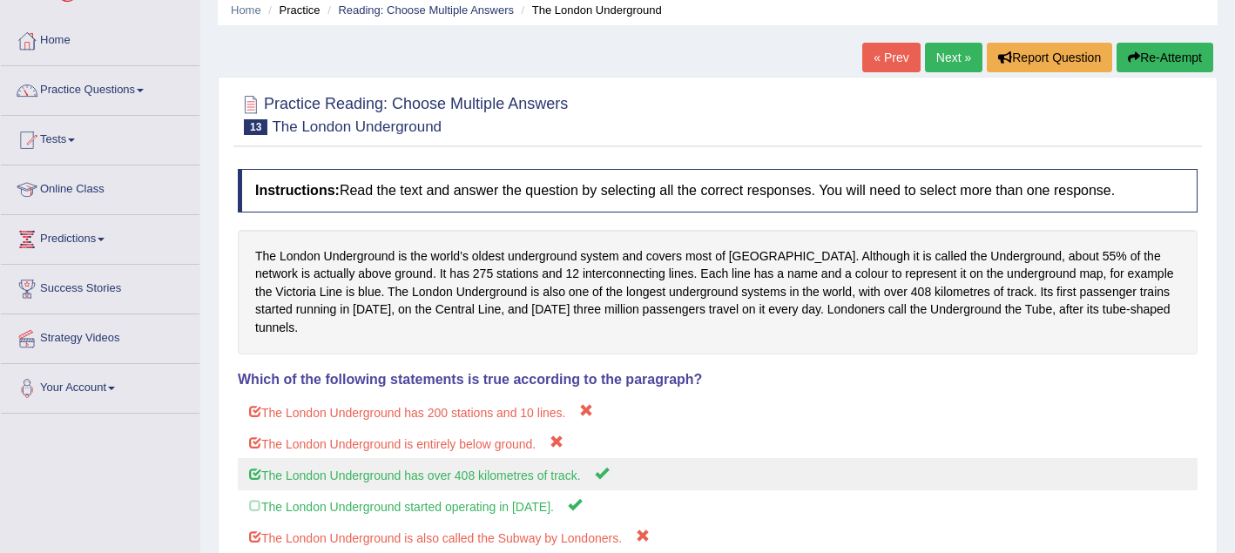
scroll to position [0, 0]
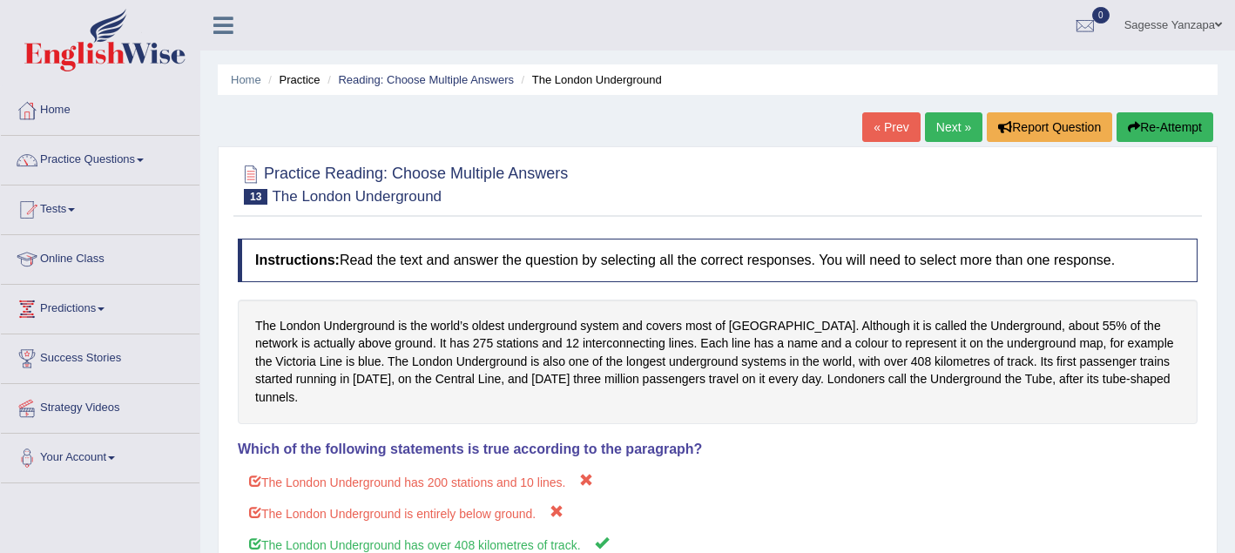
click at [941, 136] on link "Next »" at bounding box center [953, 127] width 57 height 30
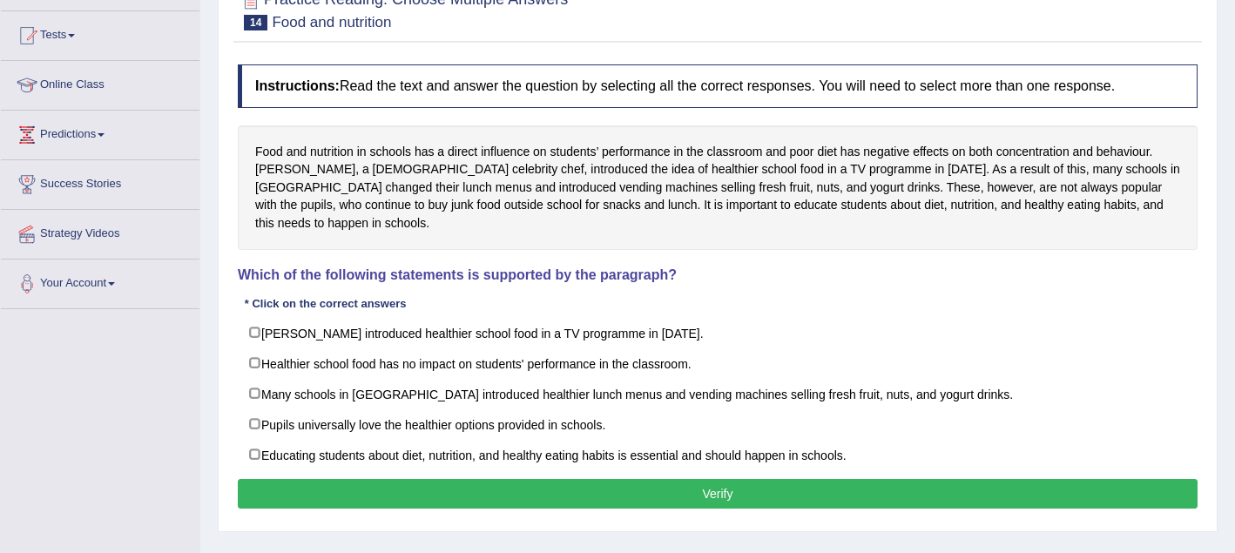
scroll to position [194, 0]
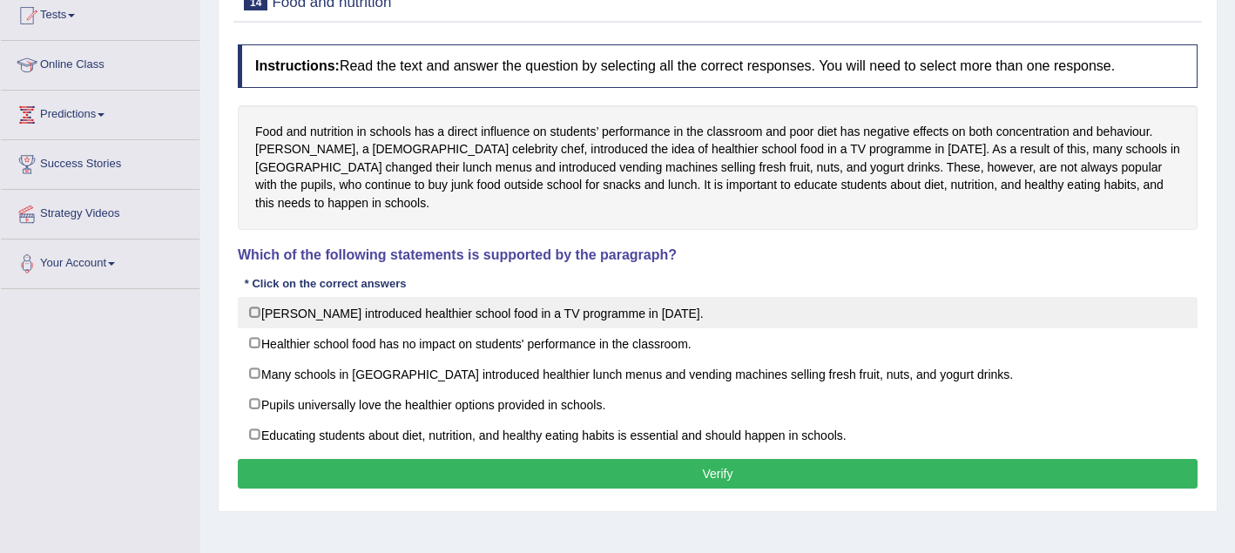
click at [259, 299] on label "[PERSON_NAME] introduced healthier school food in a TV programme in [DATE]." at bounding box center [718, 312] width 960 height 31
checkbox input "true"
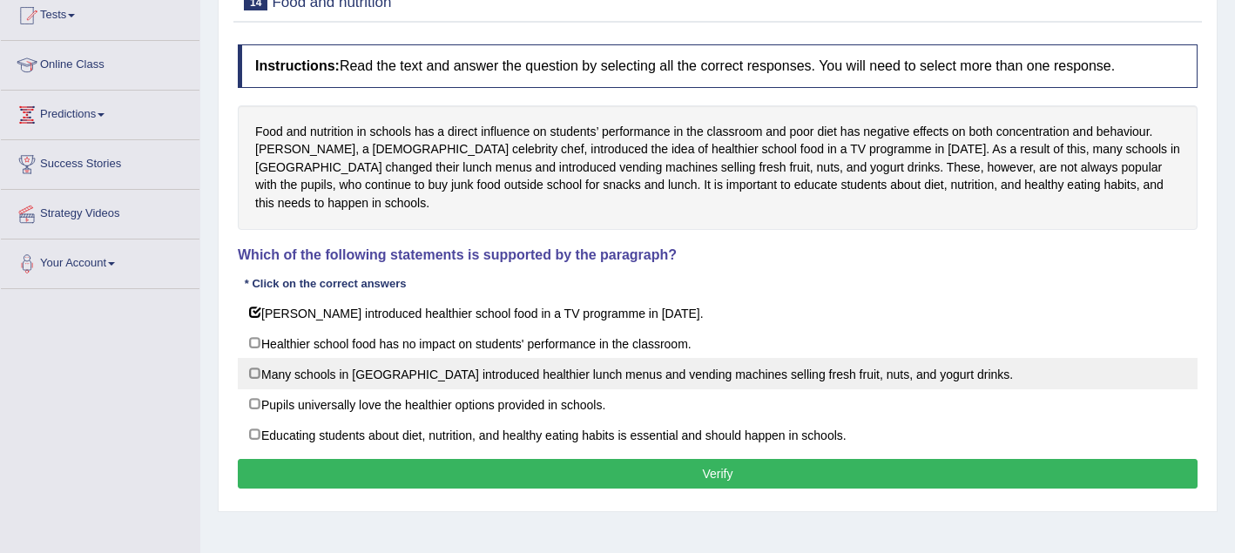
click at [256, 358] on label "Many schools in [GEOGRAPHIC_DATA] introduced healthier lunch menus and vending …" at bounding box center [718, 373] width 960 height 31
checkbox input "true"
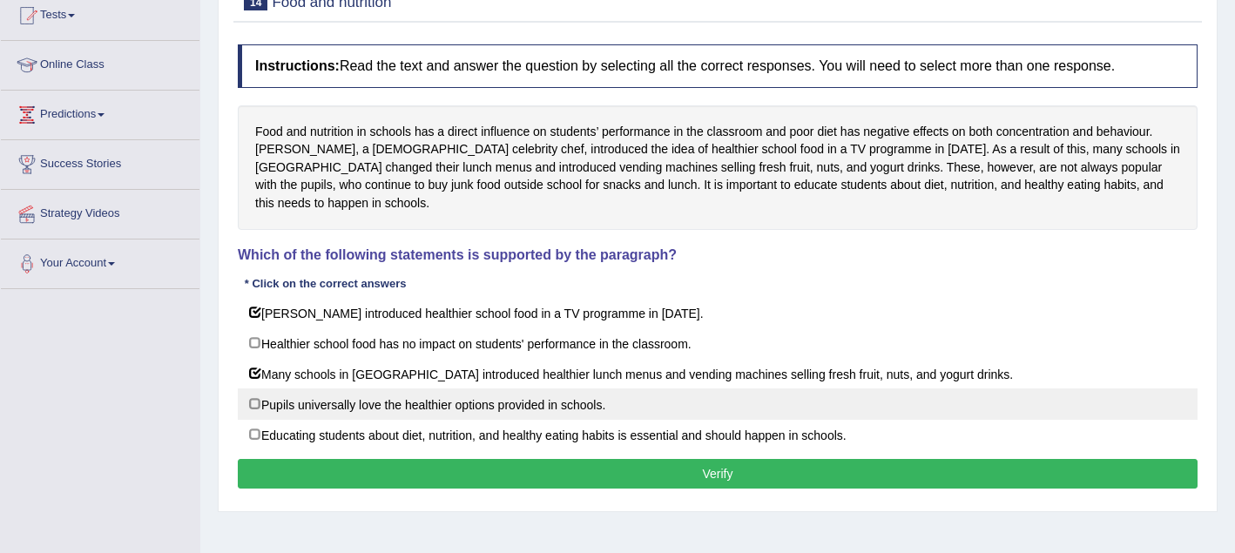
click at [256, 389] on label "Pupils universally love the healthier options provided in schools." at bounding box center [718, 403] width 960 height 31
checkbox input "true"
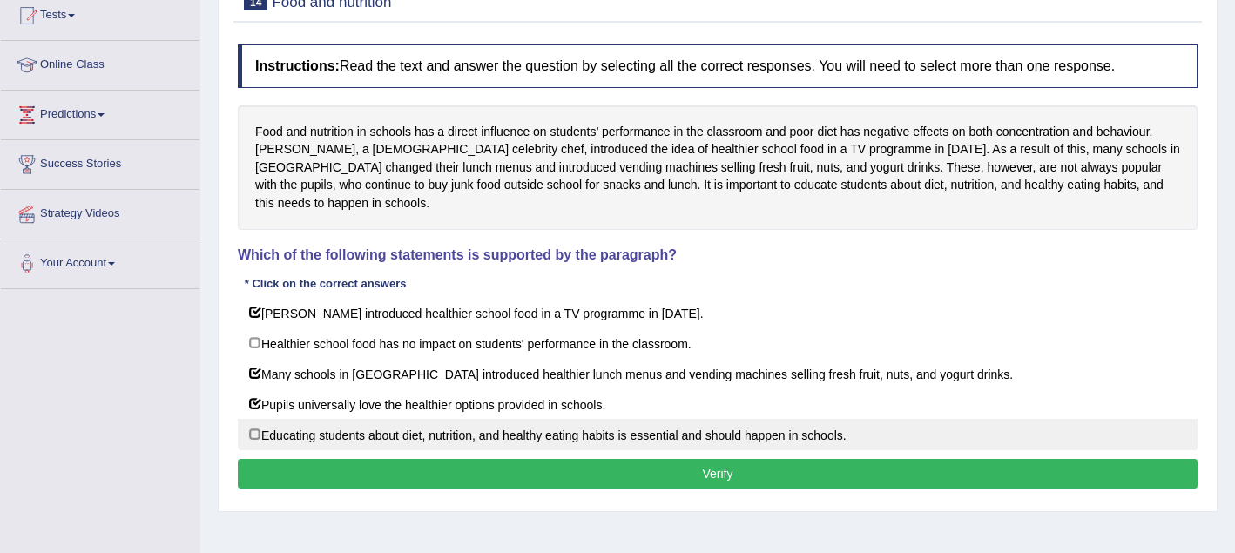
click at [259, 419] on label "Educating students about diet, nutrition, and healthy eating habits is essentia…" at bounding box center [718, 434] width 960 height 31
checkbox input "true"
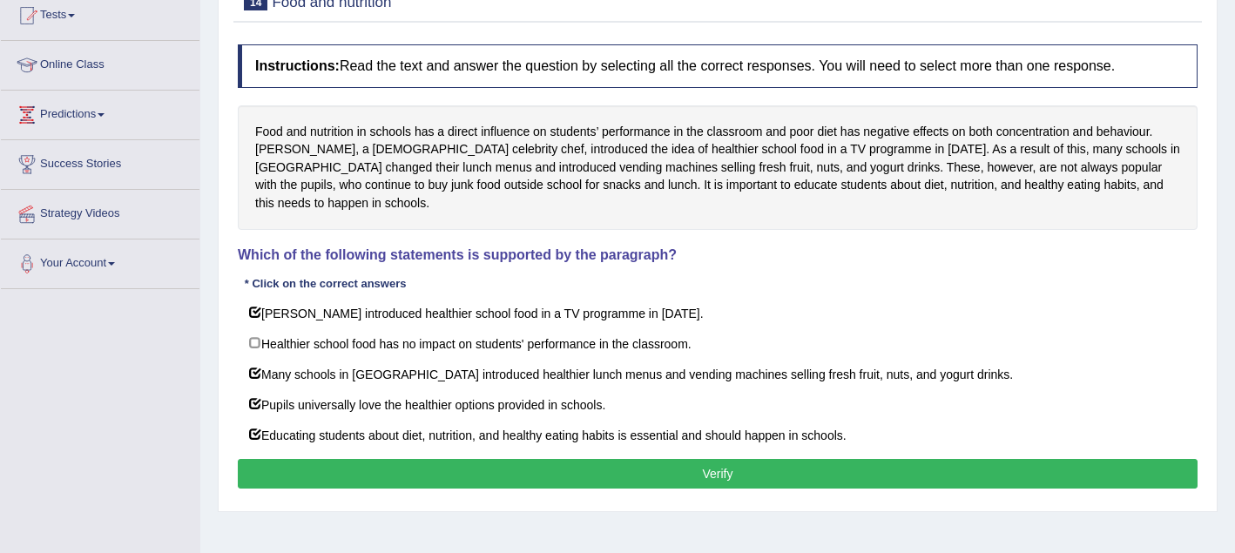
click at [278, 459] on button "Verify" at bounding box center [718, 474] width 960 height 30
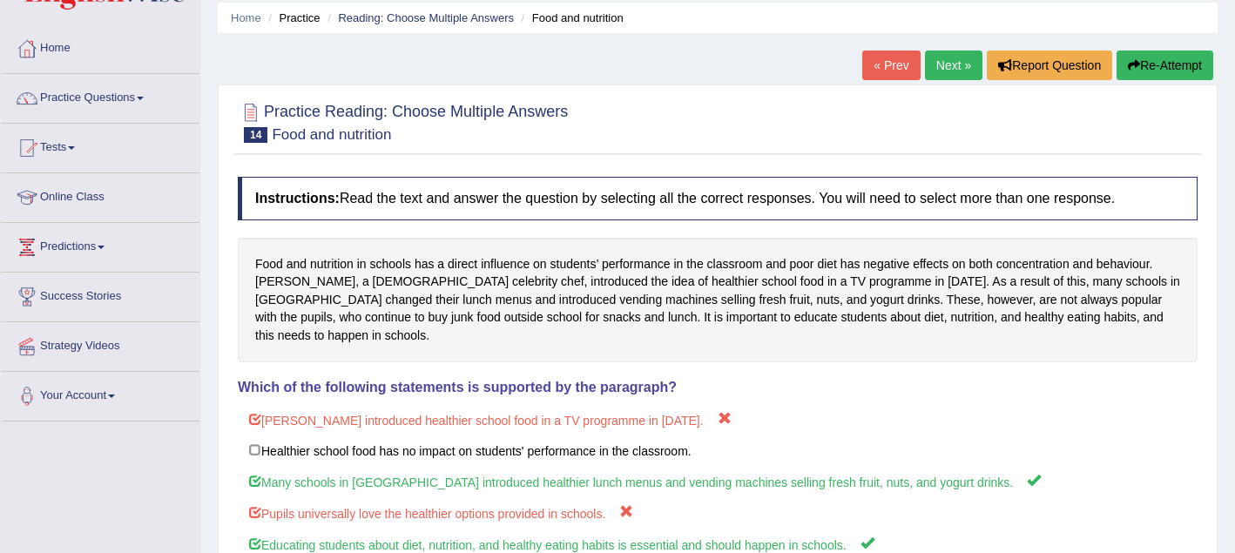
scroll to position [0, 0]
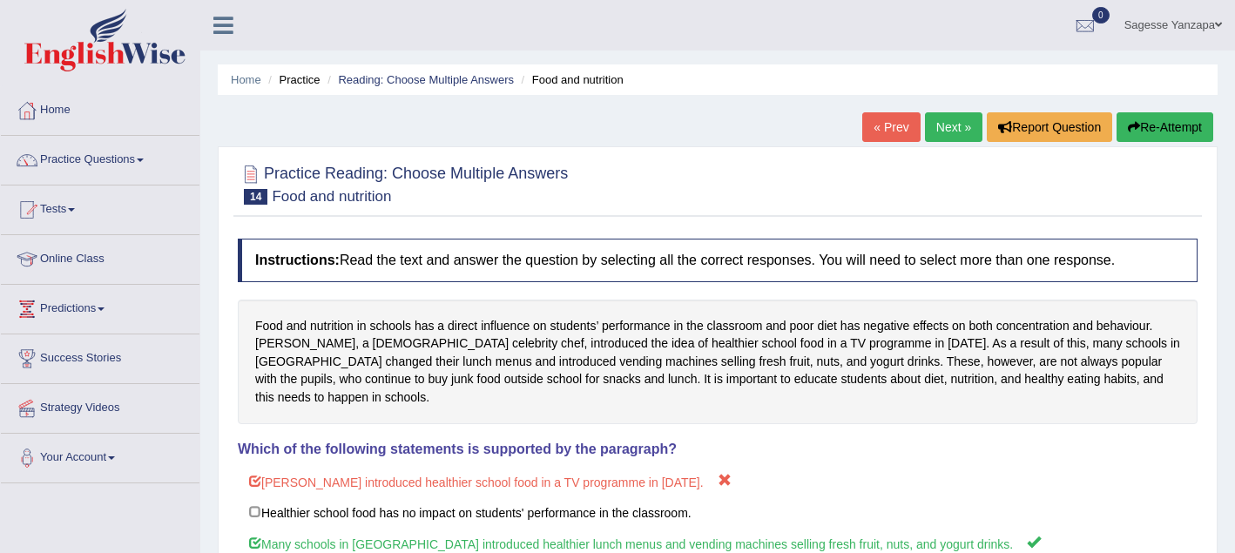
click at [929, 136] on link "Next »" at bounding box center [953, 127] width 57 height 30
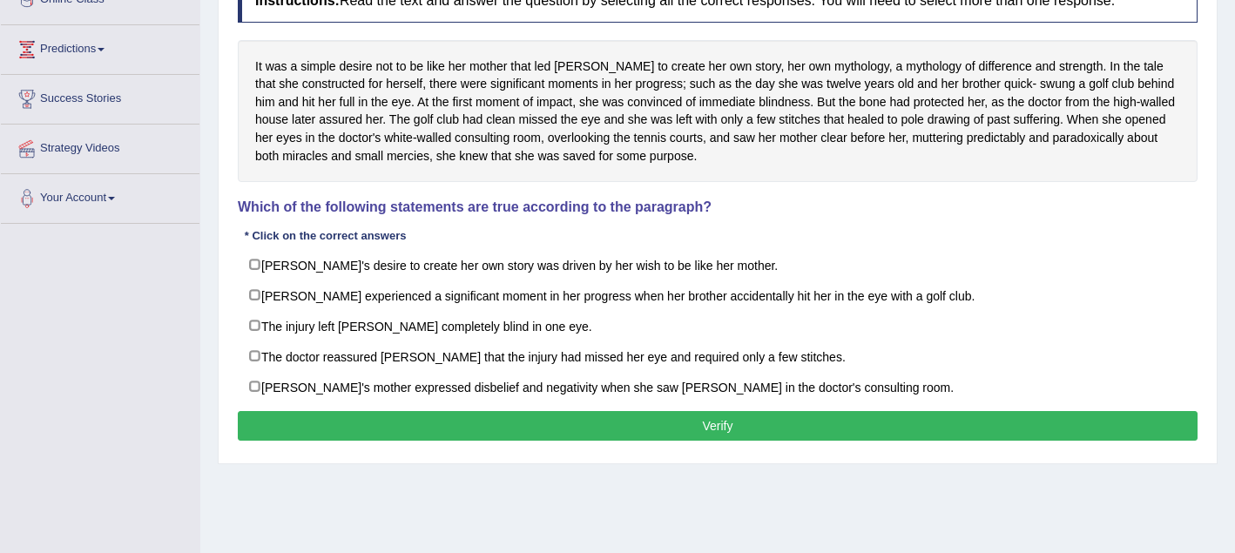
scroll to position [249, 0]
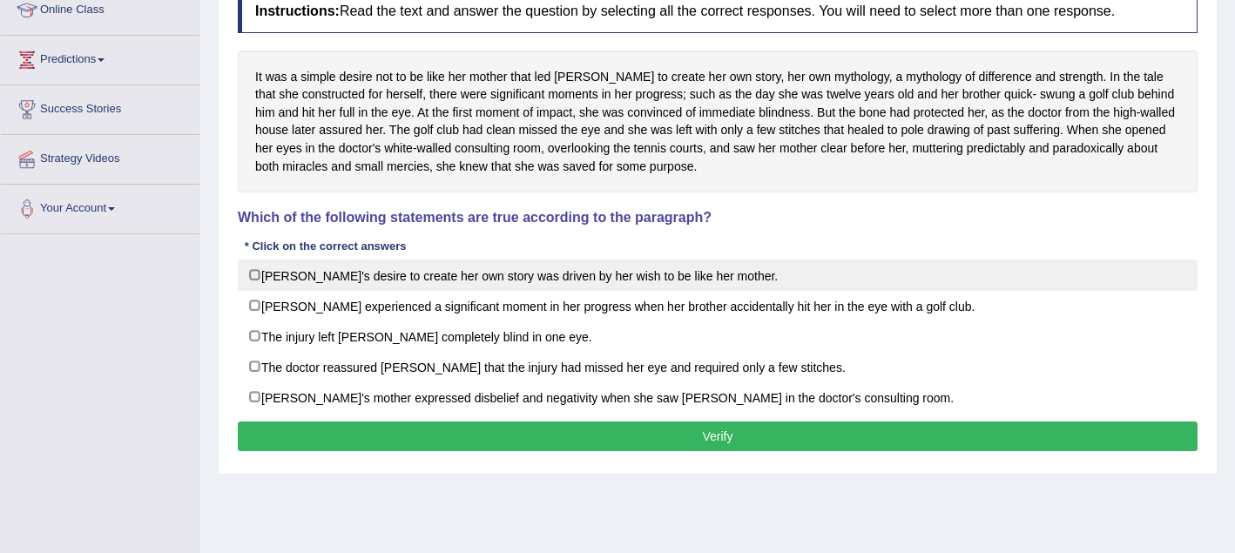
click at [255, 280] on label "[PERSON_NAME]'s desire to create her own story was driven by her wish to be lik…" at bounding box center [718, 275] width 960 height 31
click at [255, 276] on label "[PERSON_NAME]'s desire to create her own story was driven by her wish to be lik…" at bounding box center [718, 275] width 960 height 31
checkbox input "false"
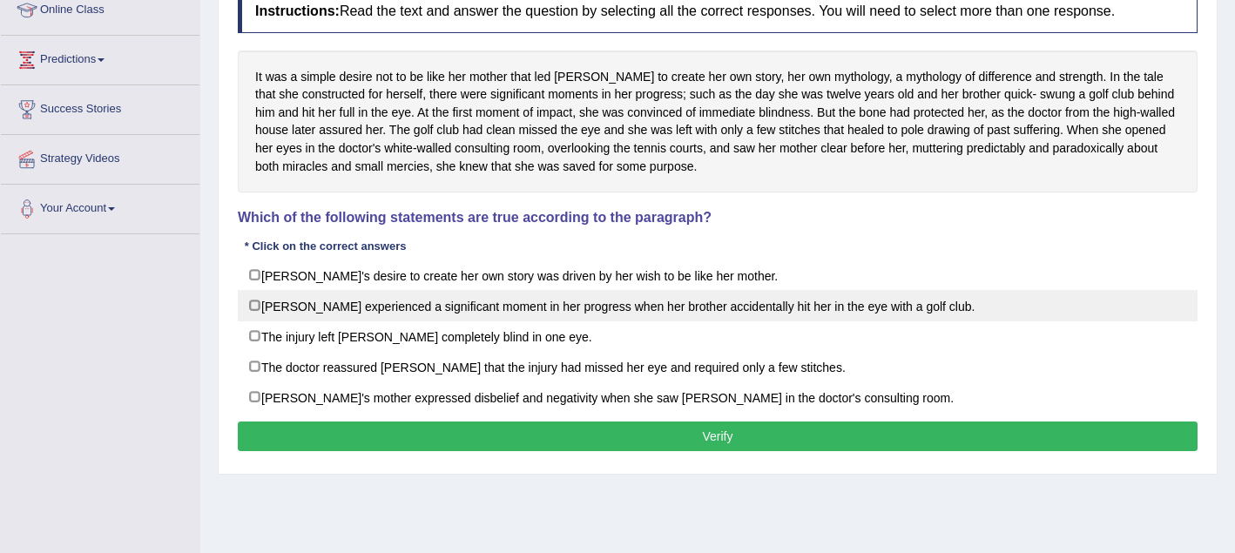
click at [254, 312] on label "Karen experienced a significant moment in her progress when her brother acciden…" at bounding box center [718, 305] width 960 height 31
checkbox input "true"
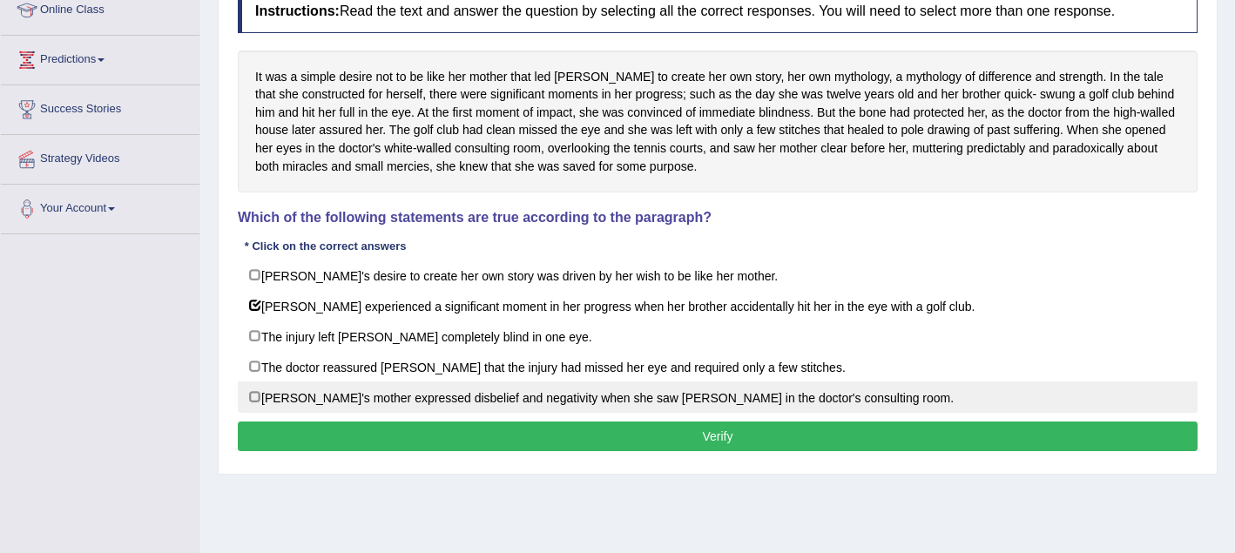
click at [257, 389] on label "Karen's mother expressed disbelief and negativity when she saw Karen in the doc…" at bounding box center [718, 397] width 960 height 31
checkbox input "true"
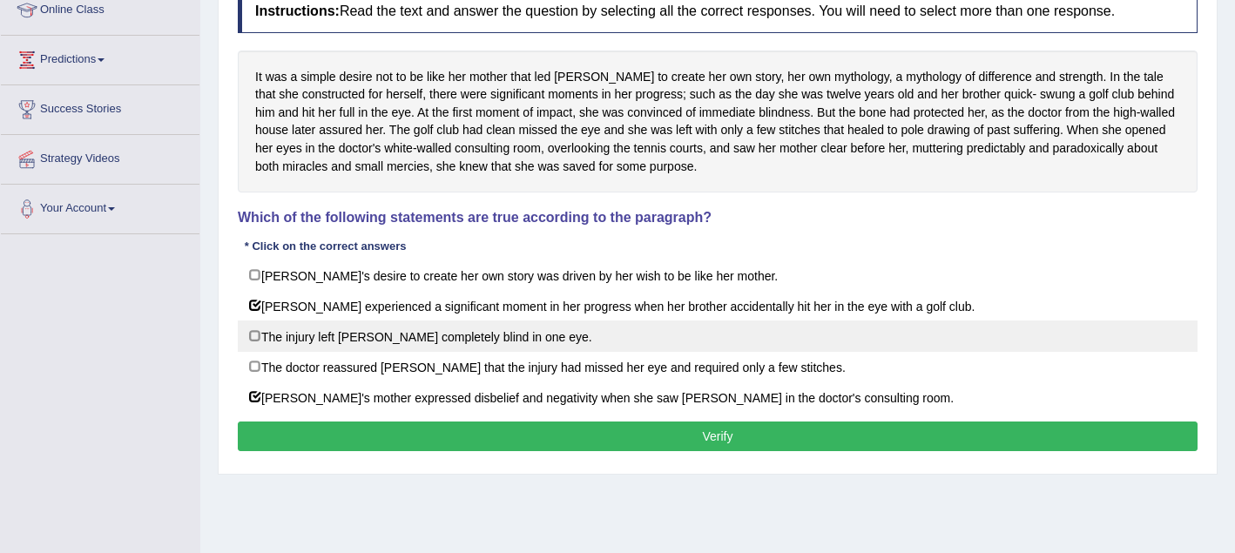
click at [259, 343] on label "The injury left Karen completely blind in one eye." at bounding box center [718, 336] width 960 height 31
checkbox input "true"
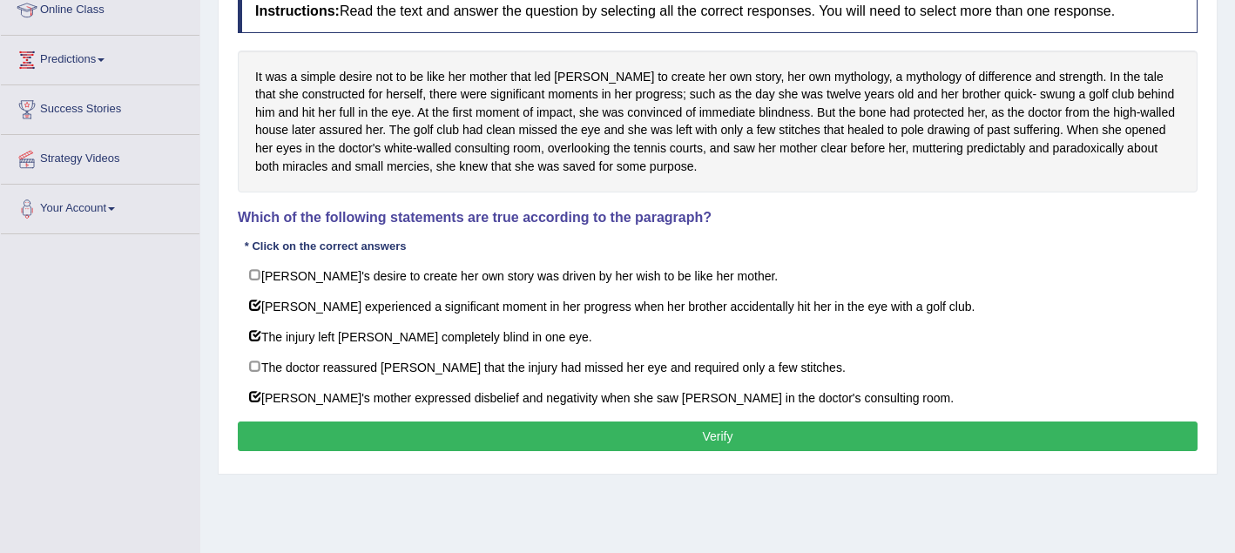
click at [267, 429] on button "Verify" at bounding box center [718, 437] width 960 height 30
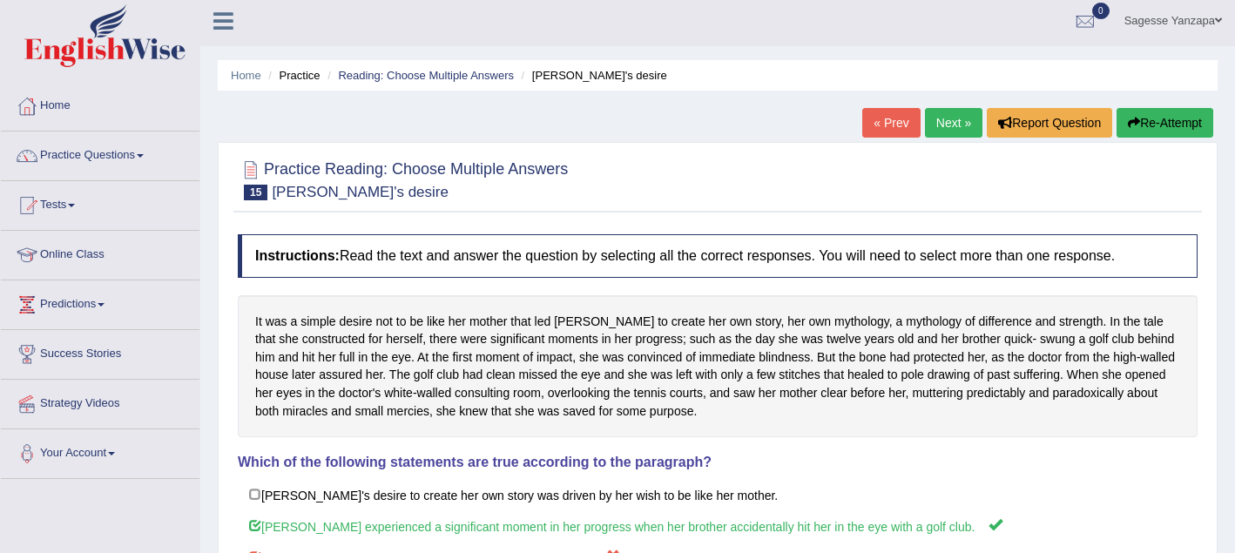
scroll to position [0, 0]
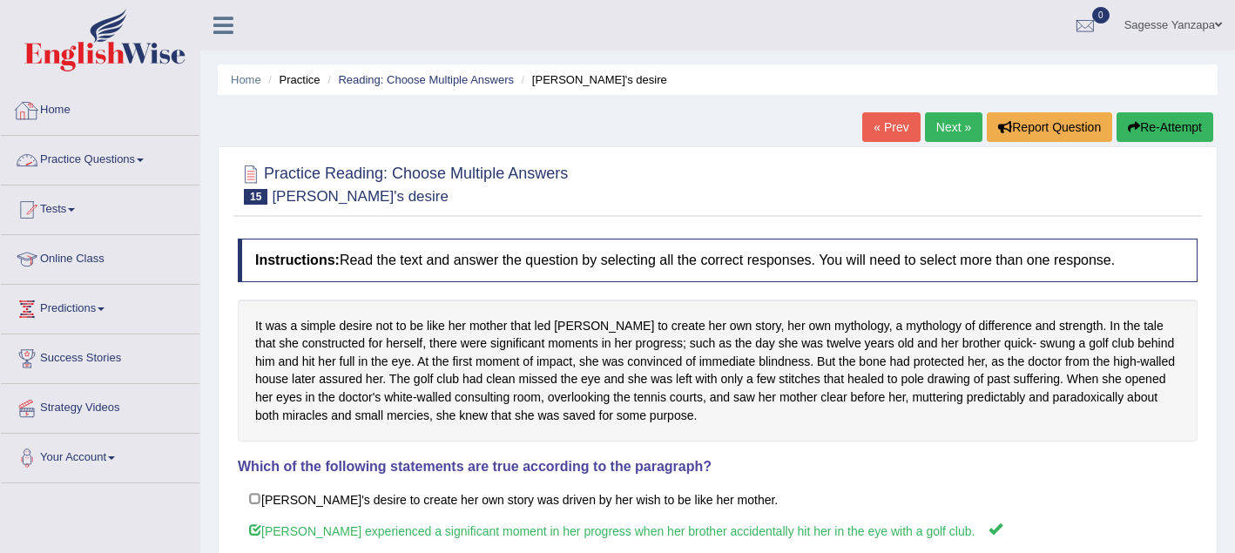
click at [112, 157] on link "Practice Questions" at bounding box center [100, 158] width 199 height 44
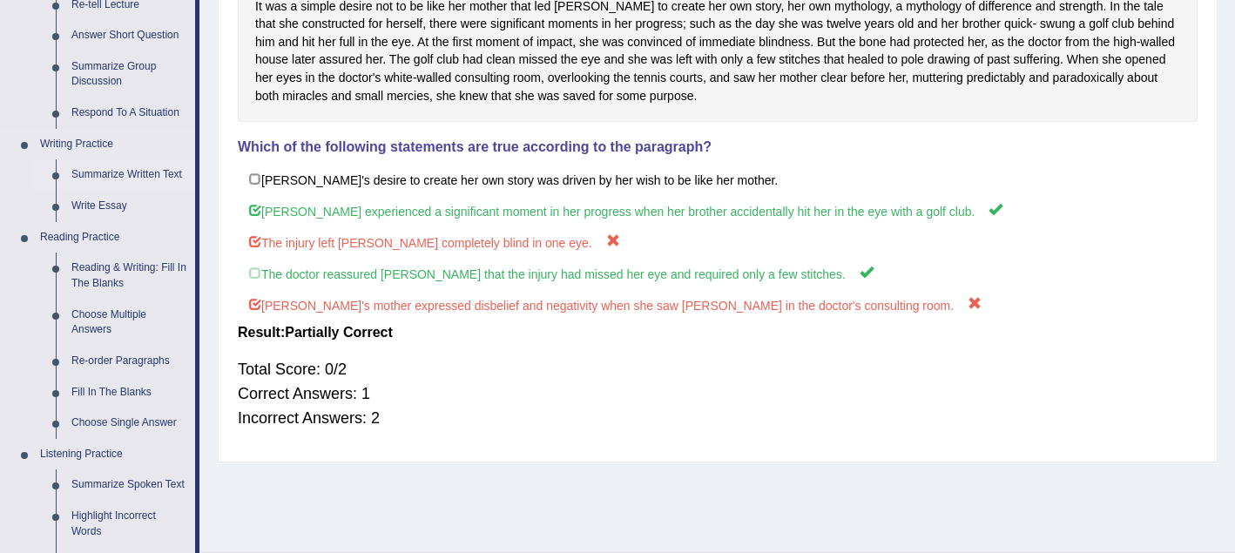
scroll to position [326, 0]
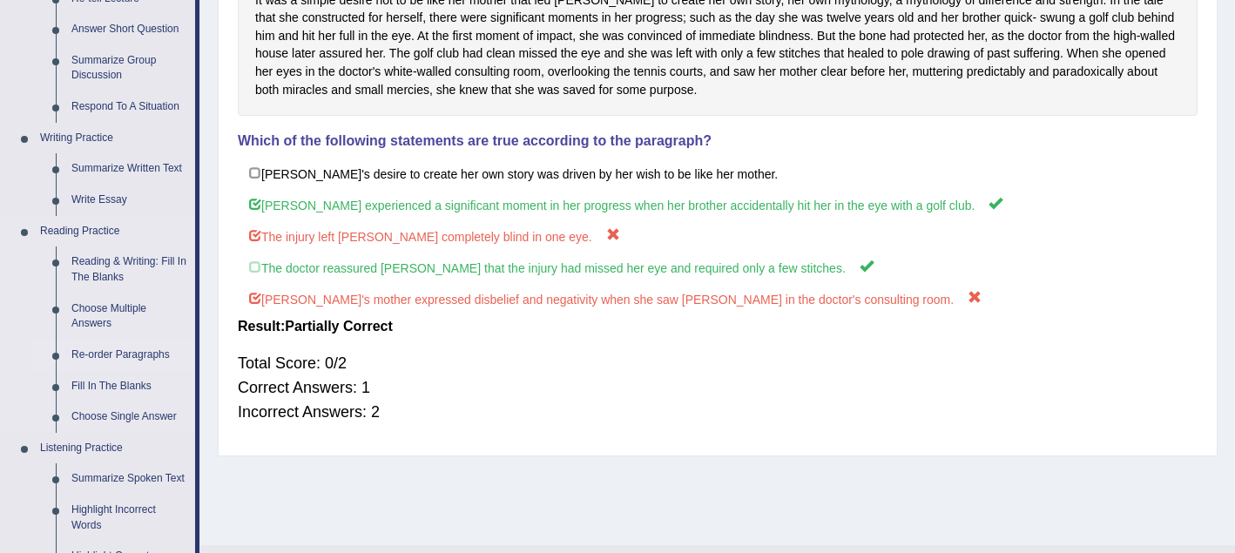
click at [107, 355] on link "Re-order Paragraphs" at bounding box center [130, 355] width 132 height 31
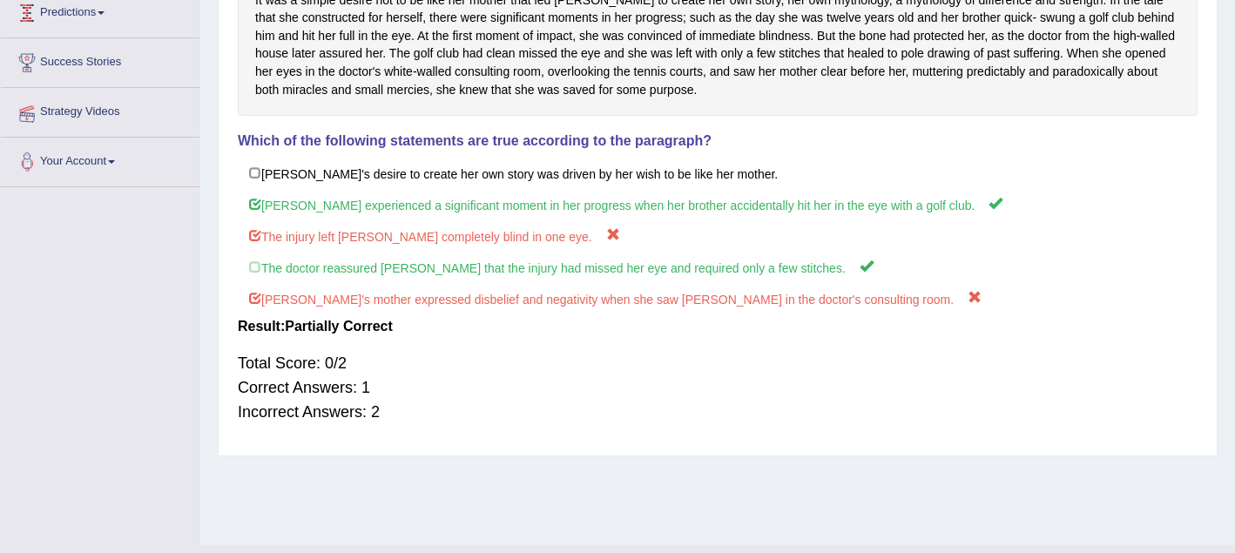
scroll to position [323, 0]
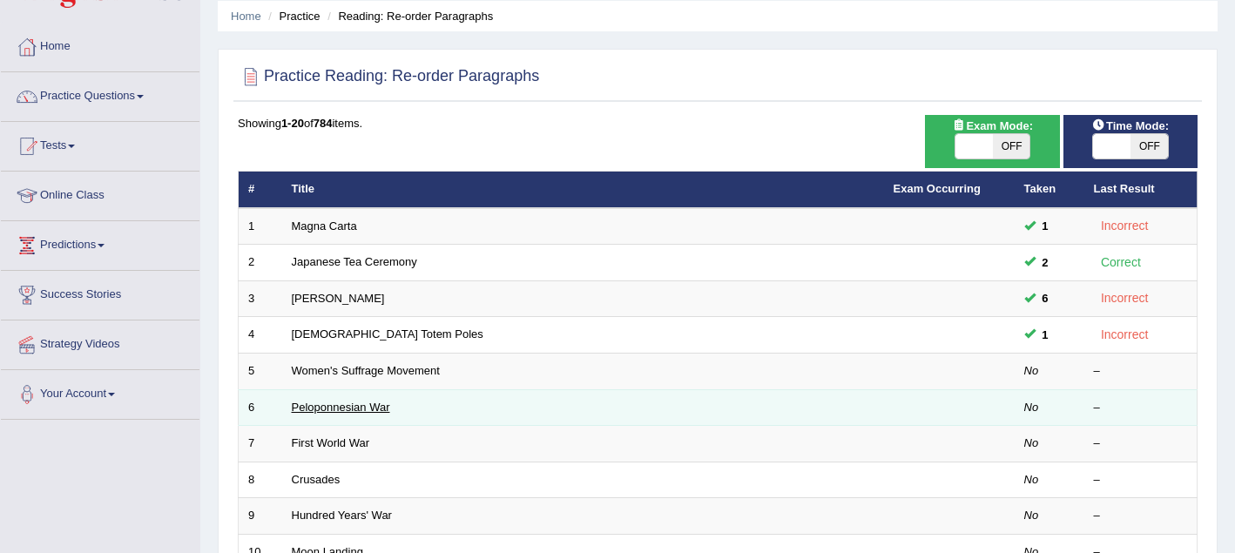
scroll to position [65, 0]
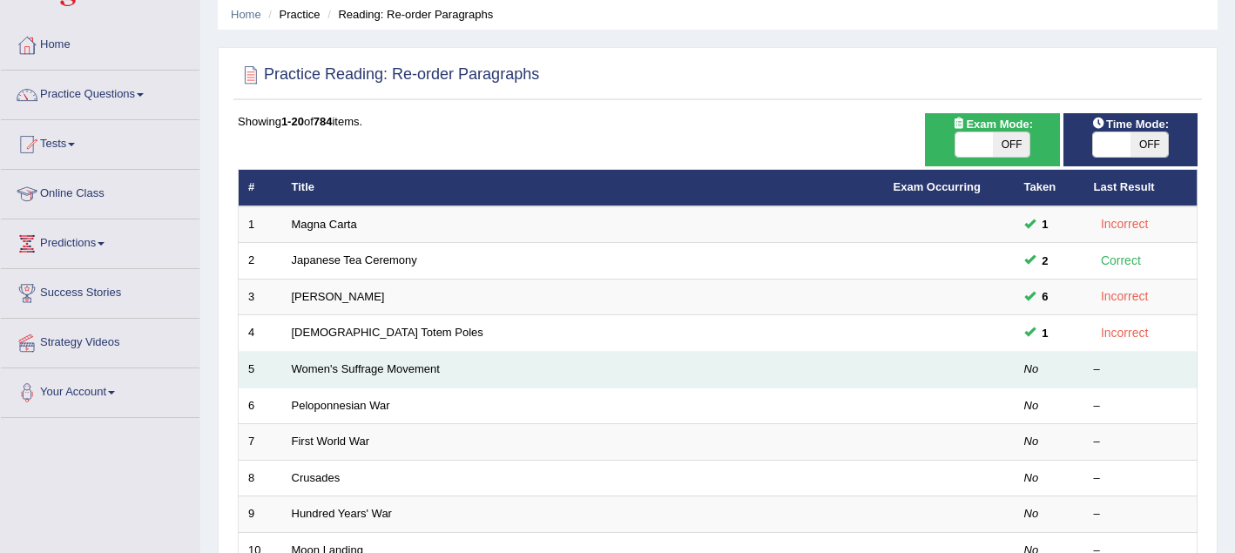
click at [740, 382] on td "Women's Suffrage Movement" at bounding box center [583, 370] width 602 height 37
click at [377, 371] on link "Women's Suffrage Movement" at bounding box center [366, 368] width 148 height 13
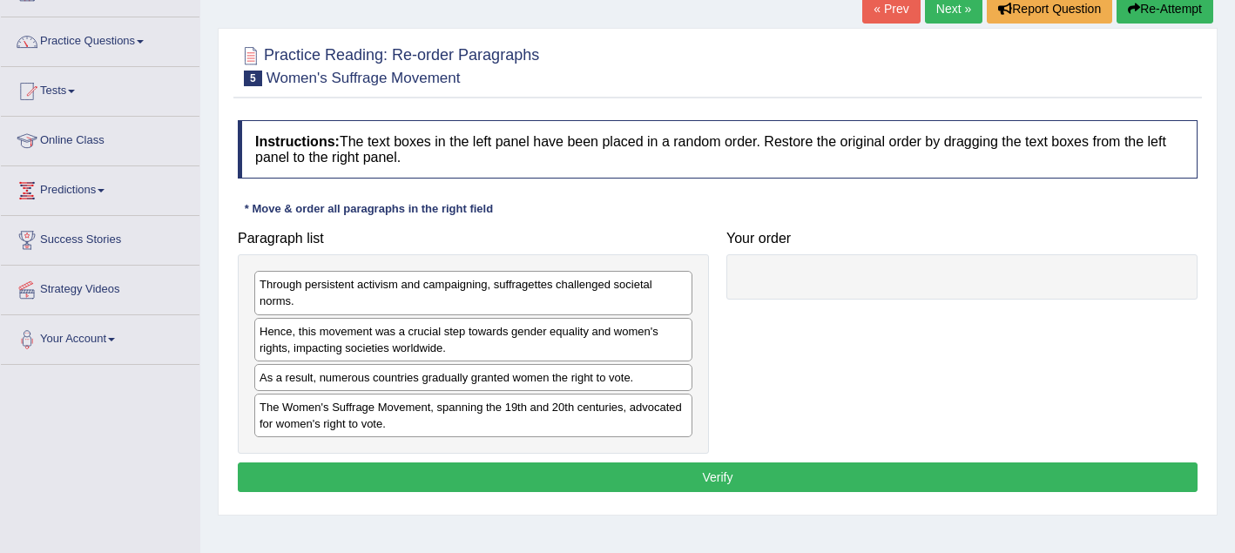
scroll to position [121, 0]
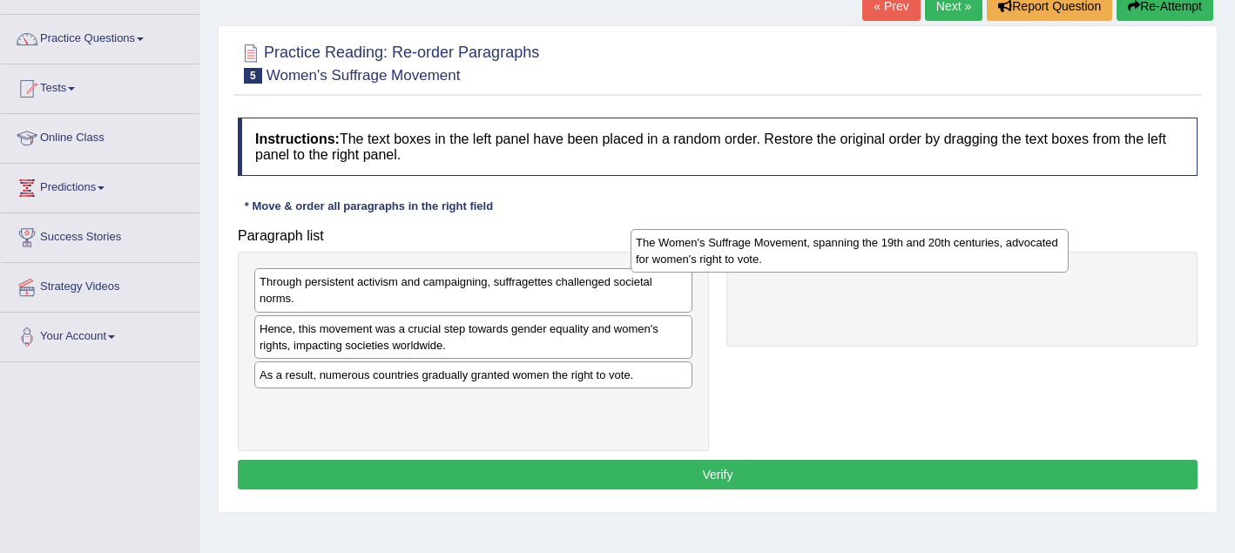
drag, startPoint x: 346, startPoint y: 423, endPoint x: 722, endPoint y: 259, distance: 410.7
click at [722, 259] on div "The Women's Suffrage Movement, spanning the 19th and 20th centuries, advocated …" at bounding box center [850, 251] width 438 height 44
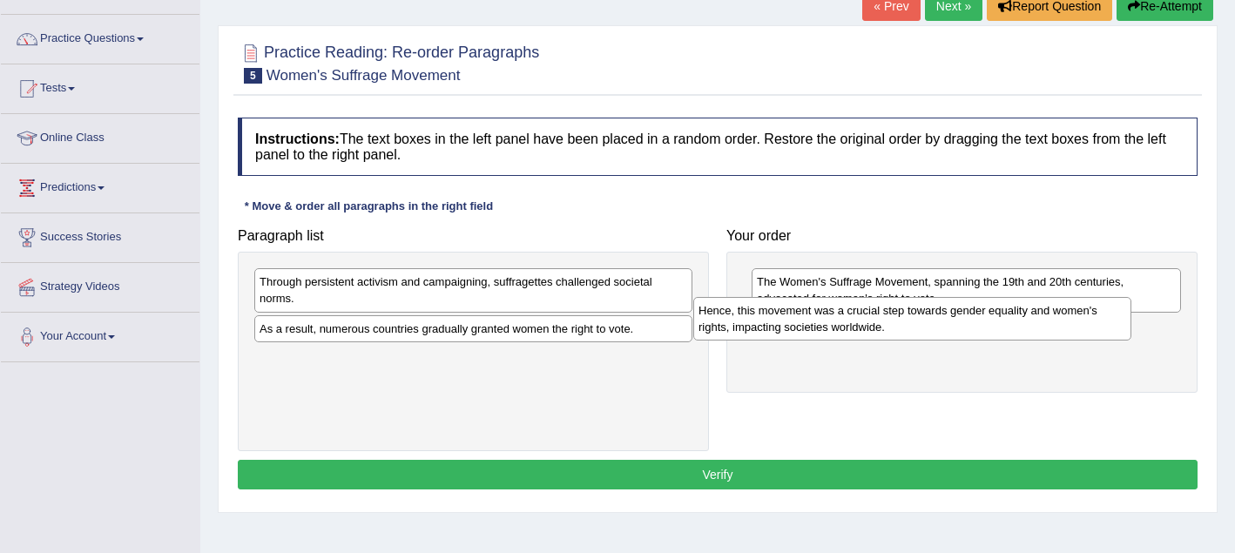
drag, startPoint x: 394, startPoint y: 346, endPoint x: 833, endPoint y: 332, distance: 439.2
click at [833, 331] on div "Hence, this movement was a crucial step towards gender equality and women's rig…" at bounding box center [912, 319] width 438 height 44
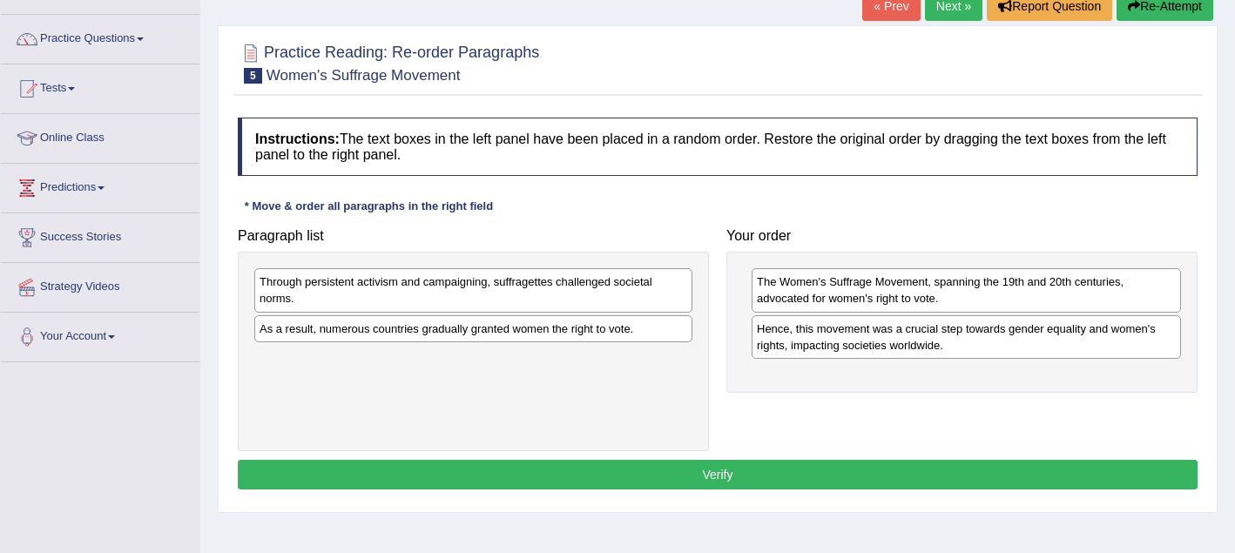
click at [567, 287] on div "Through persistent activism and campaigning, suffragettes challenged societal n…" at bounding box center [473, 290] width 438 height 44
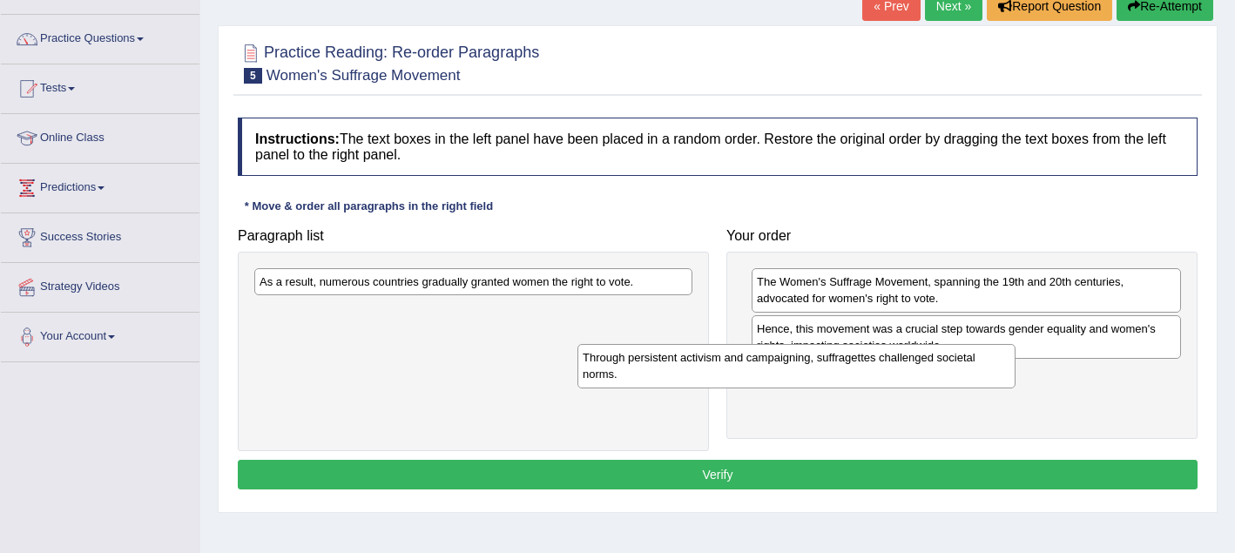
drag, startPoint x: 526, startPoint y: 301, endPoint x: 900, endPoint y: 375, distance: 380.8
click at [900, 375] on div "Through persistent activism and campaigning, suffragettes challenged societal n…" at bounding box center [797, 366] width 438 height 44
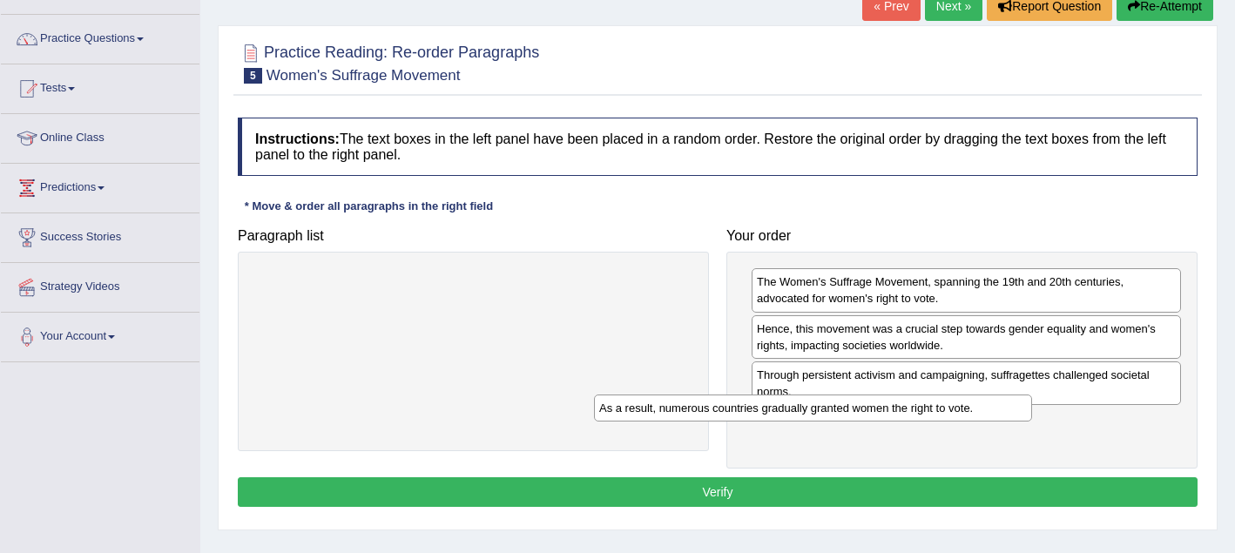
drag, startPoint x: 623, startPoint y: 288, endPoint x: 1024, endPoint y: 435, distance: 427.4
click at [1023, 422] on div "As a result, numerous countries gradually granted women the right to vote." at bounding box center [813, 408] width 438 height 27
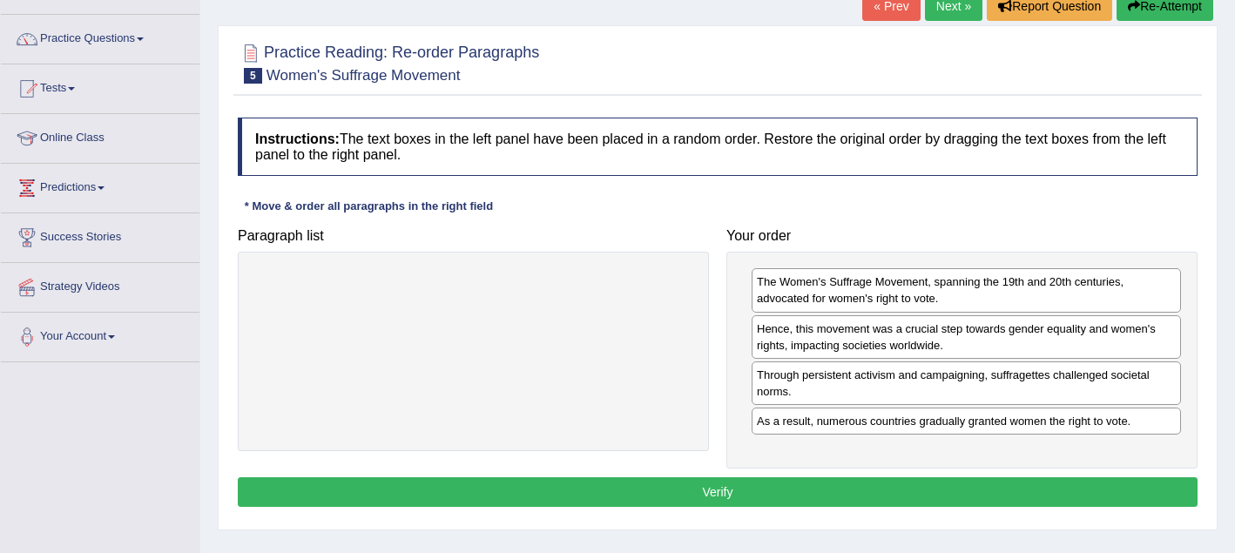
click at [972, 493] on button "Verify" at bounding box center [718, 492] width 960 height 30
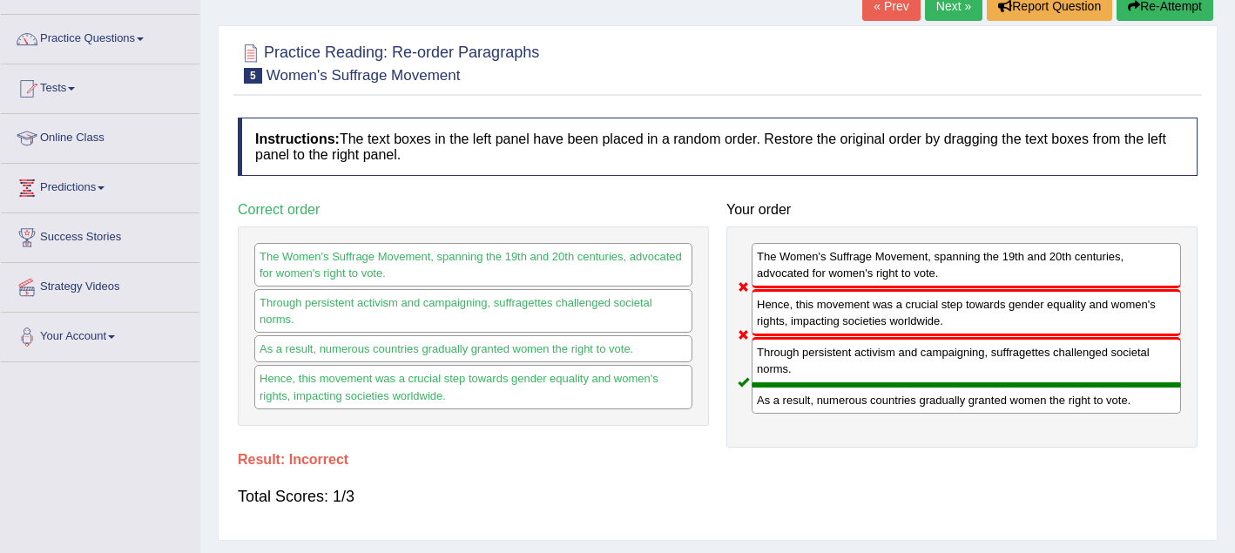
click at [945, 13] on link "Next »" at bounding box center [953, 6] width 57 height 30
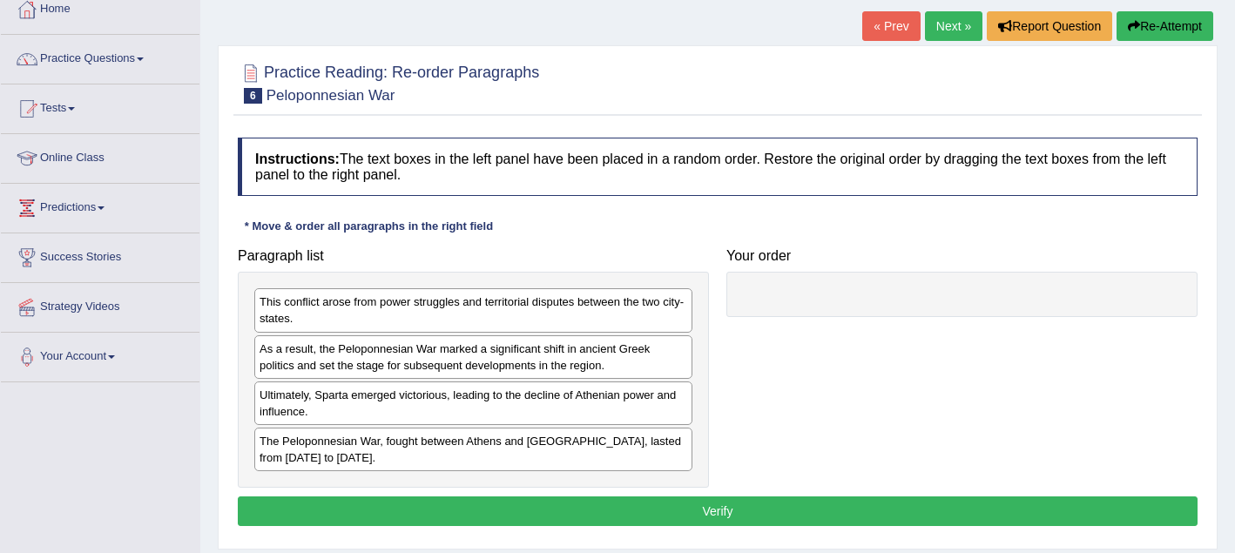
scroll to position [118, 0]
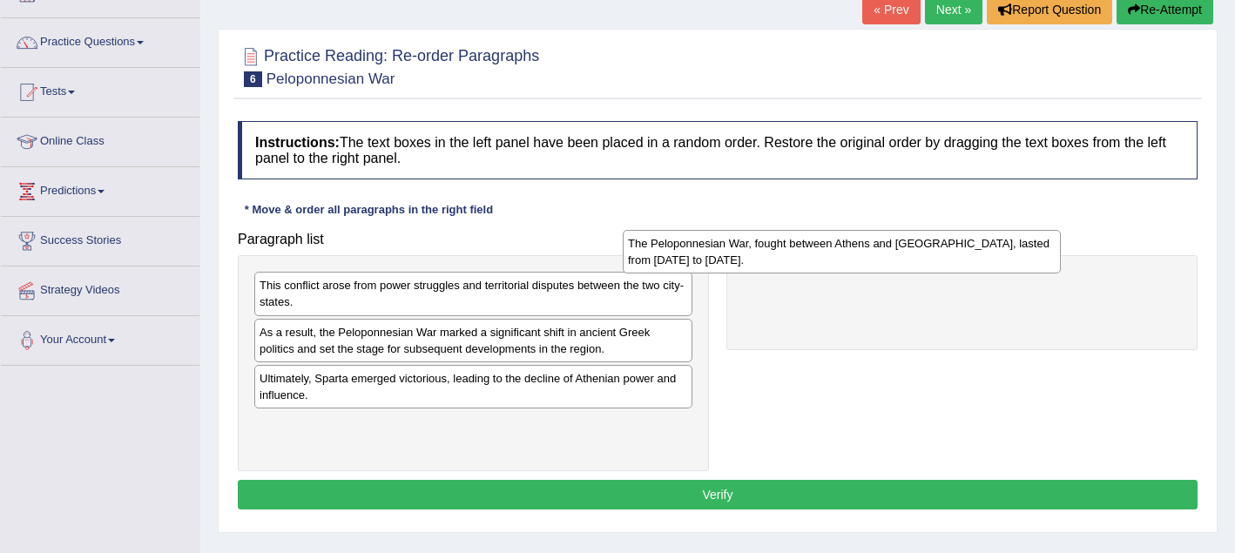
drag, startPoint x: 469, startPoint y: 437, endPoint x: 838, endPoint y: 259, distance: 409.4
click at [838, 257] on div "The Peloponnesian War, fought between Athens and Sparta, lasted from 431 to 404…" at bounding box center [842, 252] width 438 height 44
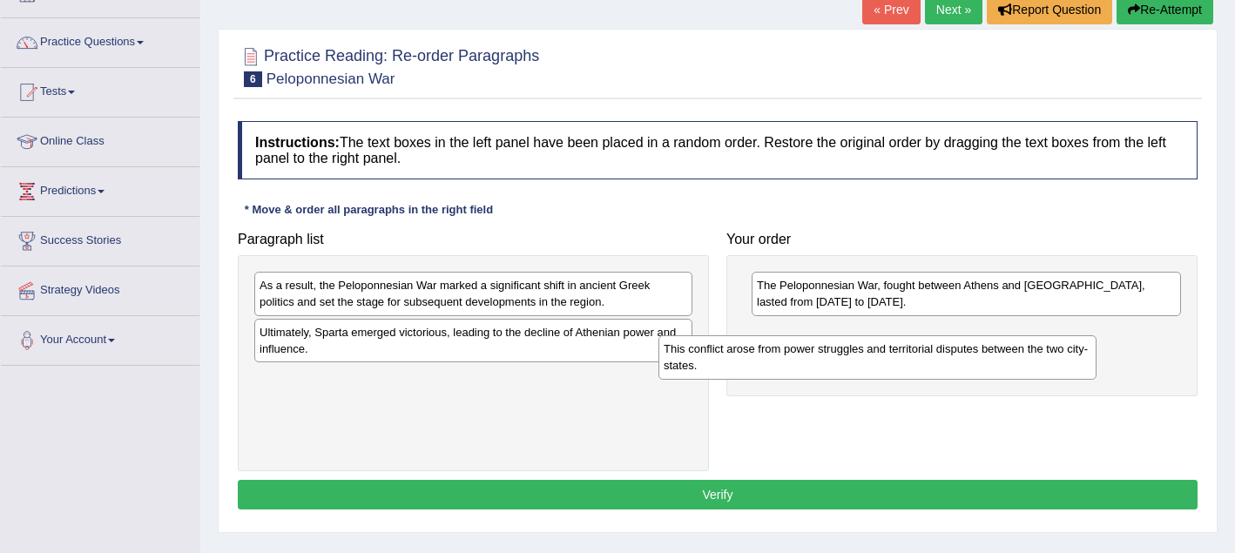
drag, startPoint x: 642, startPoint y: 301, endPoint x: 1046, endPoint y: 365, distance: 409.1
click at [1046, 365] on div "This conflict arose from power struggles and territorial disputes between the t…" at bounding box center [878, 357] width 438 height 44
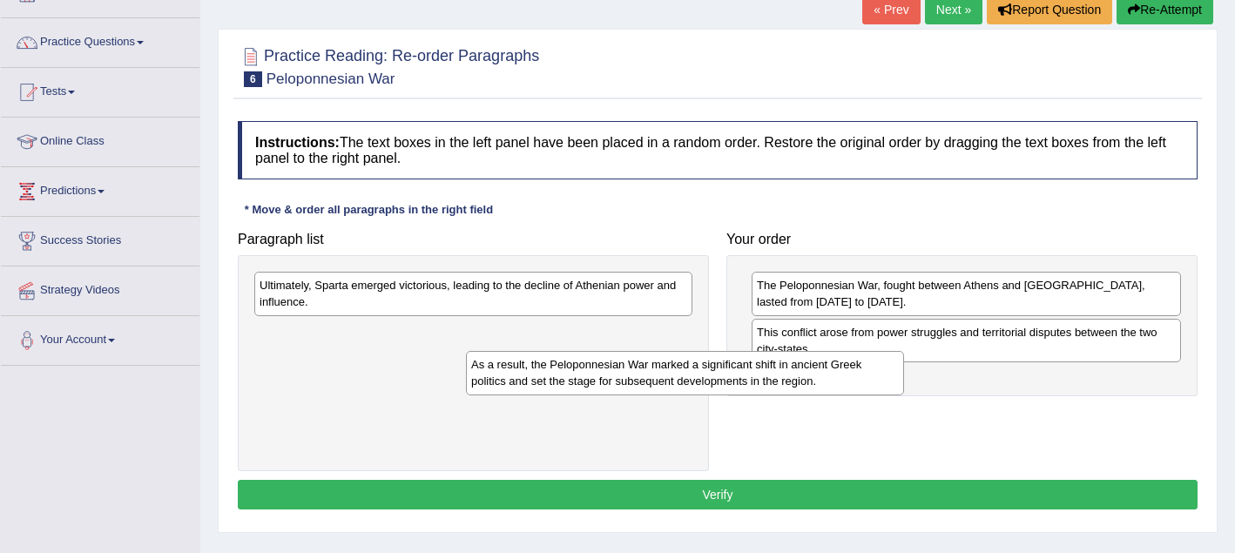
drag, startPoint x: 550, startPoint y: 301, endPoint x: 792, endPoint y: 393, distance: 258.8
click at [792, 392] on div "As a result, the Peloponnesian War marked a significant shift in ancient Greek …" at bounding box center [685, 373] width 438 height 44
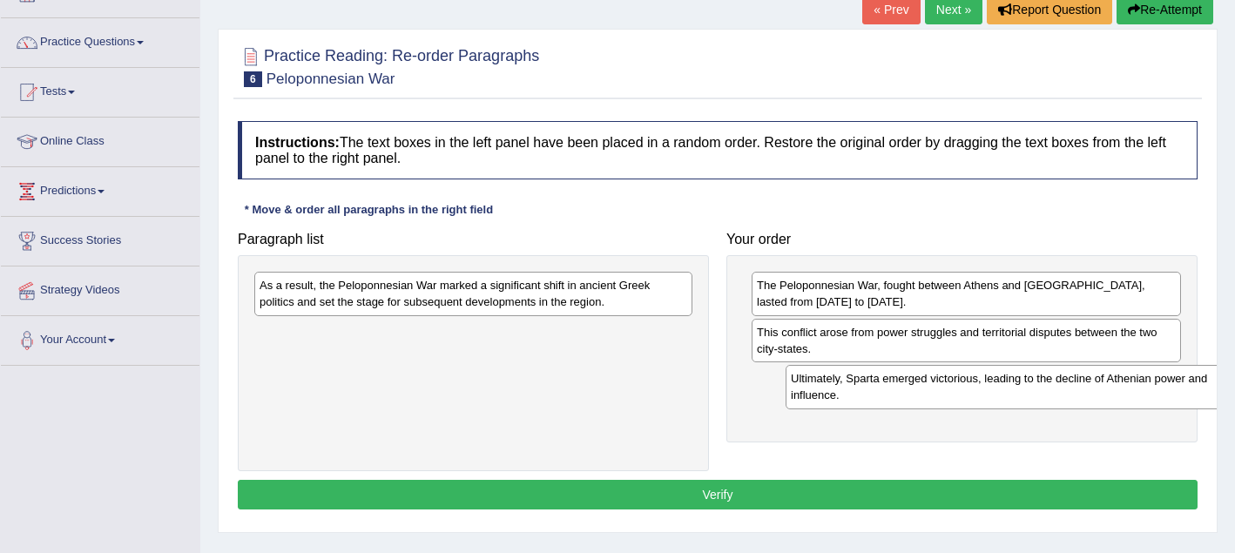
drag, startPoint x: 490, startPoint y: 304, endPoint x: 1022, endPoint y: 396, distance: 539.3
click at [1023, 396] on div "Ultimately, Sparta emerged victorious, leading to the decline of Athenian power…" at bounding box center [1005, 387] width 438 height 44
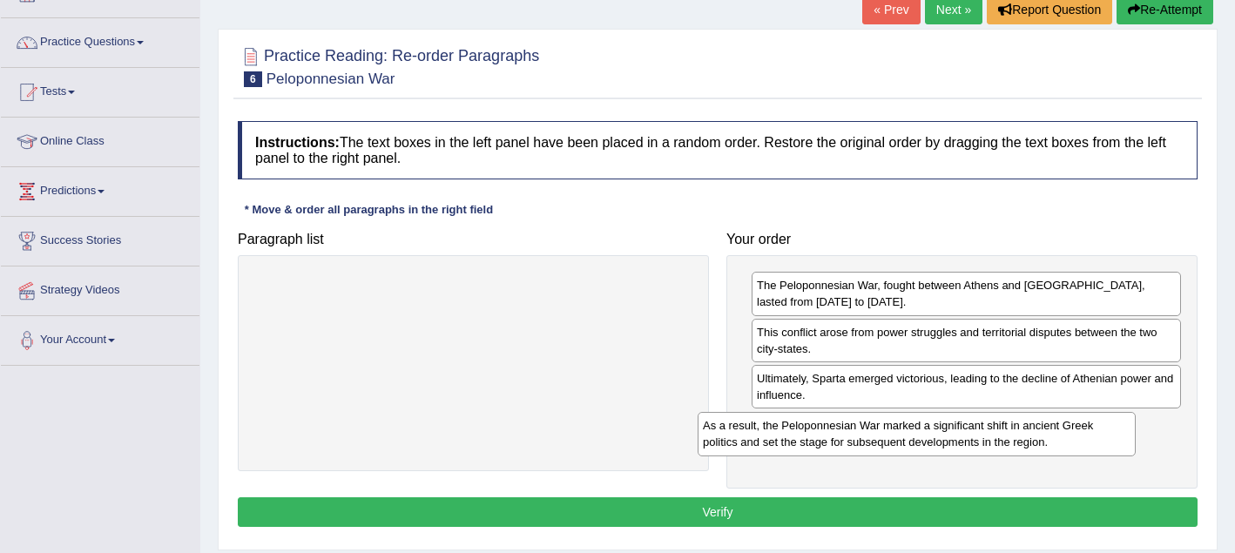
drag, startPoint x: 618, startPoint y: 301, endPoint x: 1083, endPoint y: 443, distance: 485.8
click at [1083, 443] on div "As a result, the Peloponnesian War marked a significant shift in ancient Greek …" at bounding box center [917, 434] width 438 height 44
click at [985, 508] on button "Verify" at bounding box center [718, 512] width 960 height 30
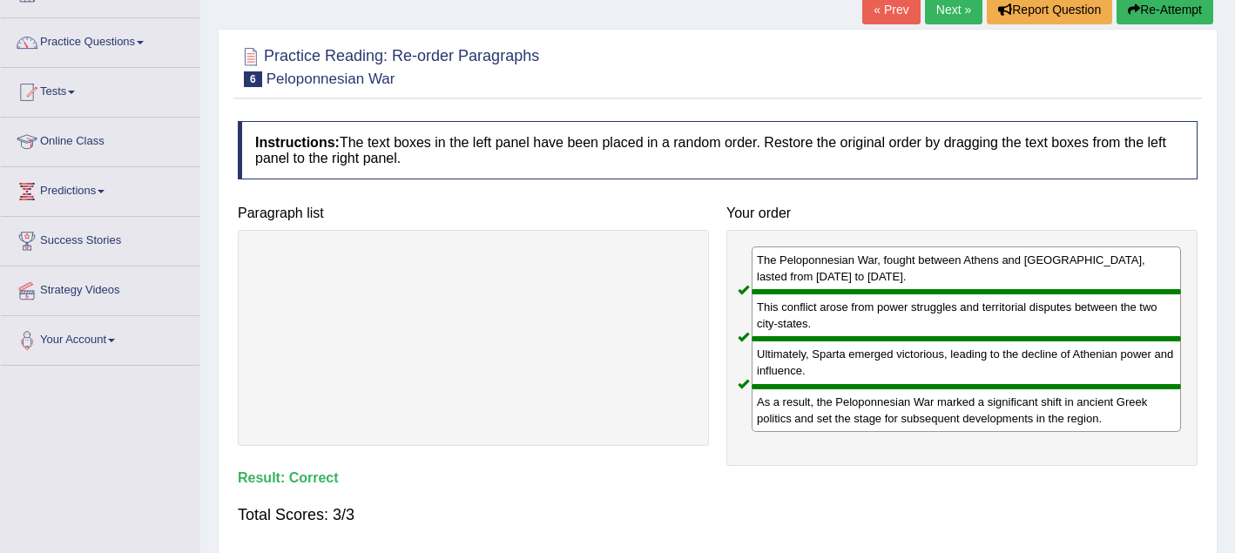
drag, startPoint x: 888, startPoint y: 334, endPoint x: 842, endPoint y: 220, distance: 122.0
click at [842, 221] on div "Your order The Peloponnesian War, fought between Athens and Sparta, lasted from…" at bounding box center [962, 331] width 489 height 268
click at [935, 14] on link "Next »" at bounding box center [953, 10] width 57 height 30
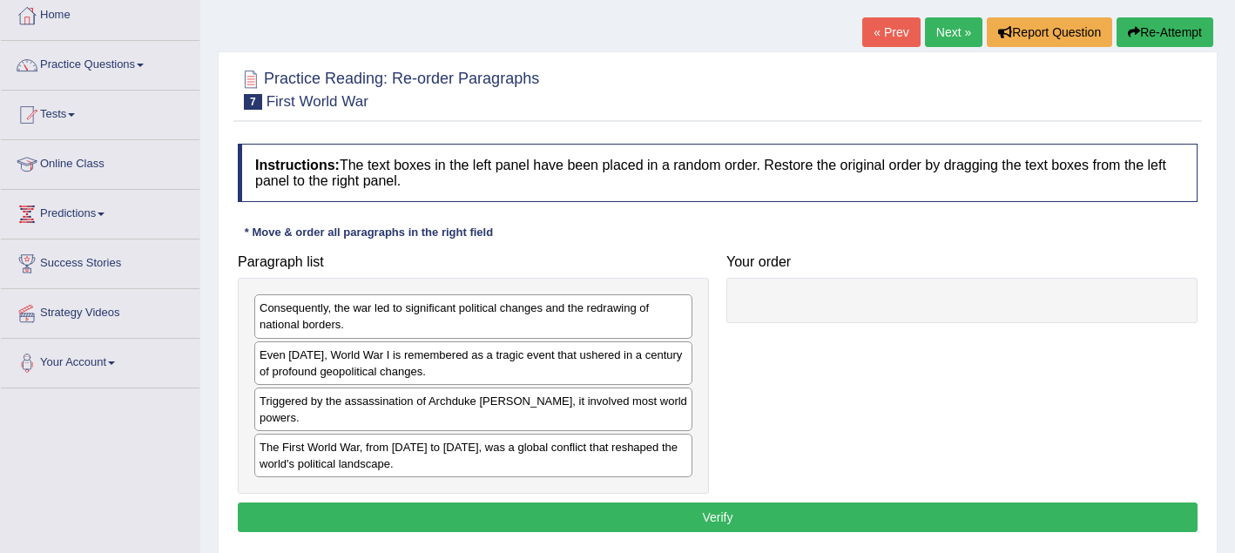
scroll to position [97, 0]
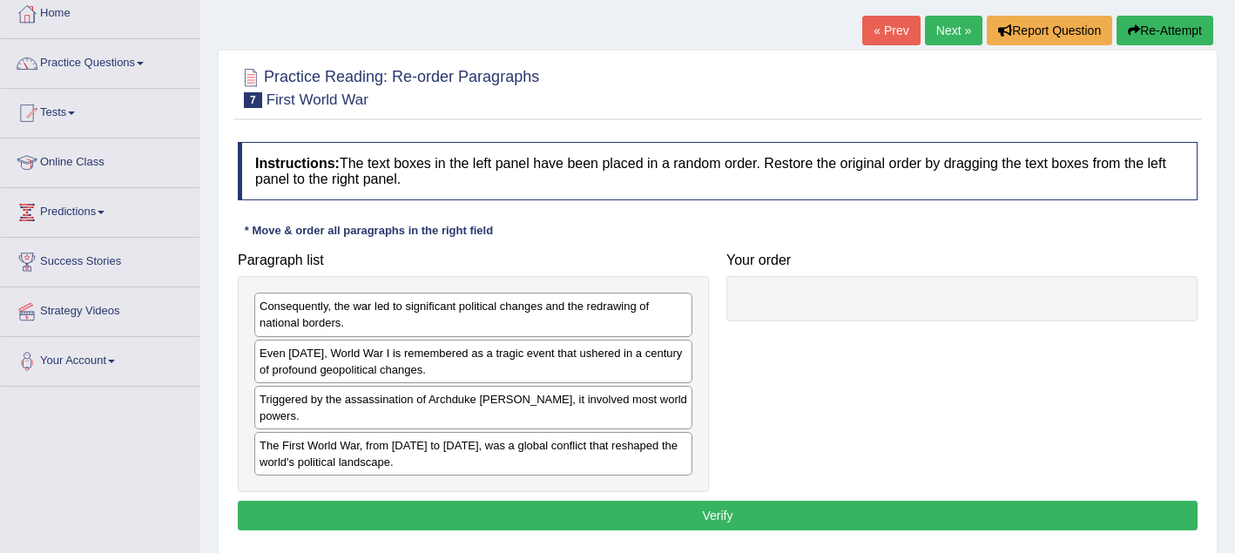
click at [337, 464] on div "The First World War, from [DATE] to [DATE], was a global conflict that reshaped…" at bounding box center [473, 454] width 438 height 44
click at [375, 463] on div "The First World War, from [DATE] to [DATE], was a global conflict that reshaped…" at bounding box center [479, 454] width 438 height 44
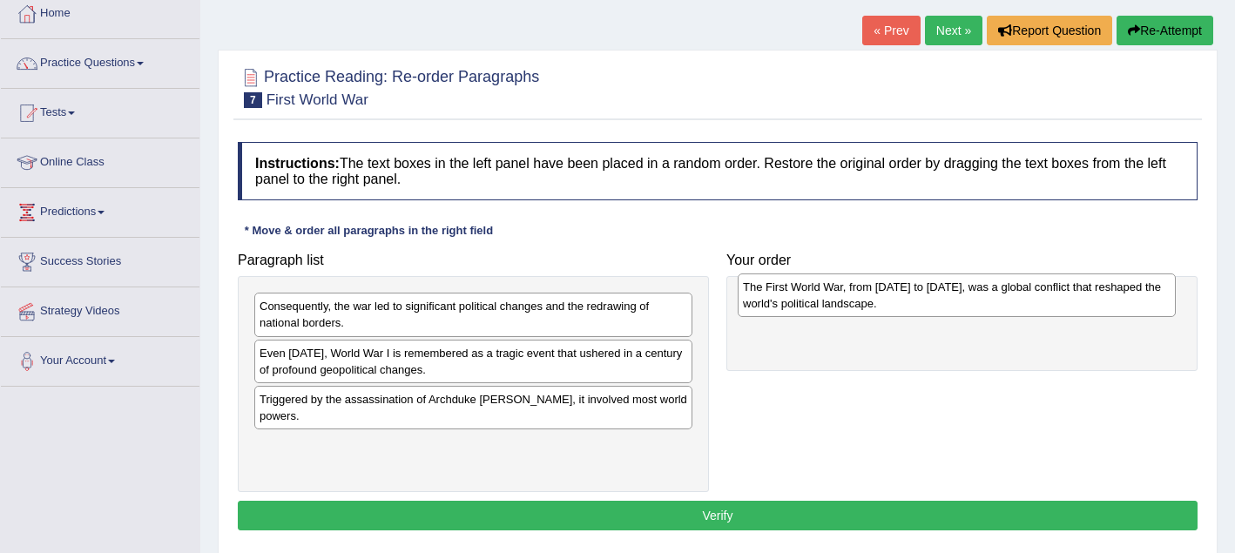
drag, startPoint x: 385, startPoint y: 454, endPoint x: 868, endPoint y: 295, distance: 508.8
click at [868, 295] on div "The First World War, from [DATE] to [DATE], was a global conflict that reshaped…" at bounding box center [957, 296] width 438 height 44
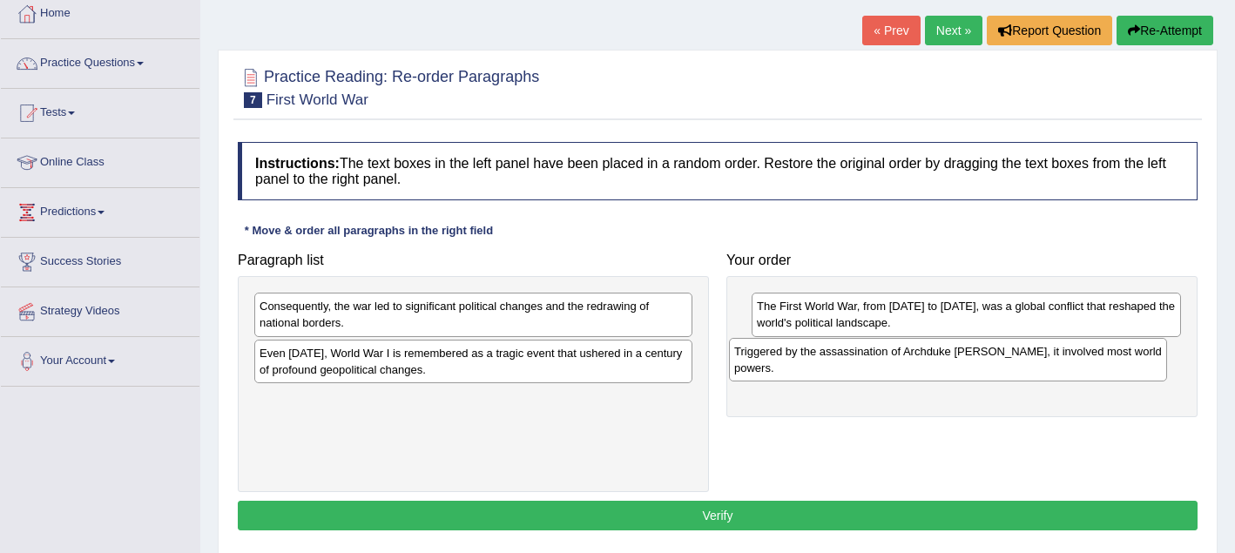
drag, startPoint x: 465, startPoint y: 408, endPoint x: 943, endPoint y: 357, distance: 480.9
click at [943, 357] on div "Triggered by the assassination of Archduke [PERSON_NAME], it involved most worl…" at bounding box center [948, 360] width 438 height 44
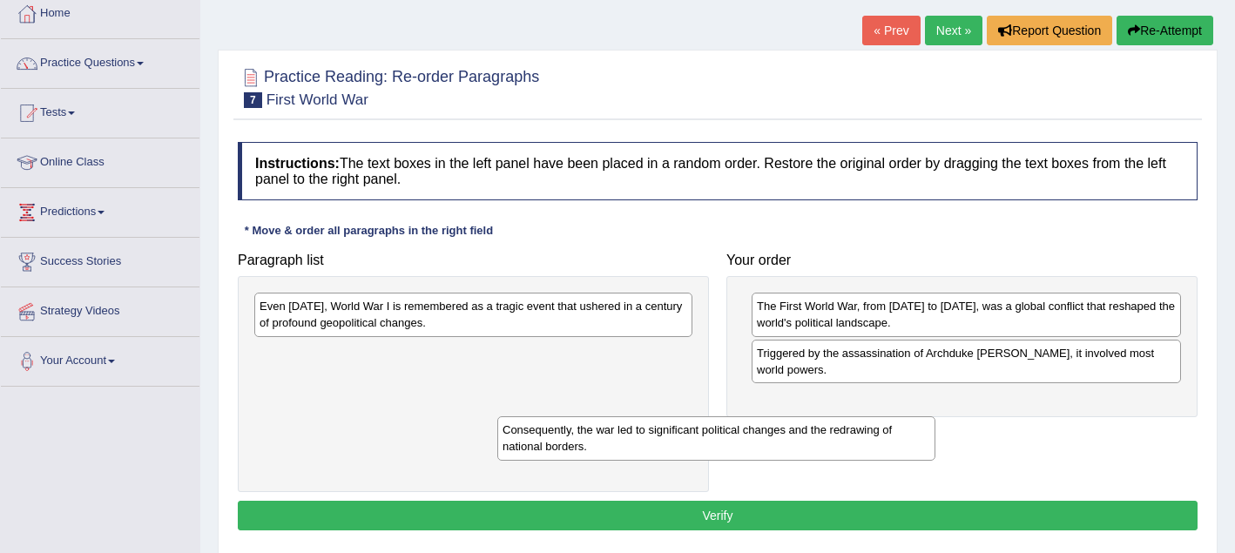
drag, startPoint x: 422, startPoint y: 327, endPoint x: 773, endPoint y: 458, distance: 374.9
click at [768, 459] on div "Consequently, the war led to significant political changes and the redrawing of…" at bounding box center [716, 438] width 438 height 44
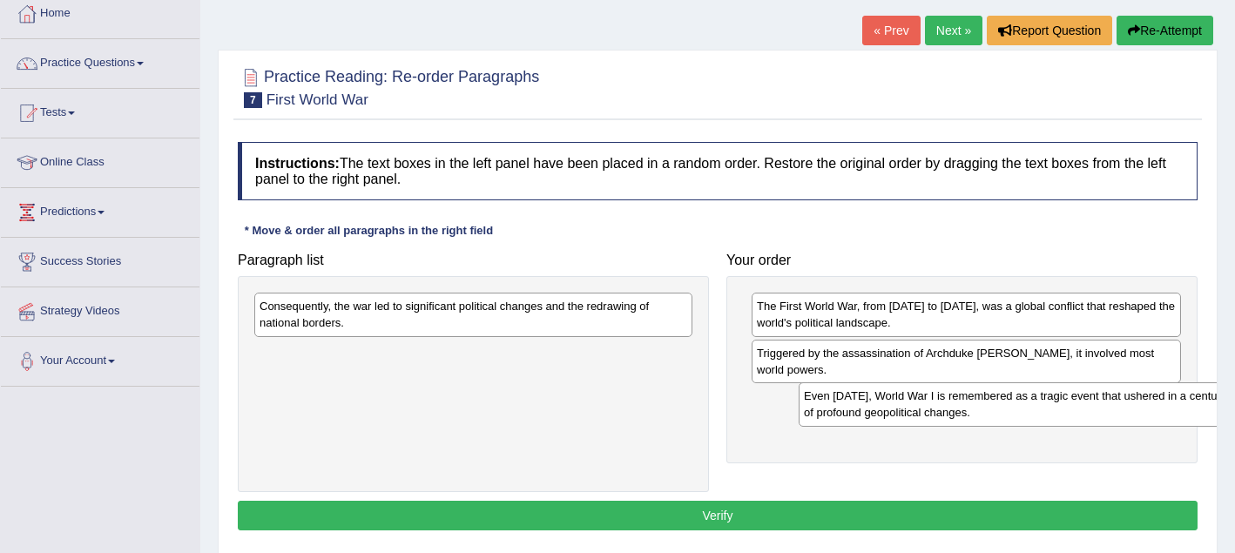
drag, startPoint x: 460, startPoint y: 324, endPoint x: 992, endPoint y: 414, distance: 539.7
click at [992, 414] on div "Even [DATE], World War I is remembered as a tragic event that ushered in a cent…" at bounding box center [1018, 404] width 438 height 44
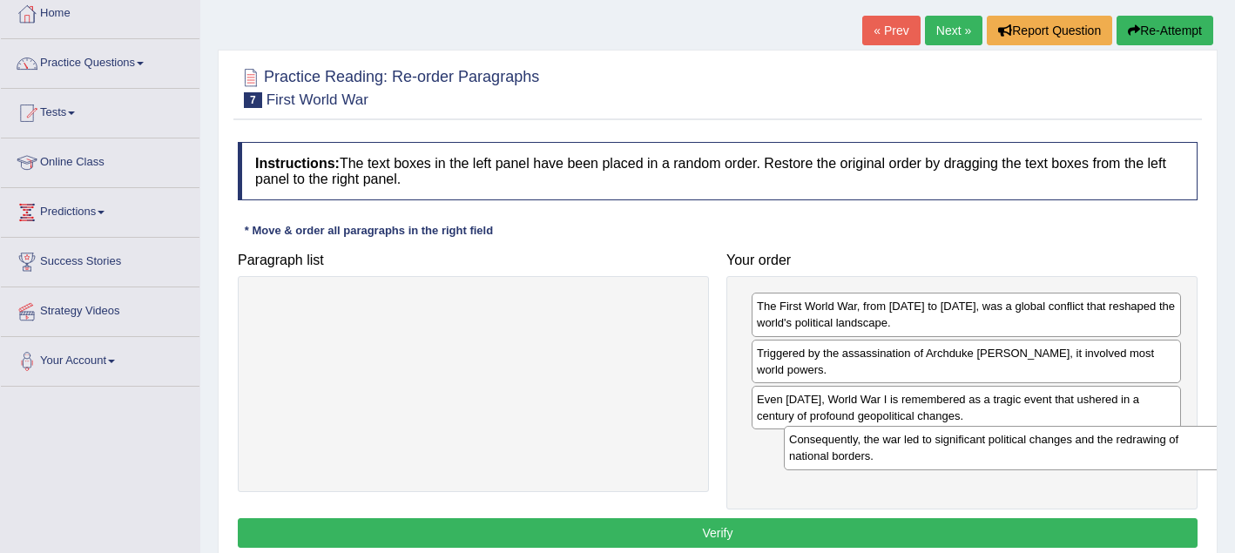
drag, startPoint x: 625, startPoint y: 308, endPoint x: 1154, endPoint y: 442, distance: 546.1
click at [1154, 442] on div "Consequently, the war led to significant political changes and the redrawing of…" at bounding box center [1003, 448] width 438 height 44
click at [1097, 539] on button "Verify" at bounding box center [718, 533] width 960 height 30
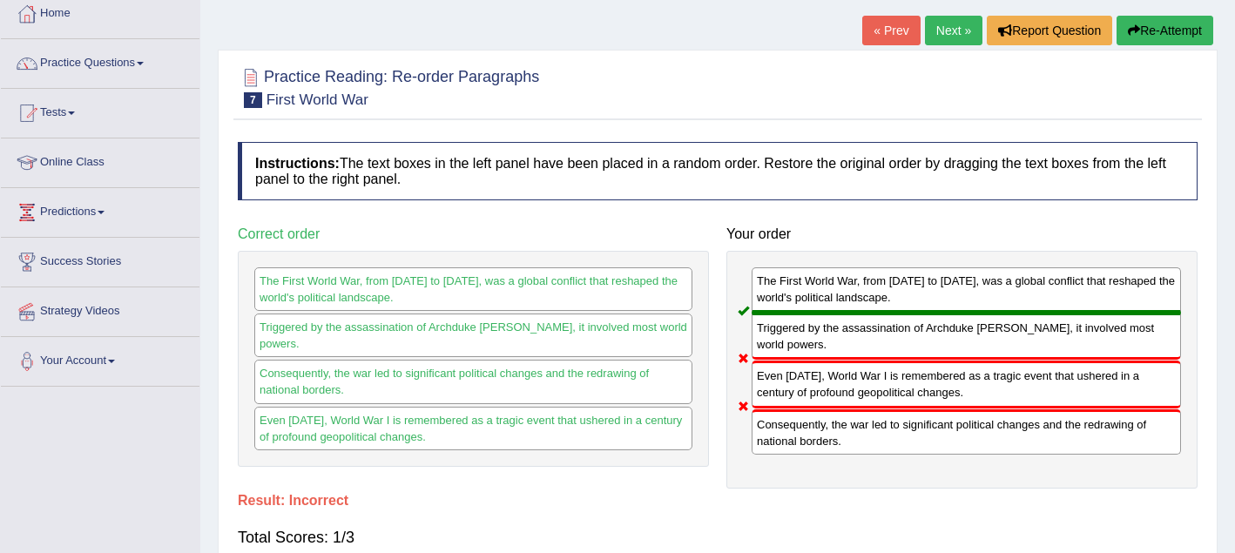
click at [1158, 32] on button "Re-Attempt" at bounding box center [1165, 31] width 97 height 30
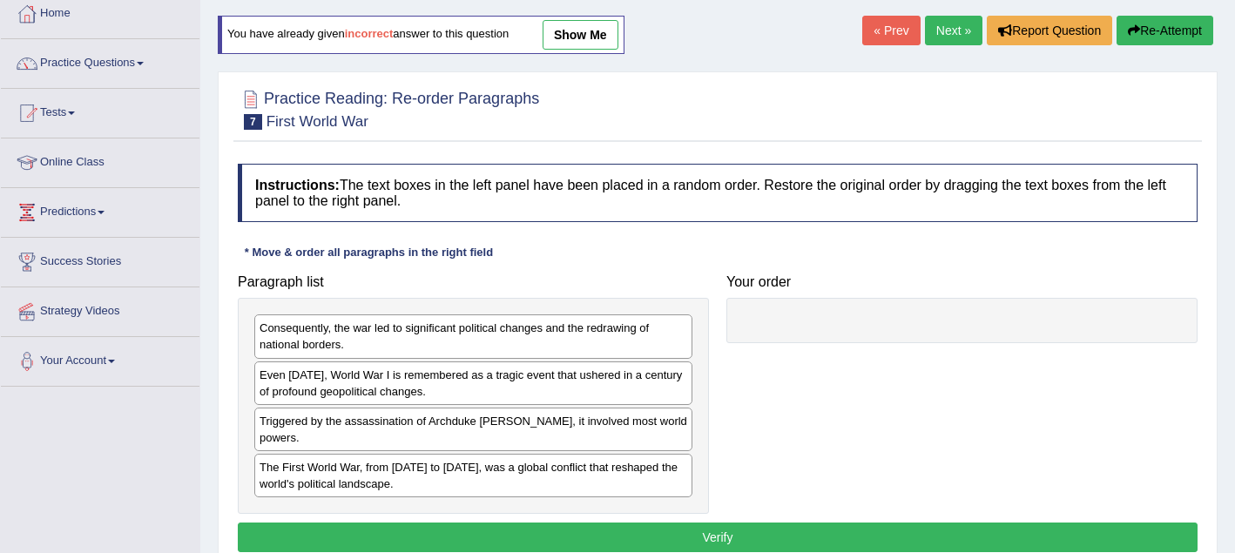
drag, startPoint x: 409, startPoint y: 483, endPoint x: 449, endPoint y: 483, distance: 40.1
click at [415, 483] on div "The First World War, from [DATE] to [DATE], was a global conflict that reshaped…" at bounding box center [473, 476] width 438 height 44
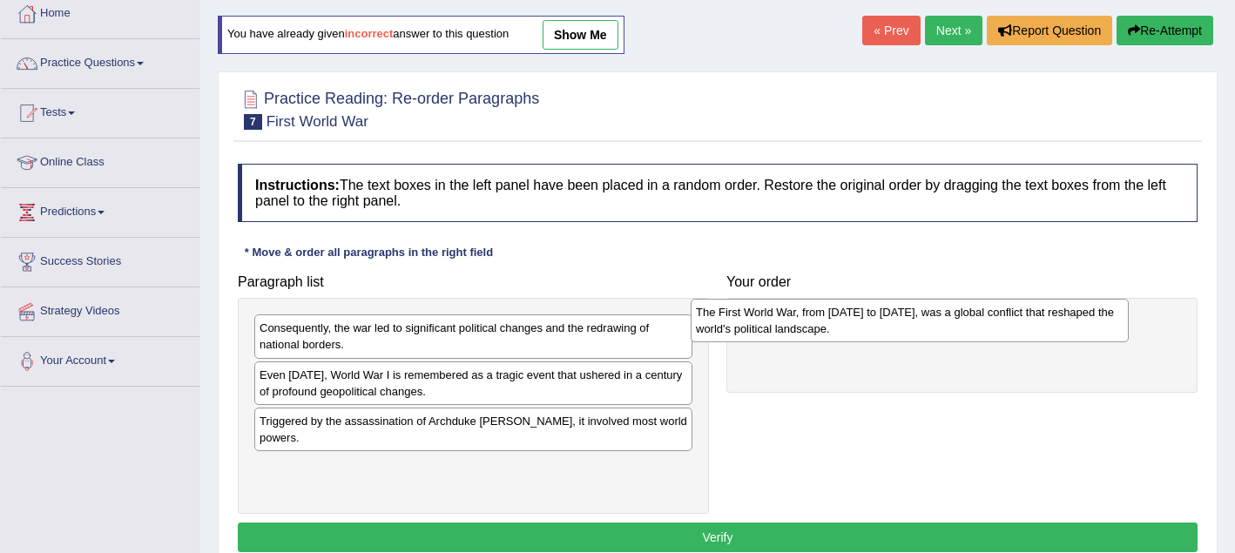
drag, startPoint x: 458, startPoint y: 485, endPoint x: 899, endPoint y: 330, distance: 467.2
click at [898, 330] on div "The First World War, from [DATE] to [DATE], was a global conflict that reshaped…" at bounding box center [910, 321] width 438 height 44
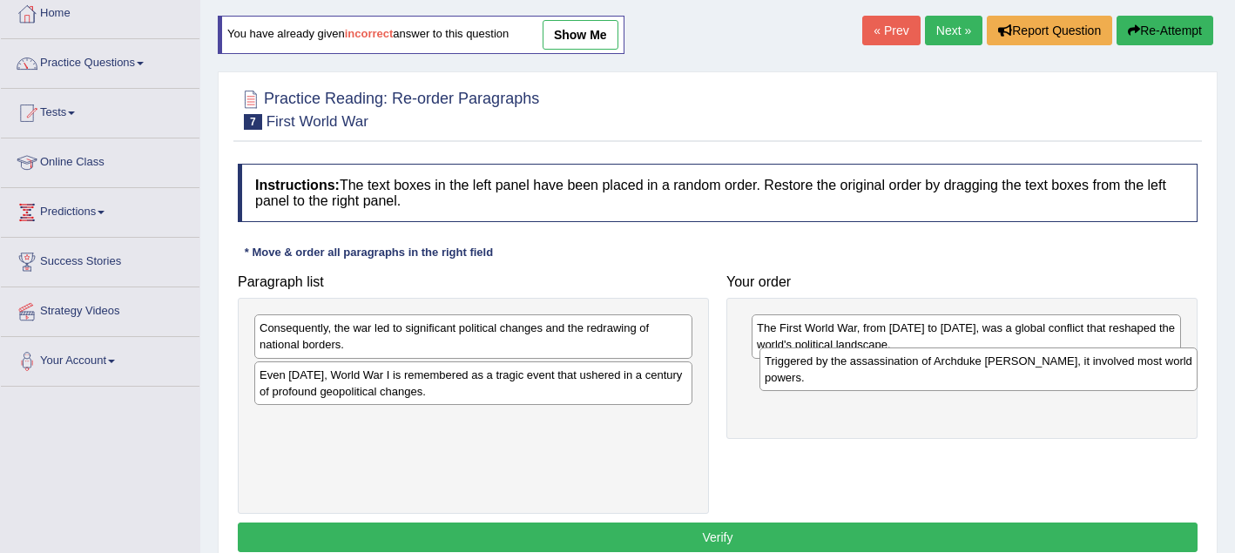
drag, startPoint x: 308, startPoint y: 435, endPoint x: 814, endPoint y: 375, distance: 508.8
click at [814, 375] on div "Triggered by the assassination of Archduke [PERSON_NAME], it involved most worl…" at bounding box center [979, 370] width 438 height 44
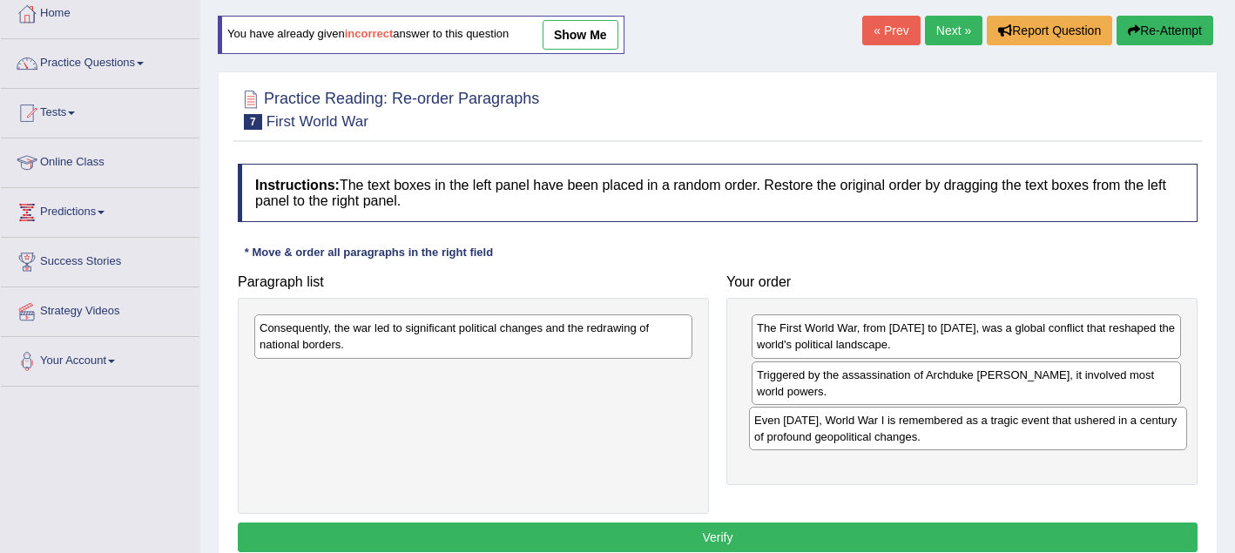
drag, startPoint x: 341, startPoint y: 383, endPoint x: 834, endPoint y: 423, distance: 494.6
click at [834, 424] on div "Even [DATE], World War I is remembered as a tragic event that ushered in a cent…" at bounding box center [968, 429] width 438 height 44
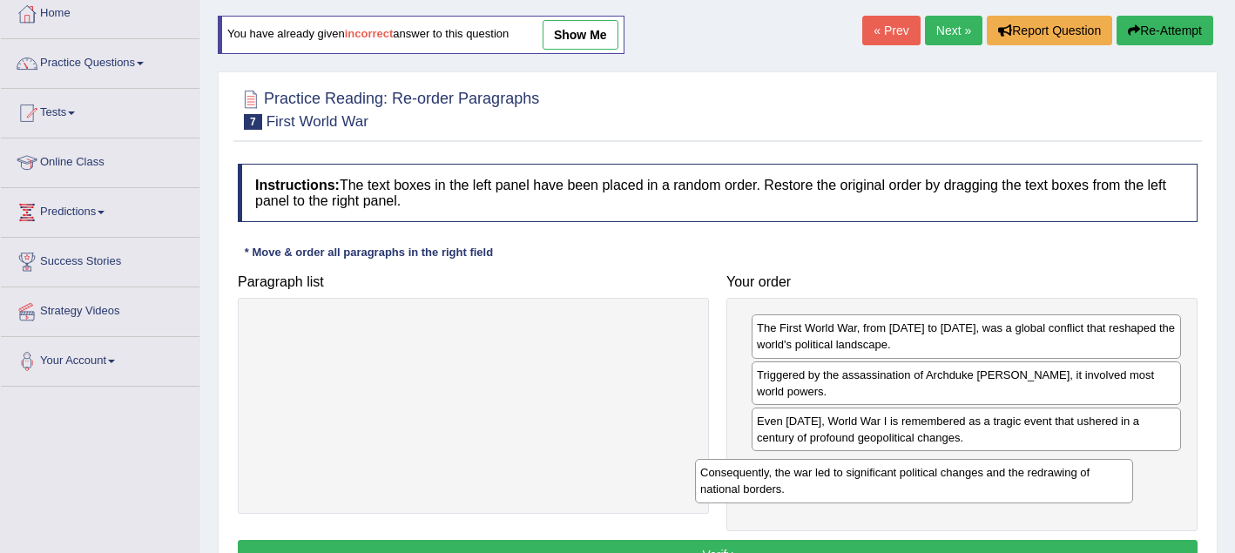
drag, startPoint x: 426, startPoint y: 327, endPoint x: 867, endPoint y: 469, distance: 463.3
click at [867, 469] on div "Consequently, the war led to significant political changes and the redrawing of…" at bounding box center [914, 481] width 438 height 44
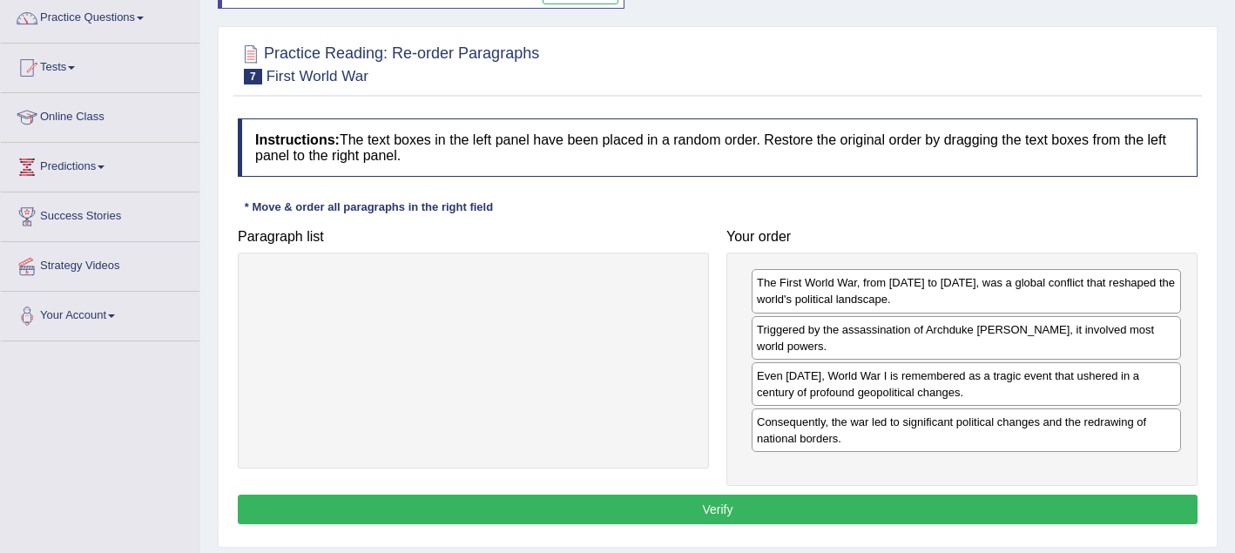
click at [701, 524] on button "Verify" at bounding box center [718, 510] width 960 height 30
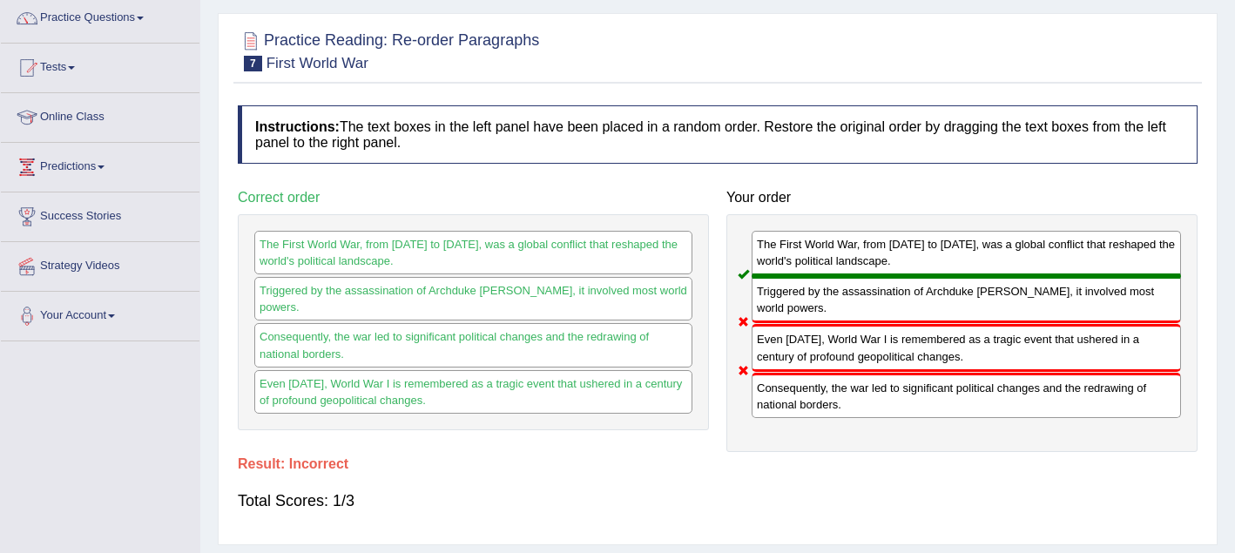
scroll to position [138, 0]
